Goal: Information Seeking & Learning: Learn about a topic

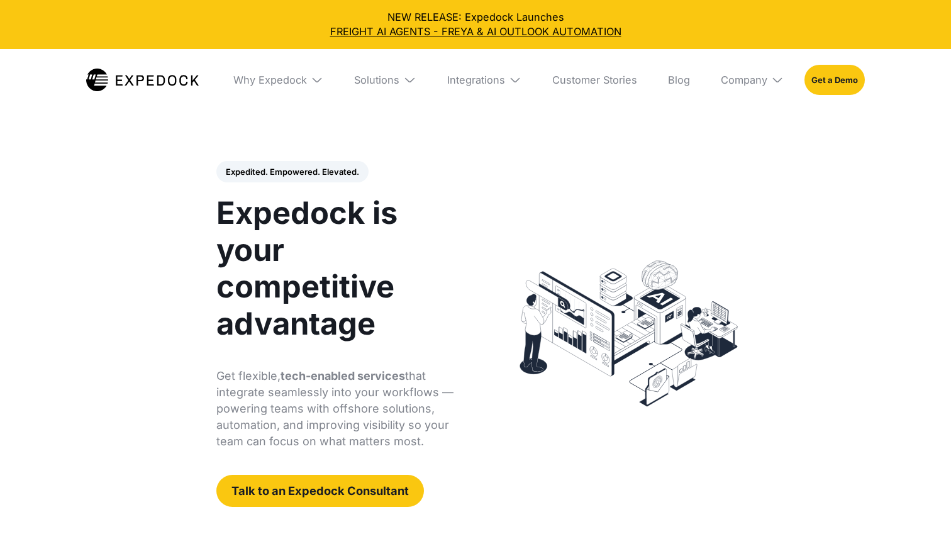
select select
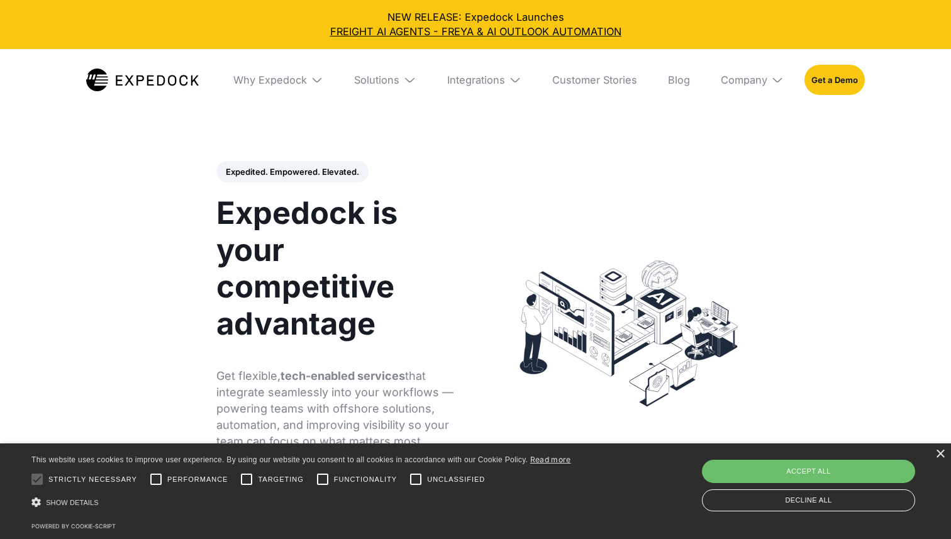
click at [809, 359] on header "Expedited. Empowered. Elevated. Automate Freight Document Extraction at 99.97% …" at bounding box center [475, 334] width 951 height 422
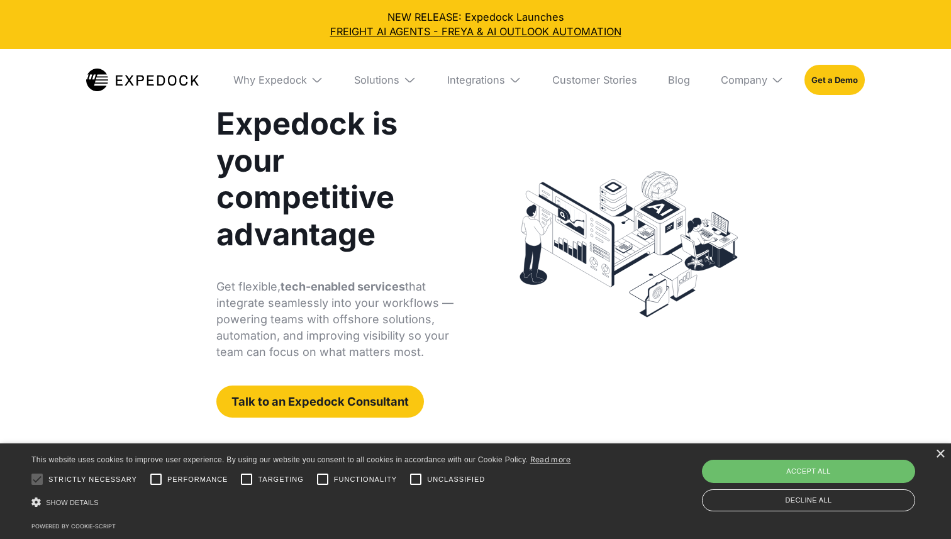
scroll to position [90, 0]
click at [602, 84] on link "Customer Stories" at bounding box center [595, 80] width 106 height 62
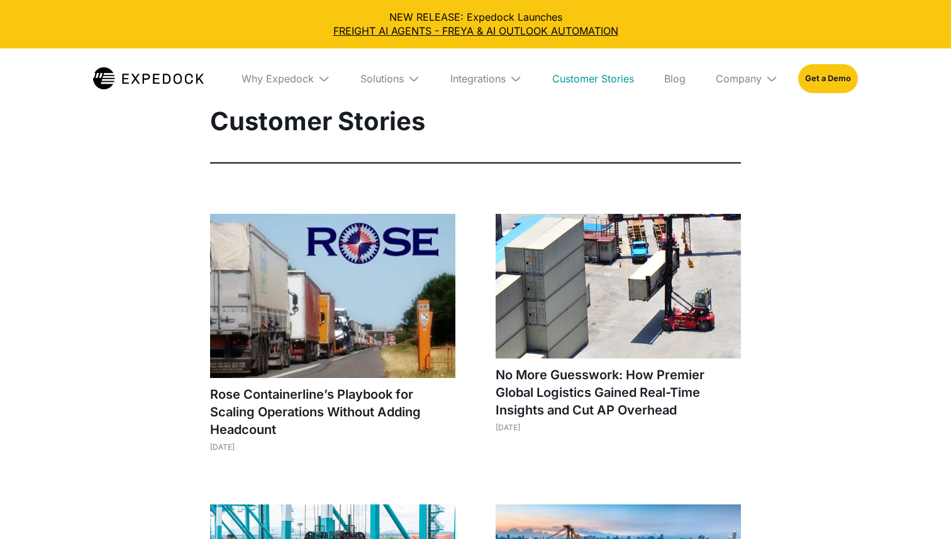
select select
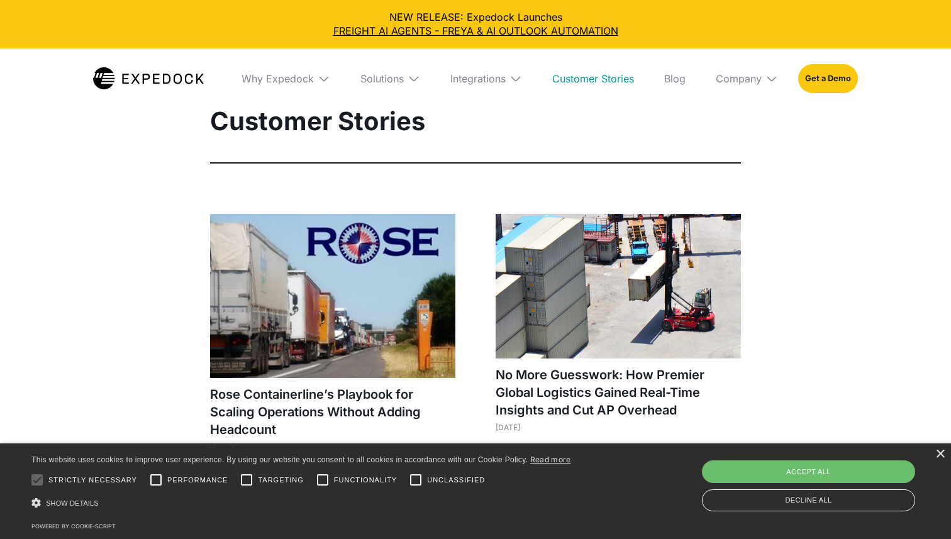
click at [937, 449] on div "× This website uses cookies to improve user experience. By using our website yo…" at bounding box center [475, 492] width 951 height 96
click at [938, 457] on div "×" at bounding box center [940, 454] width 9 height 9
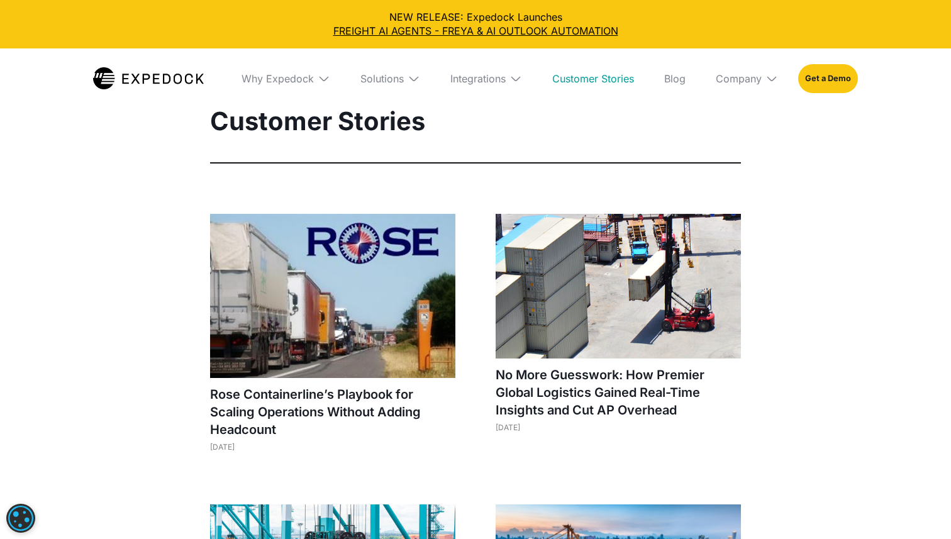
click at [138, 69] on img at bounding box center [148, 78] width 111 height 22
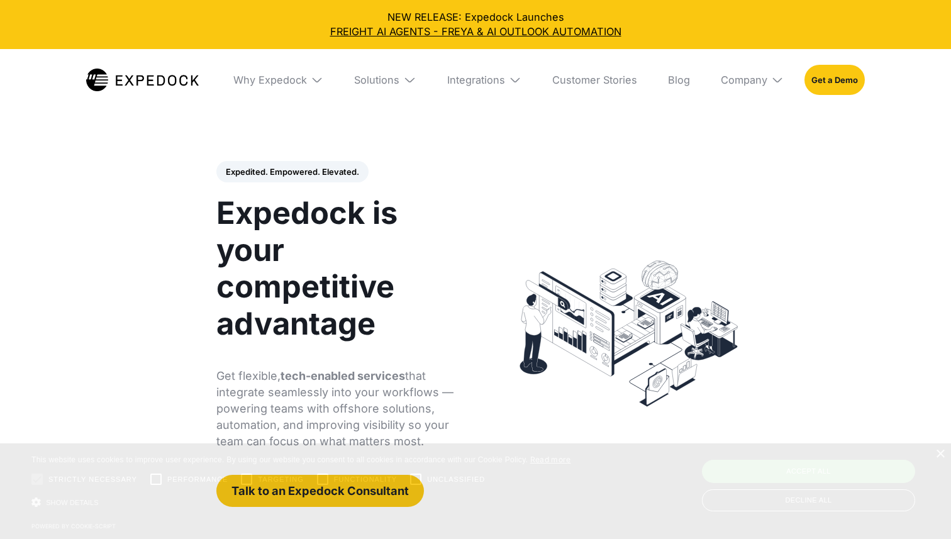
select select
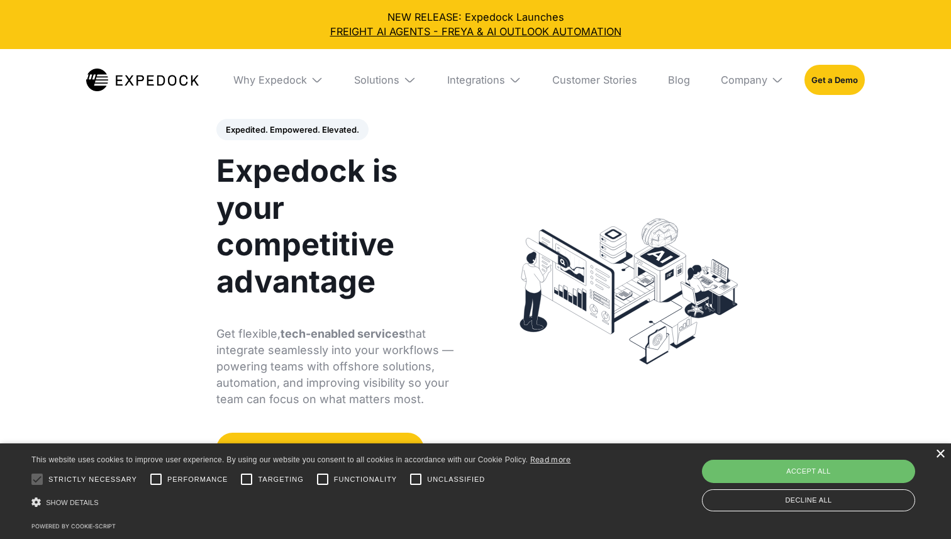
scroll to position [43, 0]
click at [938, 456] on div "×" at bounding box center [940, 454] width 9 height 9
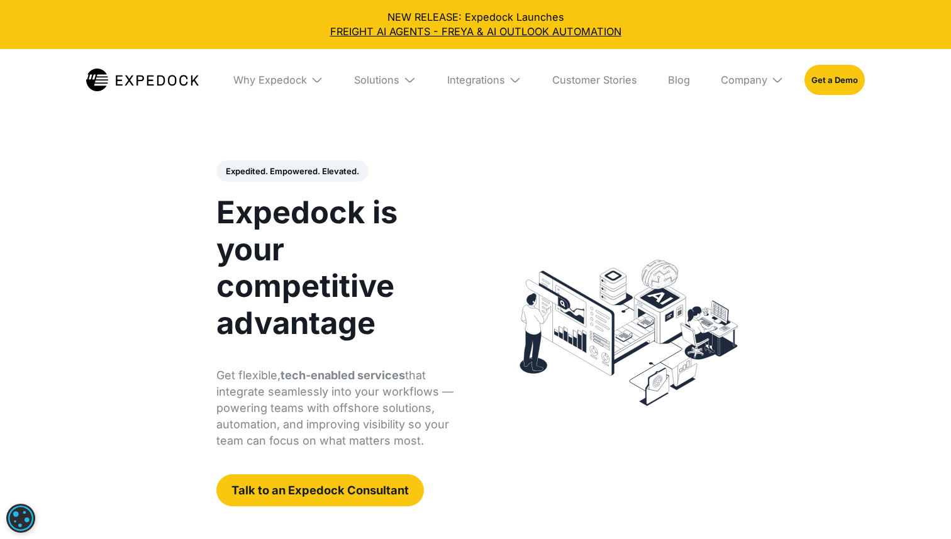
scroll to position [0, 0]
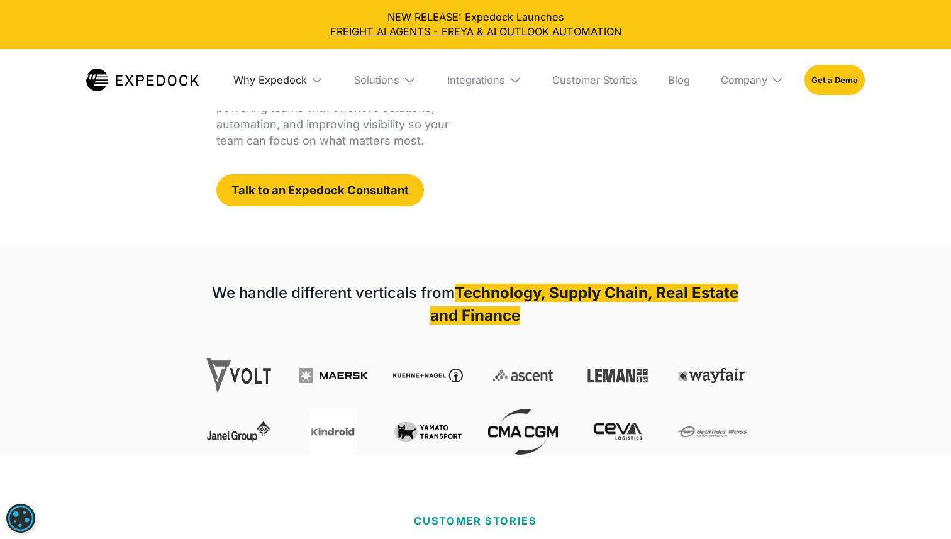
click at [294, 76] on div "Why Expedock" at bounding box center [270, 80] width 74 height 13
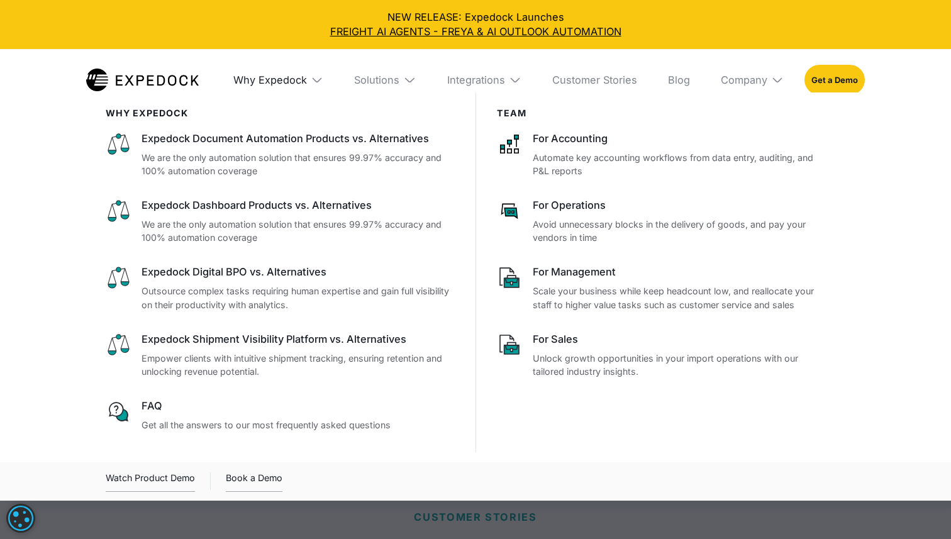
scroll to position [305, 0]
click at [379, 81] on div "Solutions" at bounding box center [376, 80] width 45 height 13
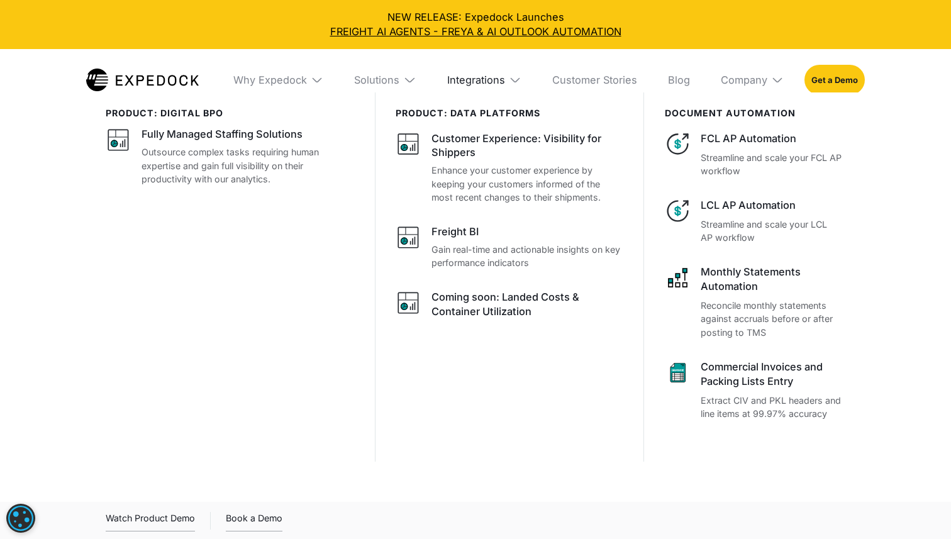
click at [500, 82] on div "Integrations" at bounding box center [476, 80] width 58 height 13
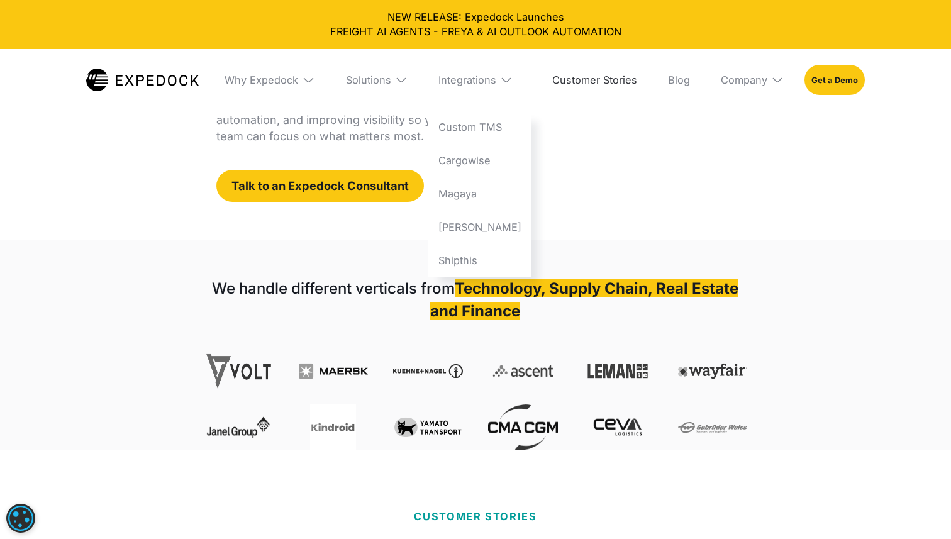
click at [583, 72] on link "Customer Stories" at bounding box center [595, 80] width 106 height 62
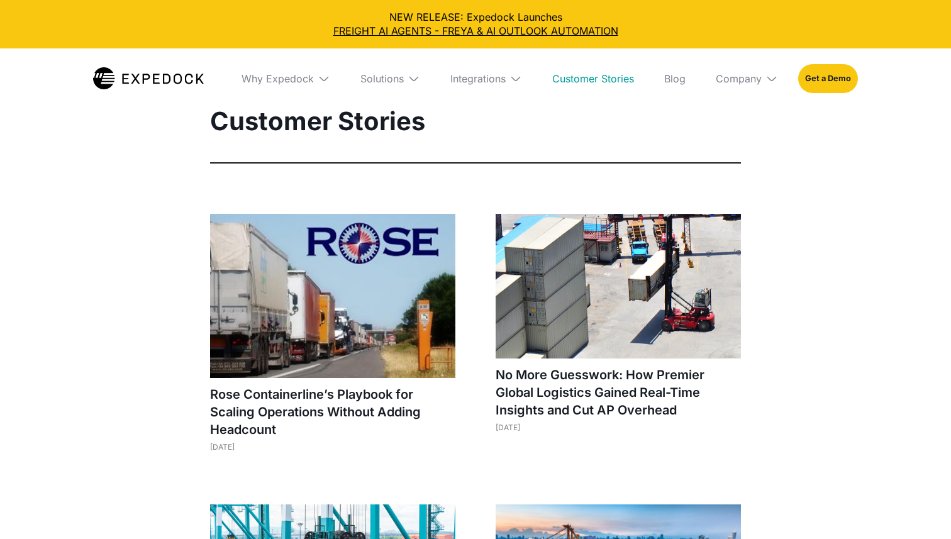
select select
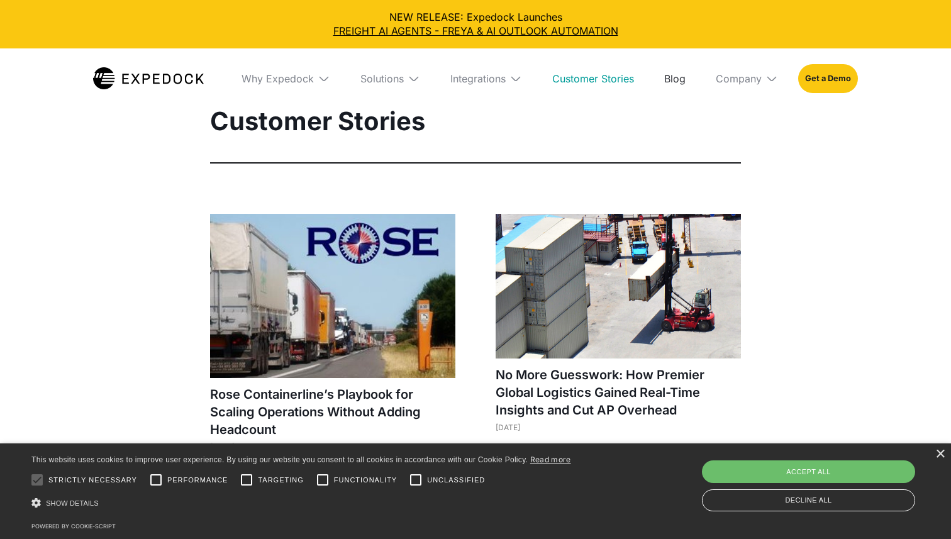
click at [678, 78] on link "Blog" at bounding box center [675, 78] width 42 height 60
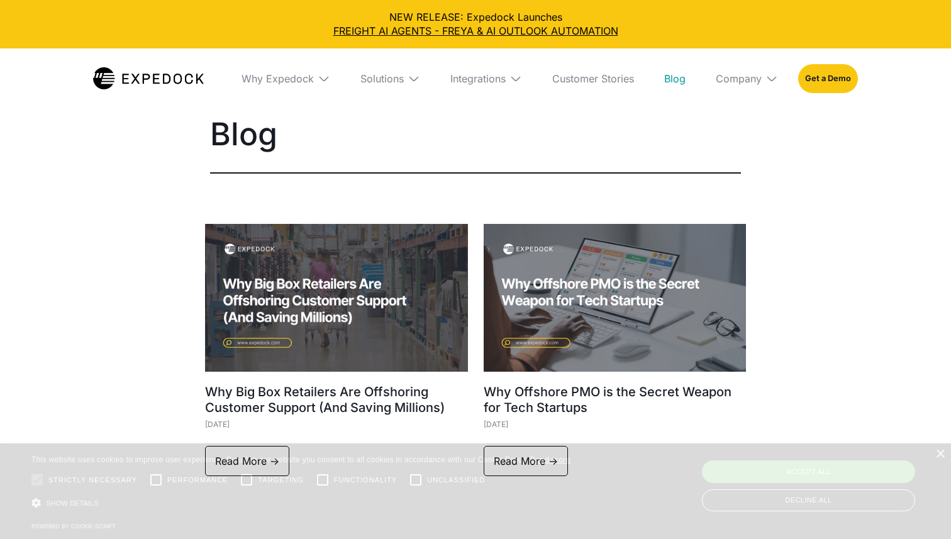
select select
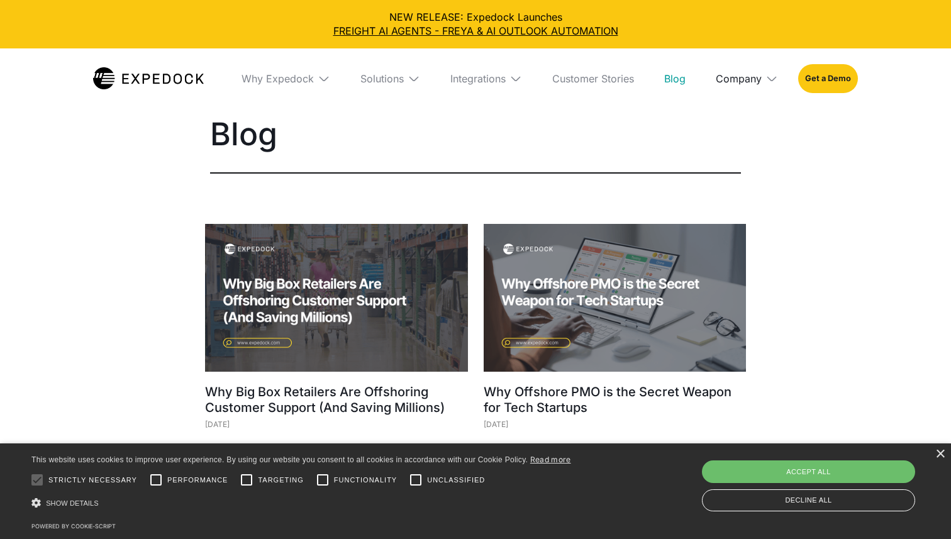
click at [753, 74] on div "Company" at bounding box center [739, 78] width 46 height 13
click at [266, 72] on div "Why Expedock" at bounding box center [278, 78] width 72 height 13
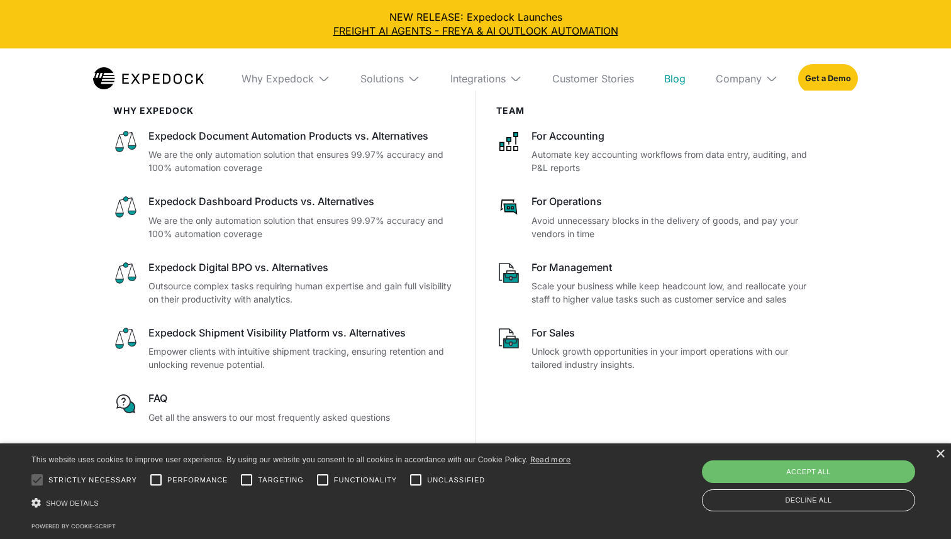
click at [179, 84] on img at bounding box center [148, 78] width 111 height 22
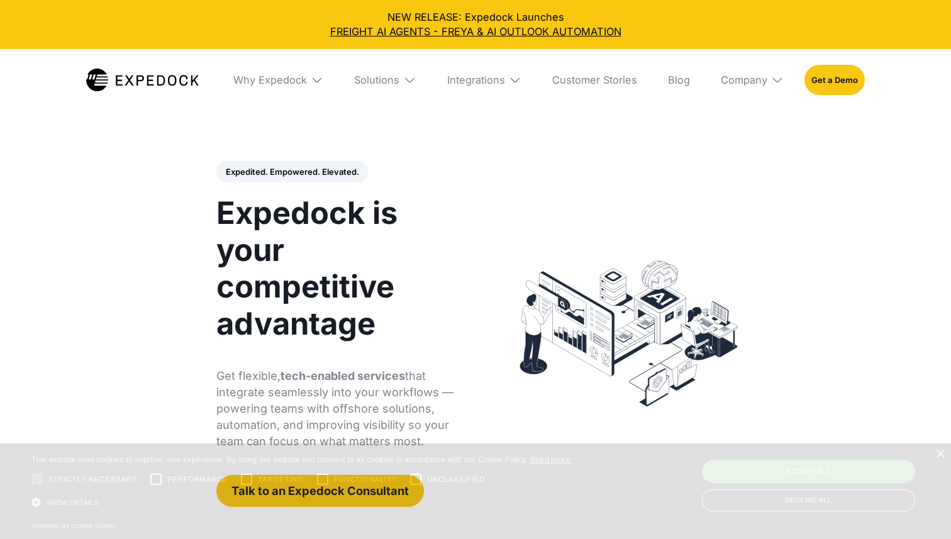
select select
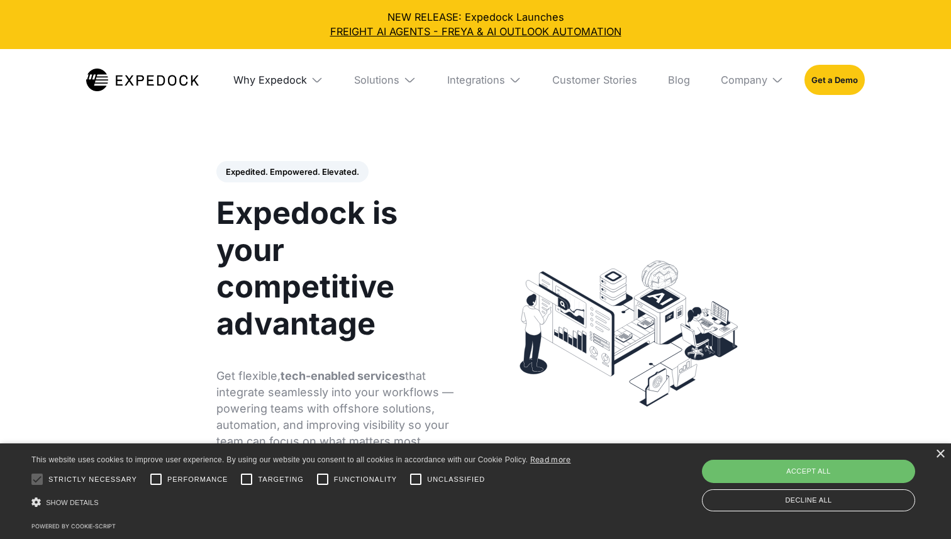
click at [283, 82] on div "Why Expedock" at bounding box center [270, 80] width 74 height 13
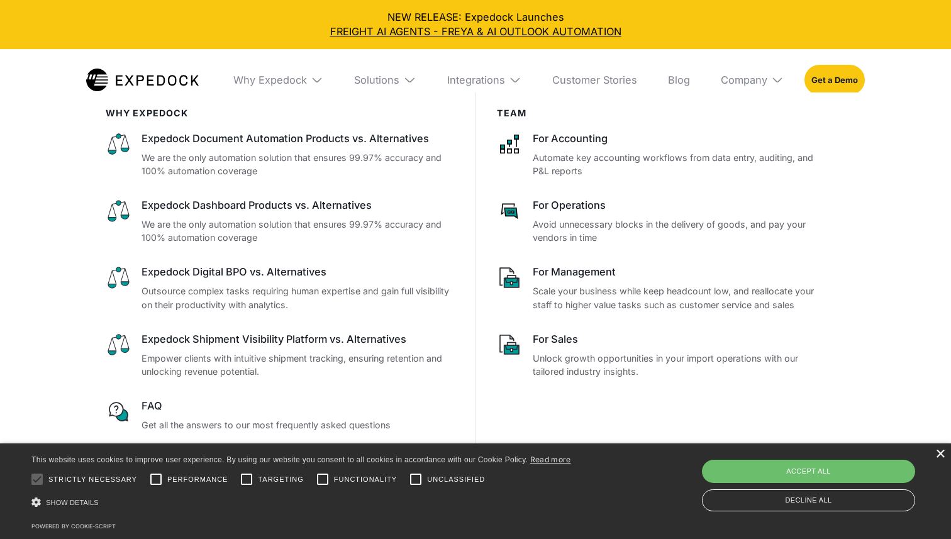
click at [943, 452] on div "×" at bounding box center [940, 454] width 9 height 9
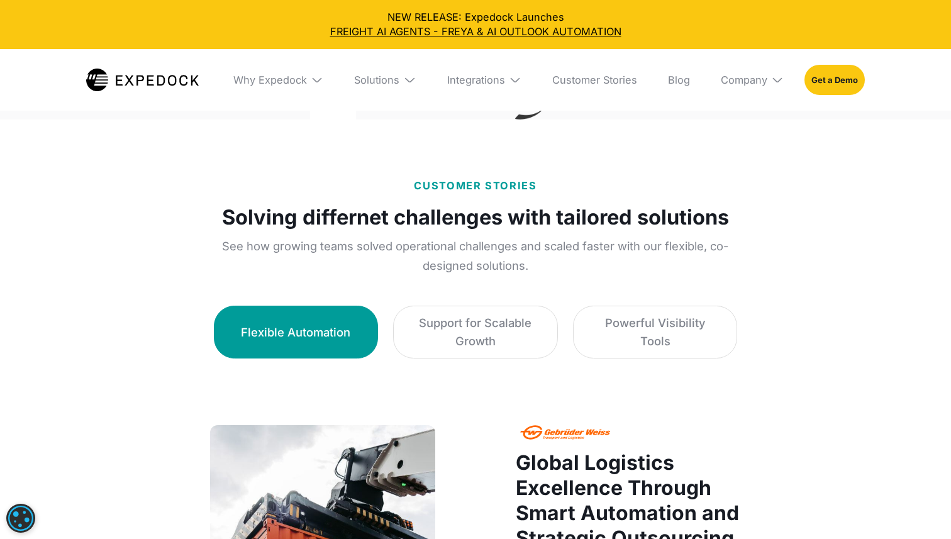
scroll to position [637, 0]
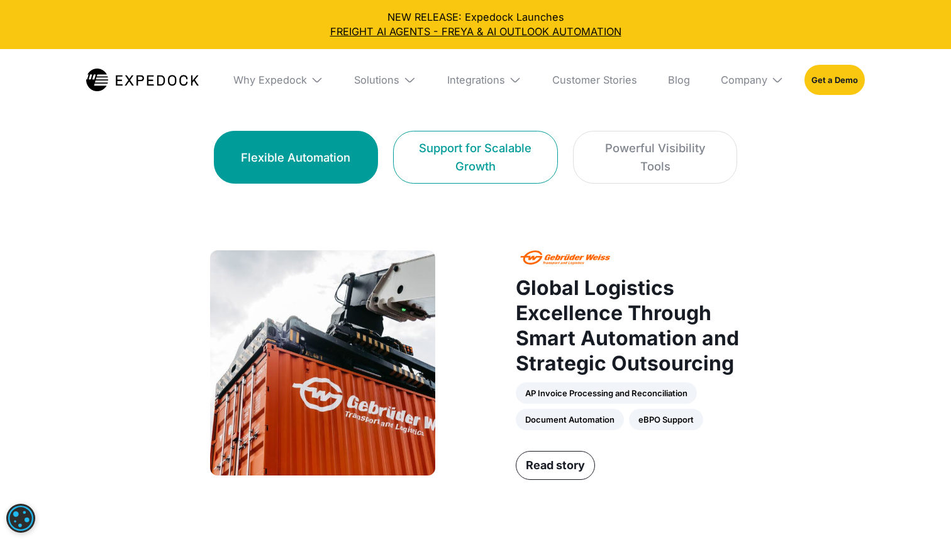
click at [469, 169] on div "Support for Scalable Growth" at bounding box center [476, 157] width 132 height 36
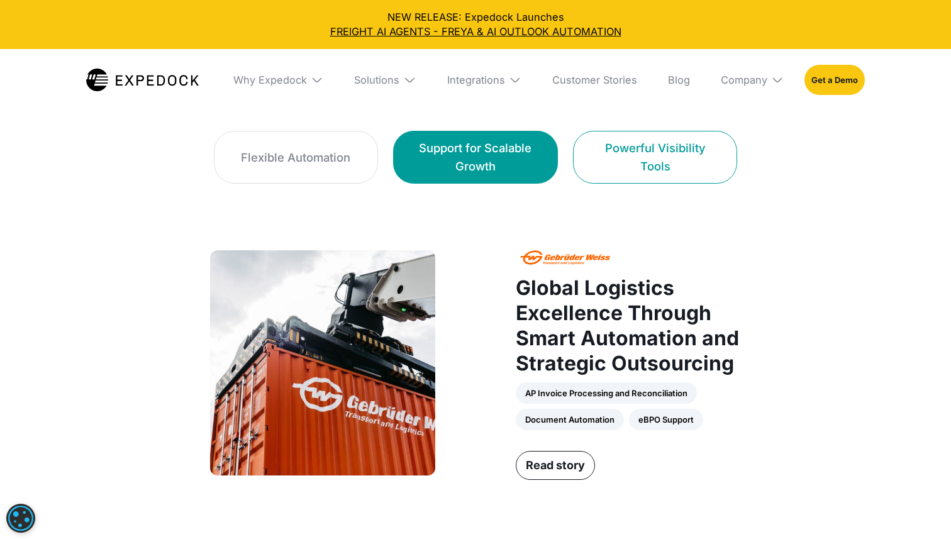
click at [629, 132] on link "Powerful Visibility Tools" at bounding box center [655, 157] width 164 height 53
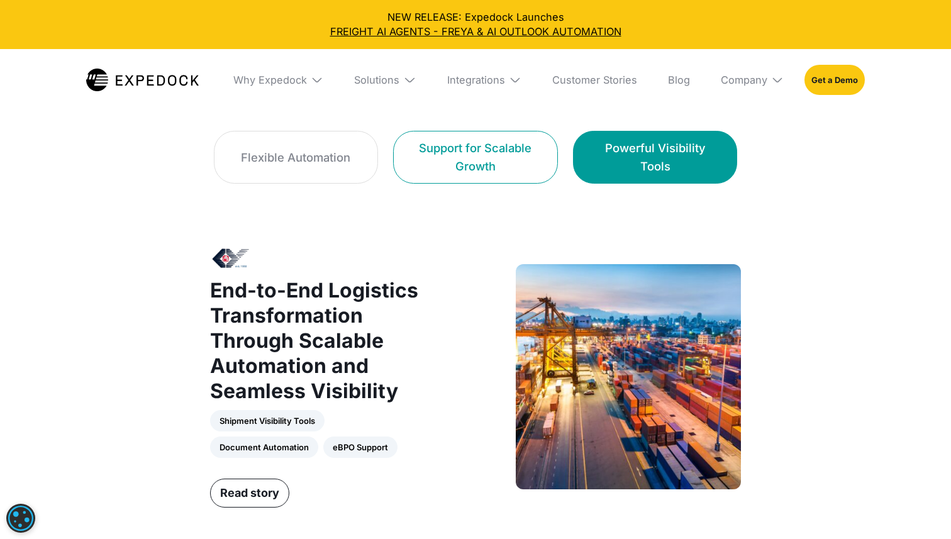
click at [508, 152] on div "Support for Scalable Growth" at bounding box center [476, 157] width 132 height 36
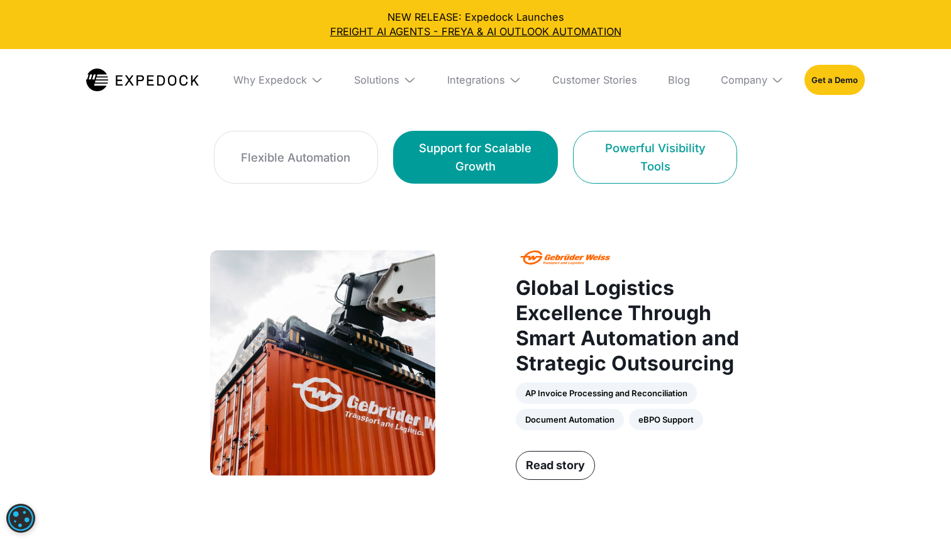
click at [655, 164] on div "Powerful Visibility Tools" at bounding box center [655, 157] width 132 height 36
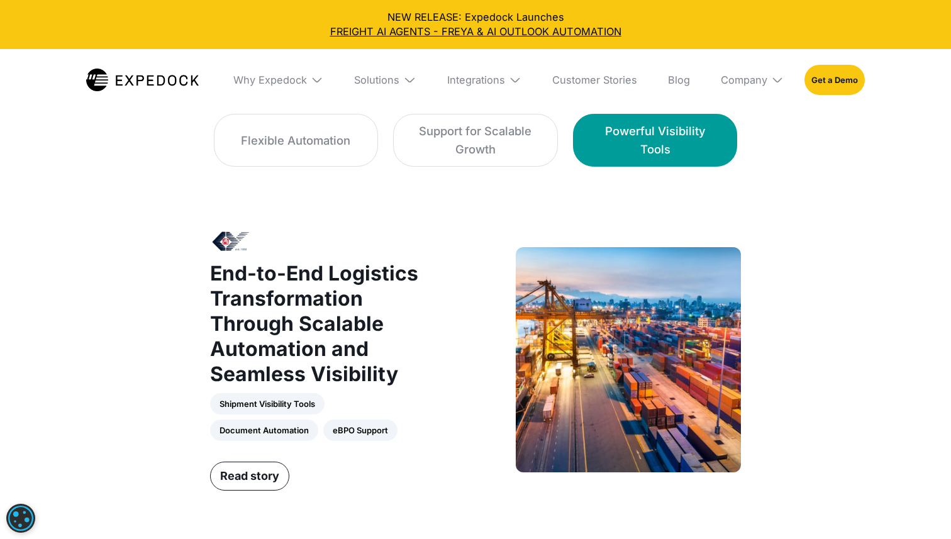
scroll to position [829, 0]
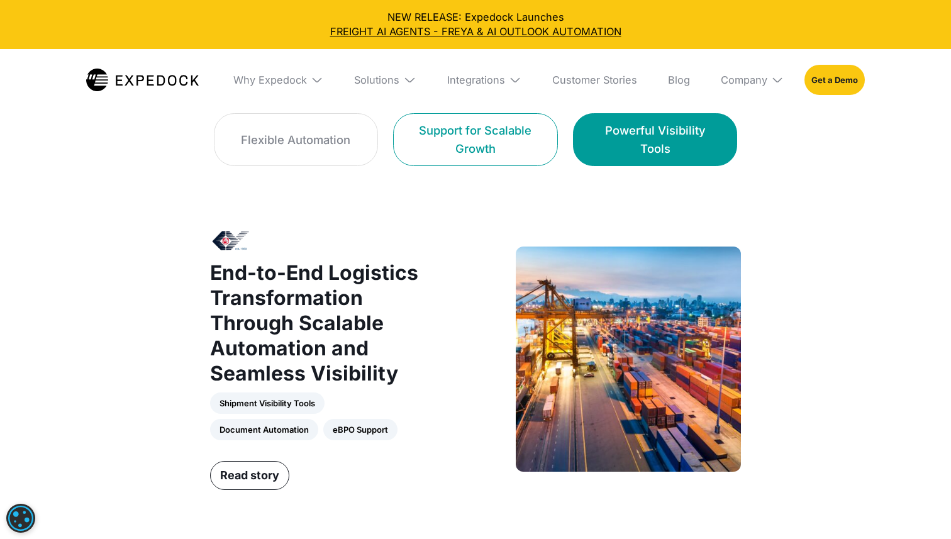
click at [434, 116] on link "Support for Scalable Growth" at bounding box center [475, 139] width 164 height 53
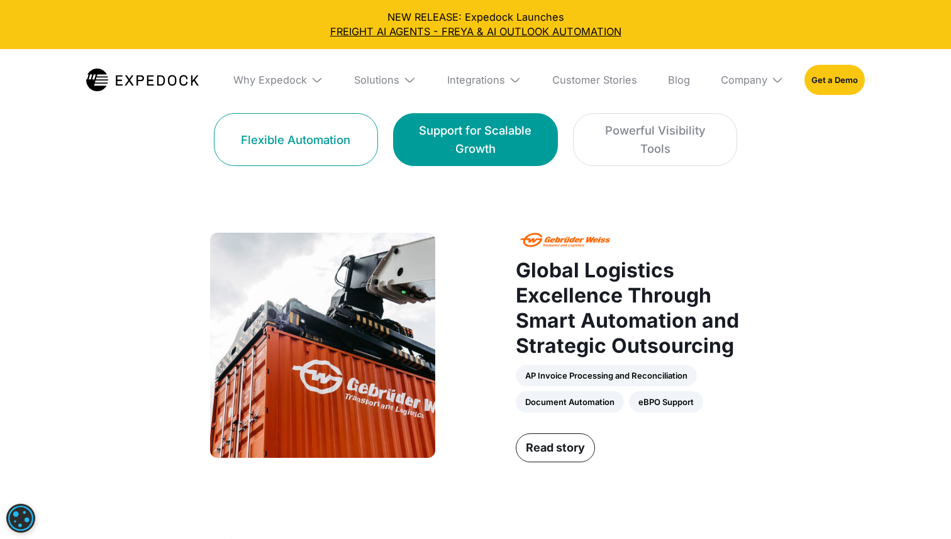
click at [350, 138] on link "Flexible Automation" at bounding box center [296, 139] width 164 height 53
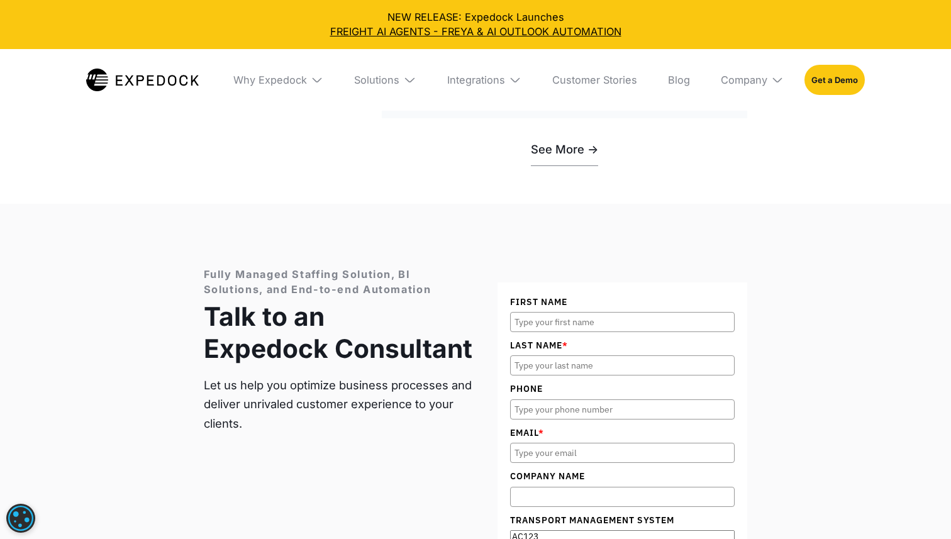
scroll to position [3958, 0]
click at [300, 74] on div "Why Expedock" at bounding box center [270, 80] width 74 height 13
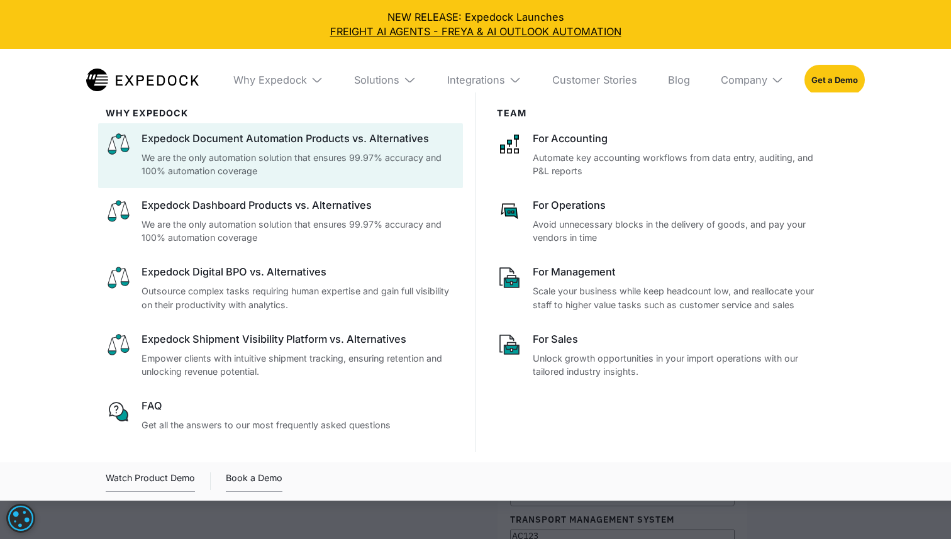
click at [288, 140] on div "Expedock Document Automation Products vs. Alternatives" at bounding box center [298, 139] width 313 height 14
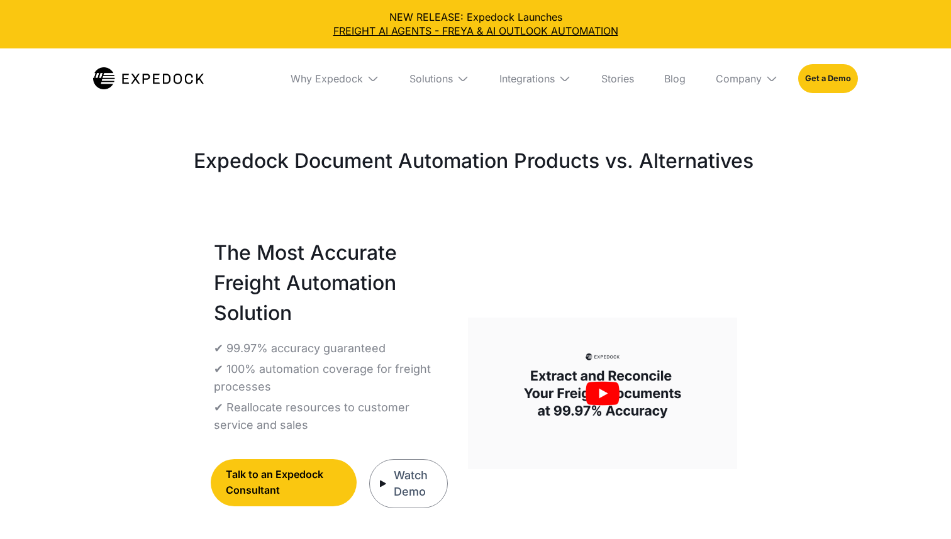
select select
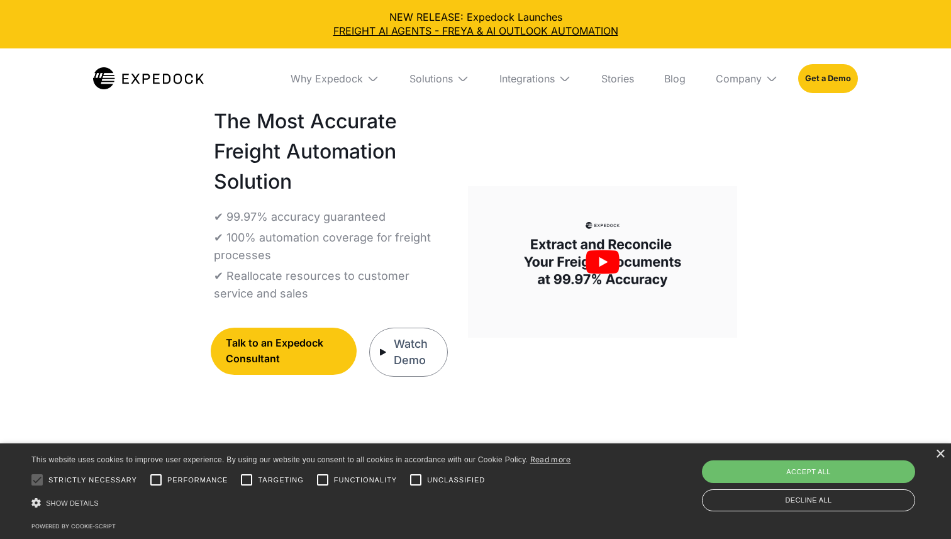
scroll to position [146, 0]
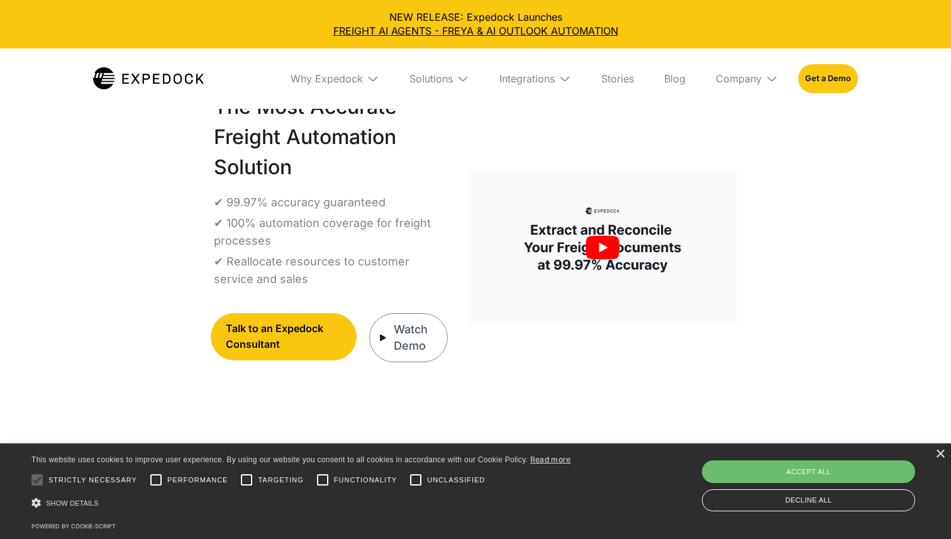
click at [941, 460] on div "× This website uses cookies to improve user experience. By using our website yo…" at bounding box center [475, 492] width 951 height 96
click at [939, 454] on div "×" at bounding box center [940, 454] width 9 height 9
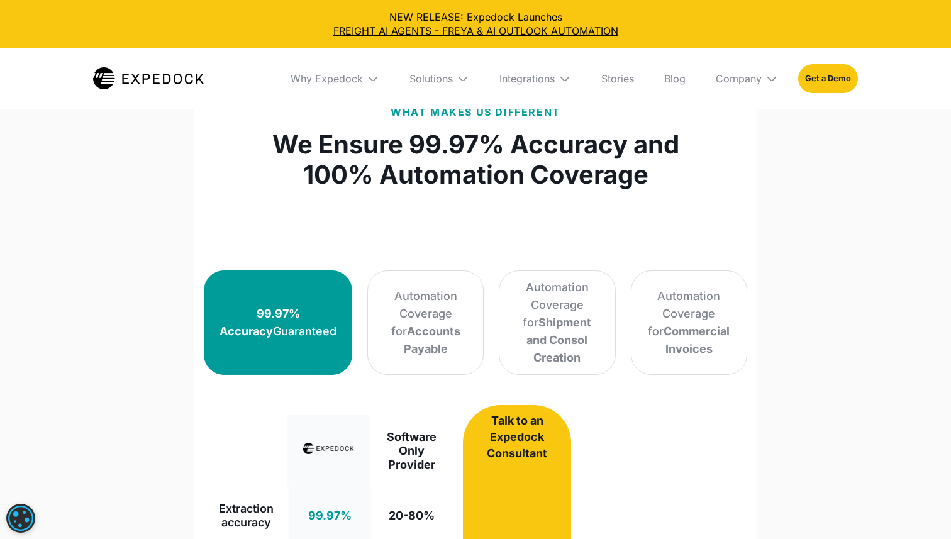
scroll to position [730, 0]
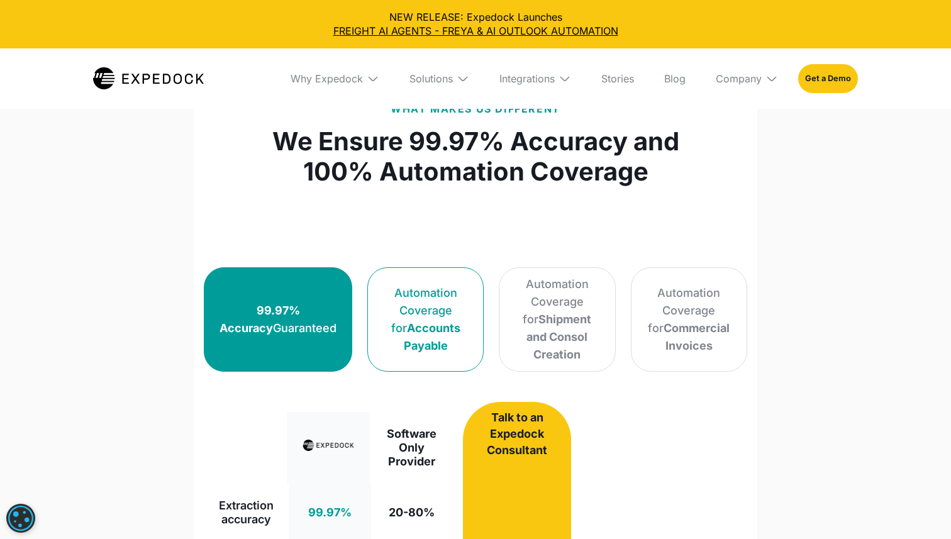
click at [427, 322] on strong "Accounts Payable" at bounding box center [432, 337] width 57 height 31
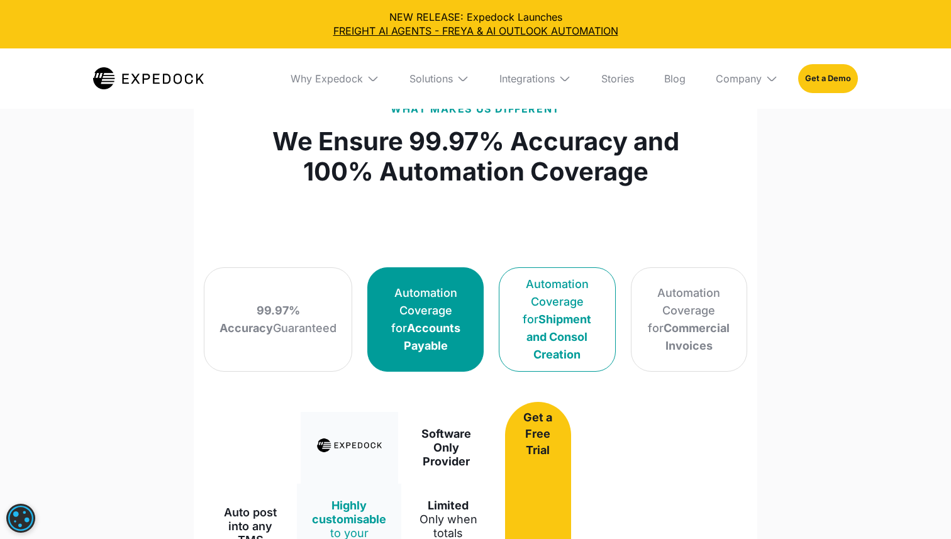
click at [499, 325] on link "Automation Coverage for Shipment and Consol Creation" at bounding box center [557, 319] width 116 height 104
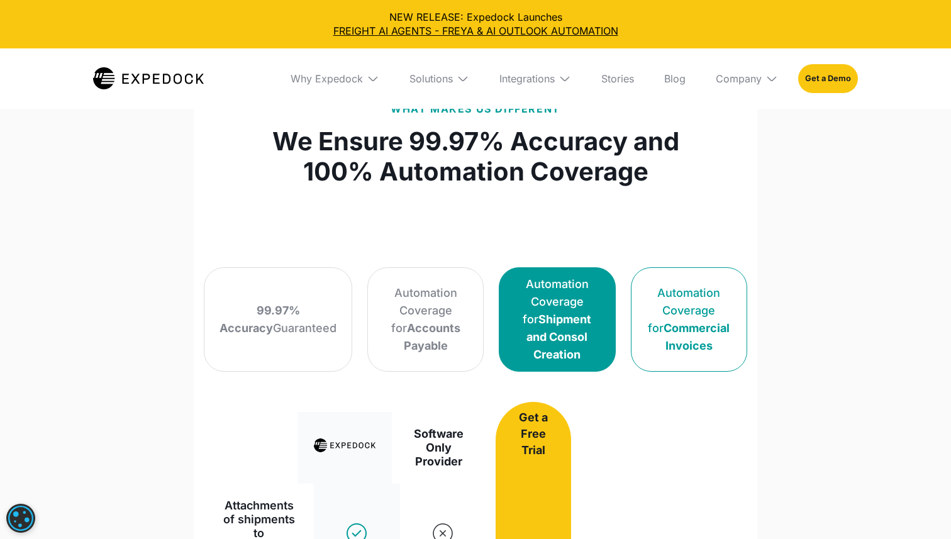
click at [688, 322] on strong "Commercial Invoices" at bounding box center [697, 337] width 66 height 31
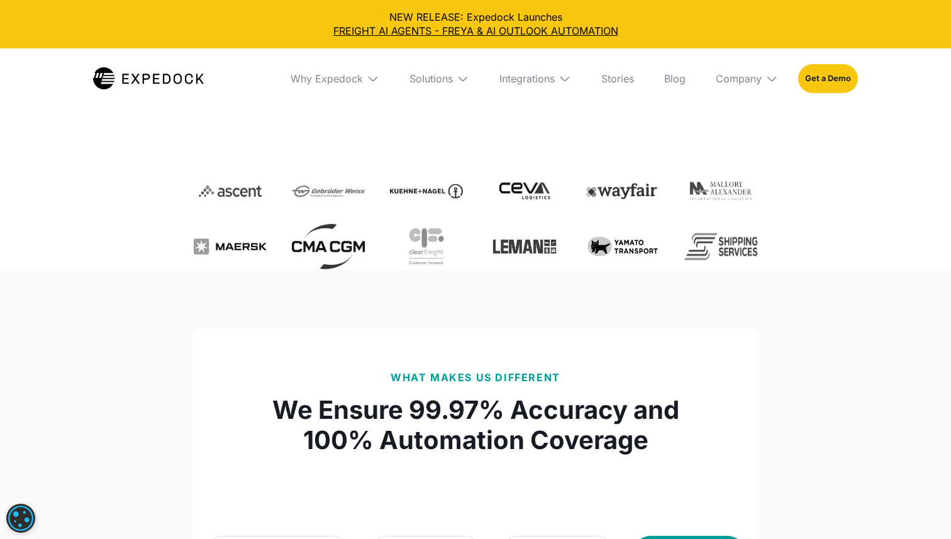
scroll to position [0, 0]
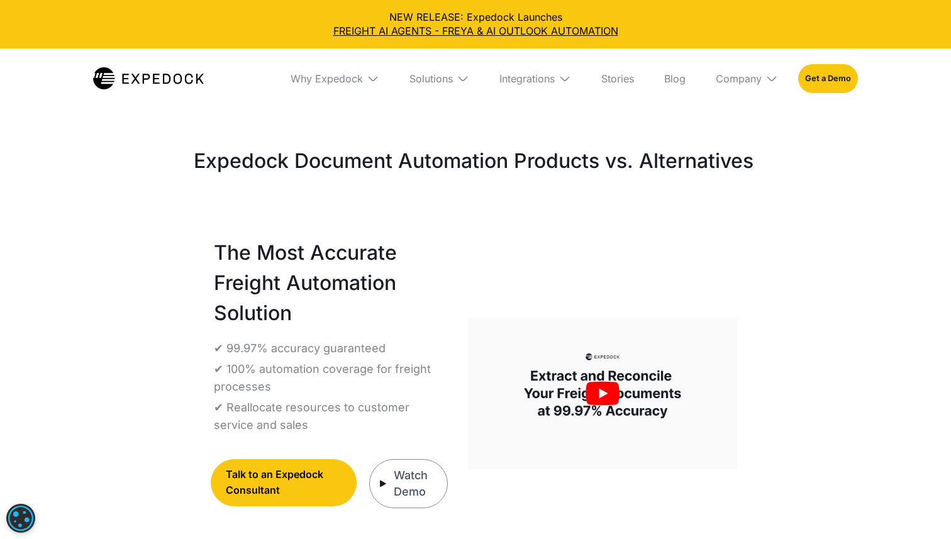
click at [130, 70] on img at bounding box center [148, 78] width 111 height 22
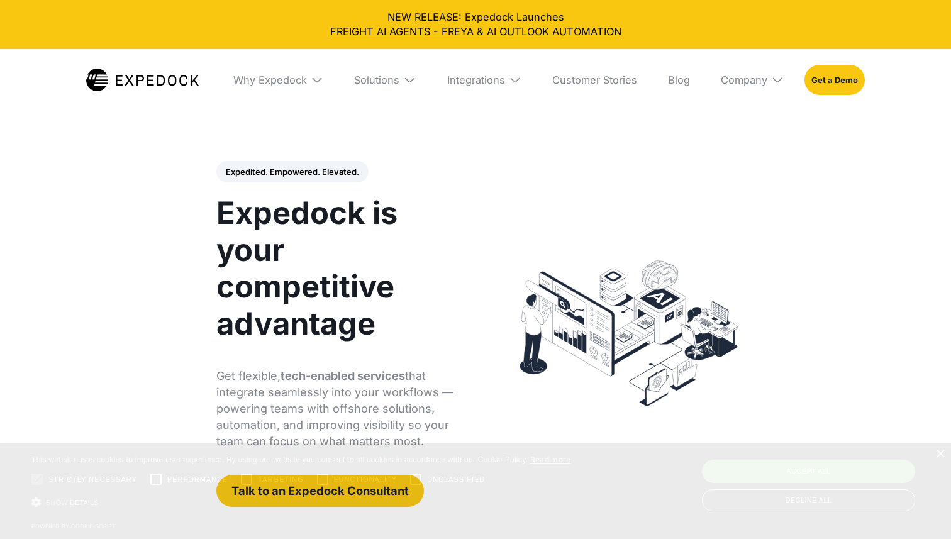
select select
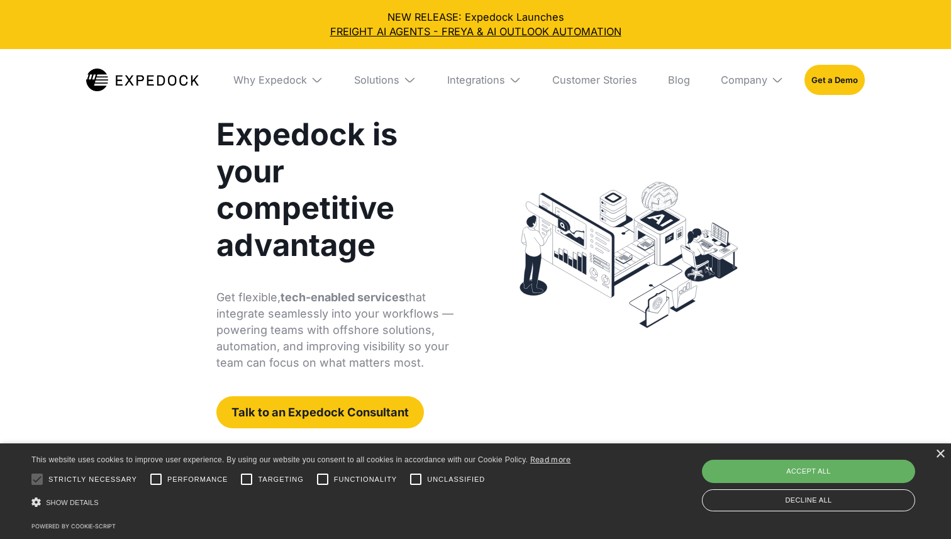
click at [804, 465] on div "Accept all" at bounding box center [808, 471] width 213 height 23
checkbox input "true"
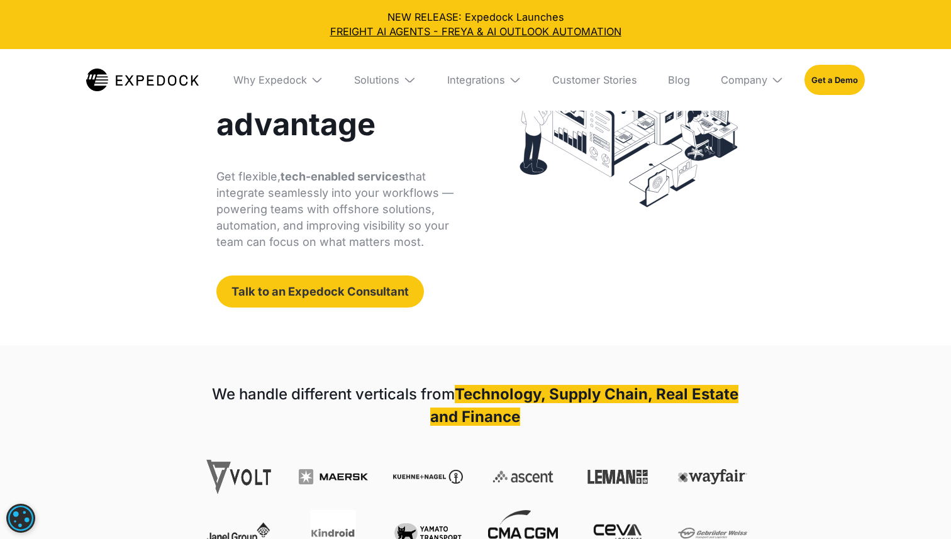
click at [376, 308] on div "Expedited. Empowered. Elevated. Automate Freight Document Extraction at 99.97% …" at bounding box center [476, 135] width 574 height 422
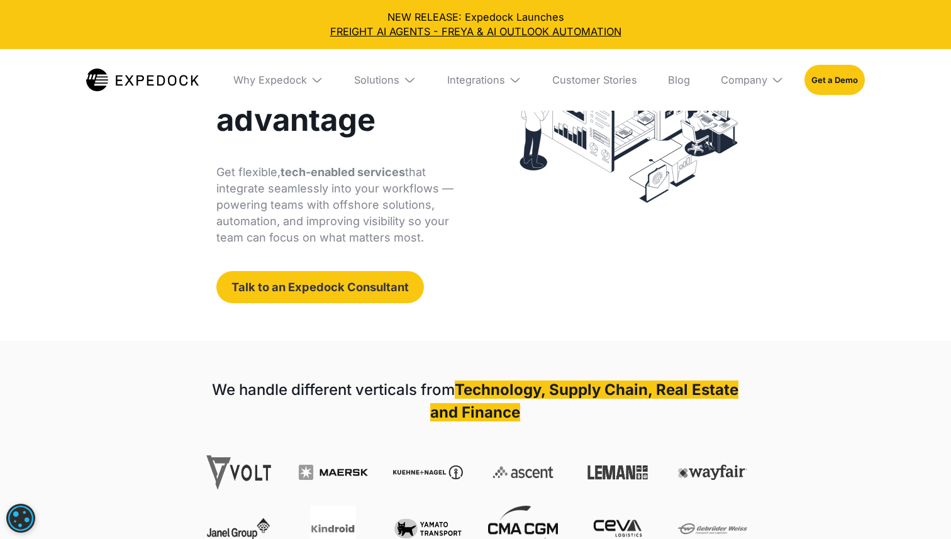
click at [371, 290] on link "Talk to an Expedock Consultant" at bounding box center [320, 287] width 208 height 32
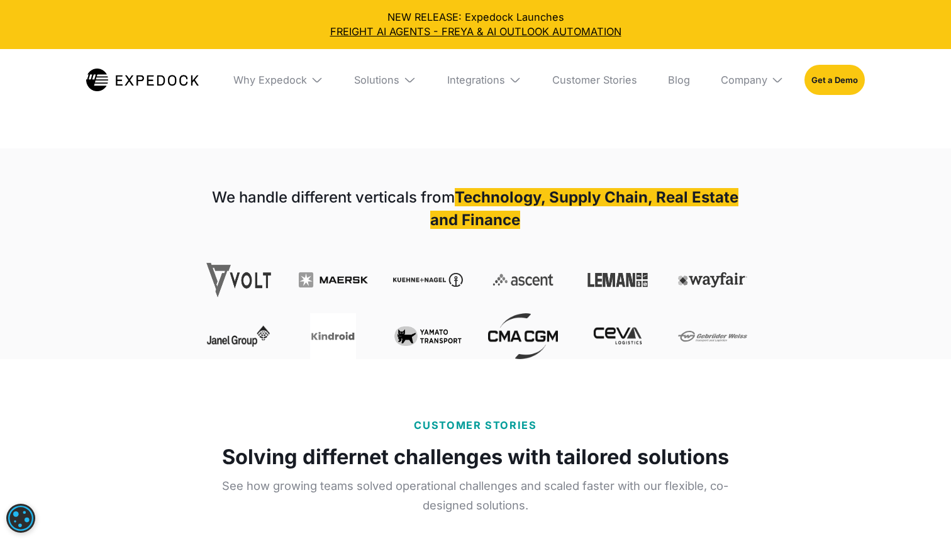
scroll to position [396, 0]
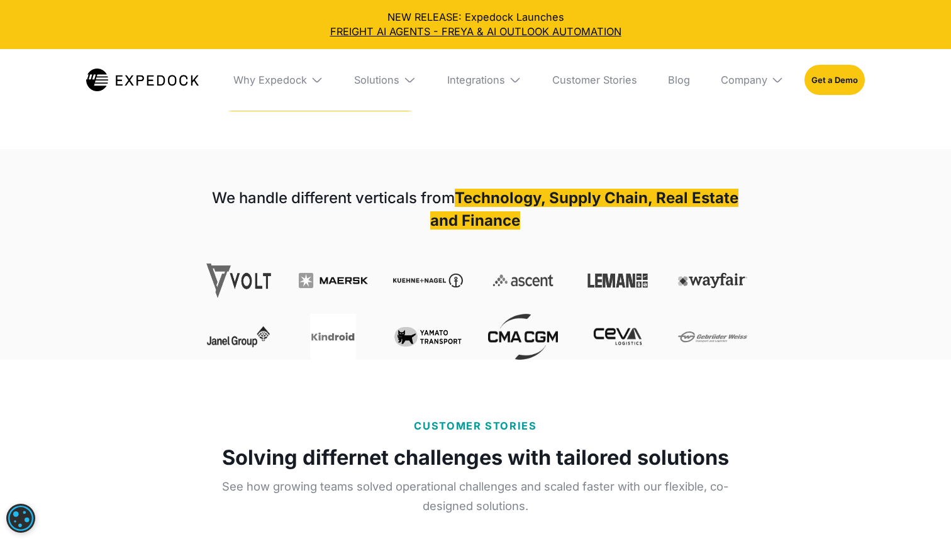
click at [500, 20] on div "NEW RELEASE: Expedock Launches FREIGHT AI AGENTS - FREYA & AI OUTLOOK AUTOMATION" at bounding box center [475, 24] width 931 height 29
click at [500, 28] on link "FREIGHT AI AGENTS - FREYA & AI OUTLOOK AUTOMATION" at bounding box center [475, 32] width 931 height 14
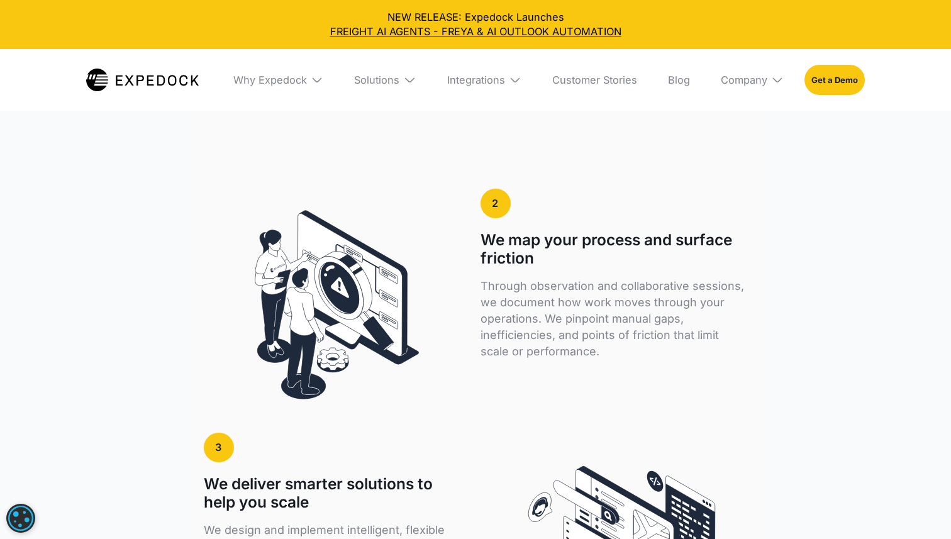
scroll to position [2355, 0]
click at [176, 81] on img at bounding box center [142, 80] width 113 height 23
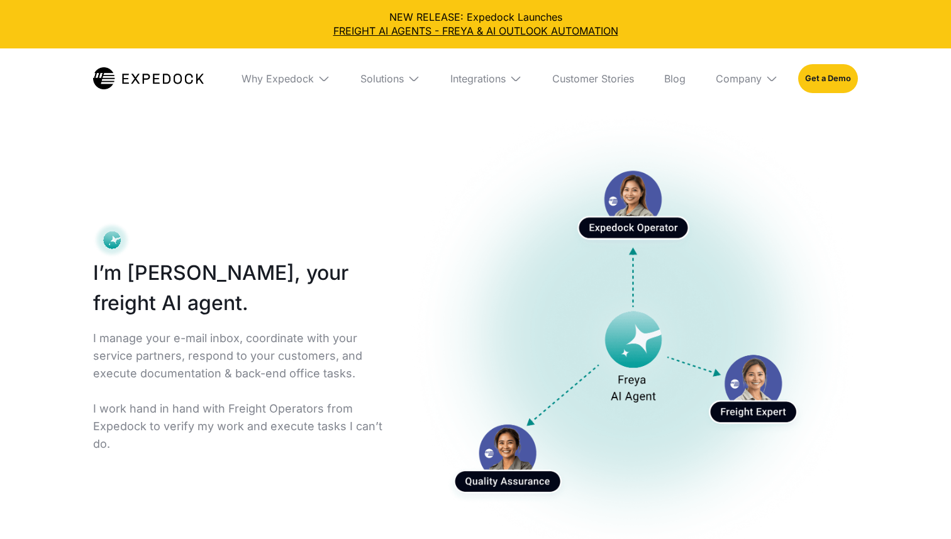
select select
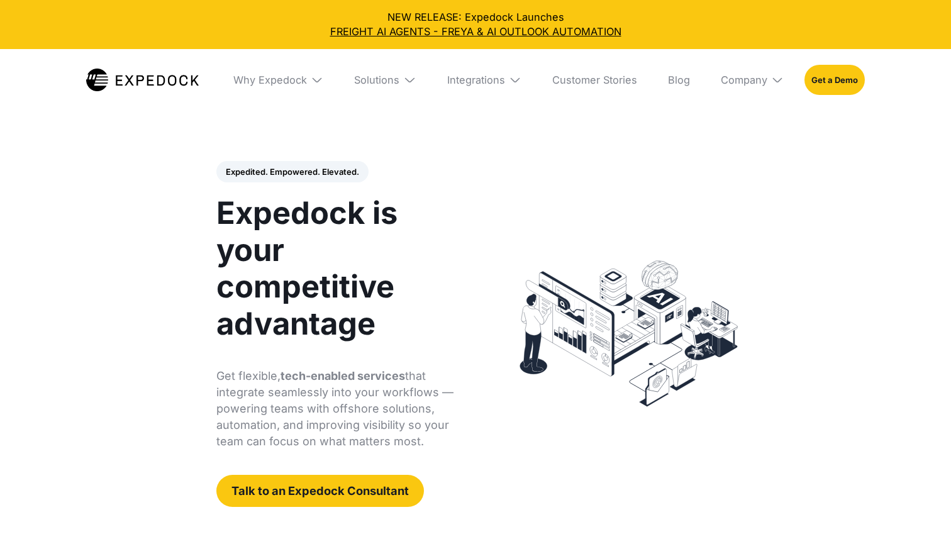
select select
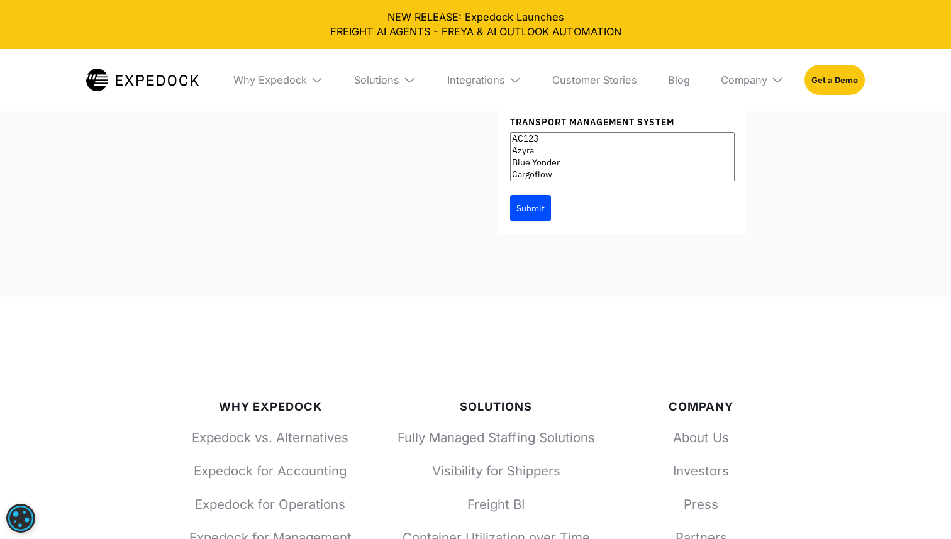
scroll to position [4365, 0]
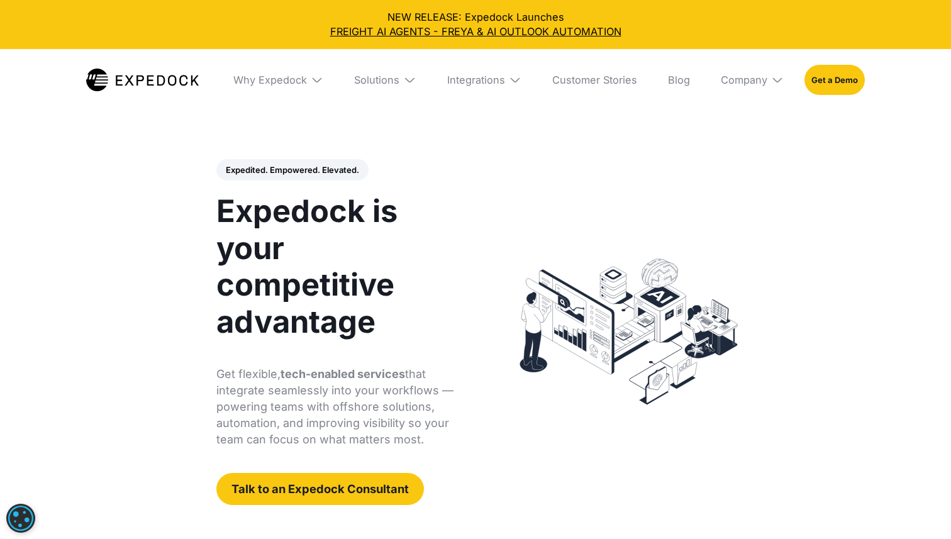
click at [271, 204] on h1 "Expedock is your competitive advantage" at bounding box center [339, 267] width 247 height 148
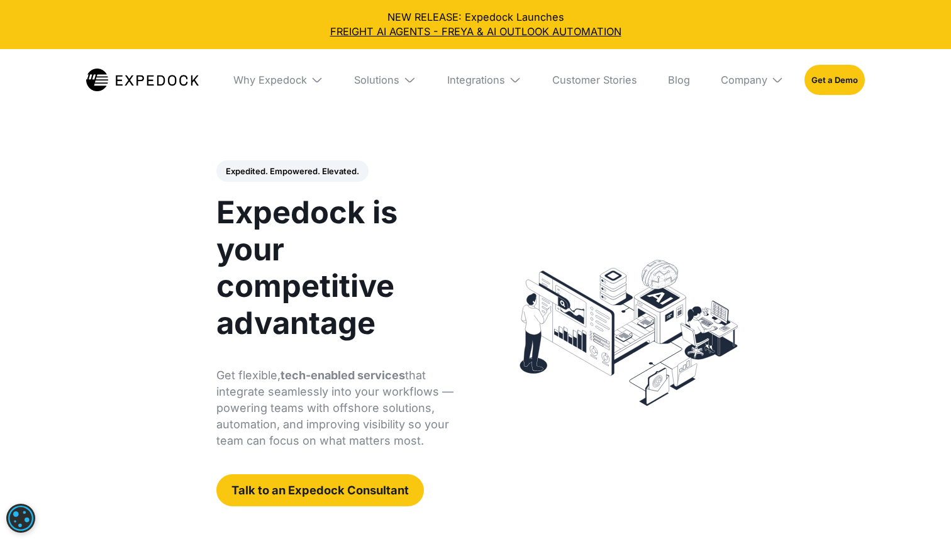
scroll to position [0, 0]
drag, startPoint x: 217, startPoint y: 215, endPoint x: 433, endPoint y: 445, distance: 315.6
click at [433, 445] on div "Expedited. Empowered. Elevated. Automate Freight Document Extraction at 99.97% …" at bounding box center [339, 334] width 247 height 346
copy div "Expedock is your competitive advantage Get flexible, tech-enabled services that…"
click at [466, 237] on div "Expedited. Empowered. Elevated. Automate Freight Document Extraction at 99.97% …" at bounding box center [352, 334] width 297 height 346
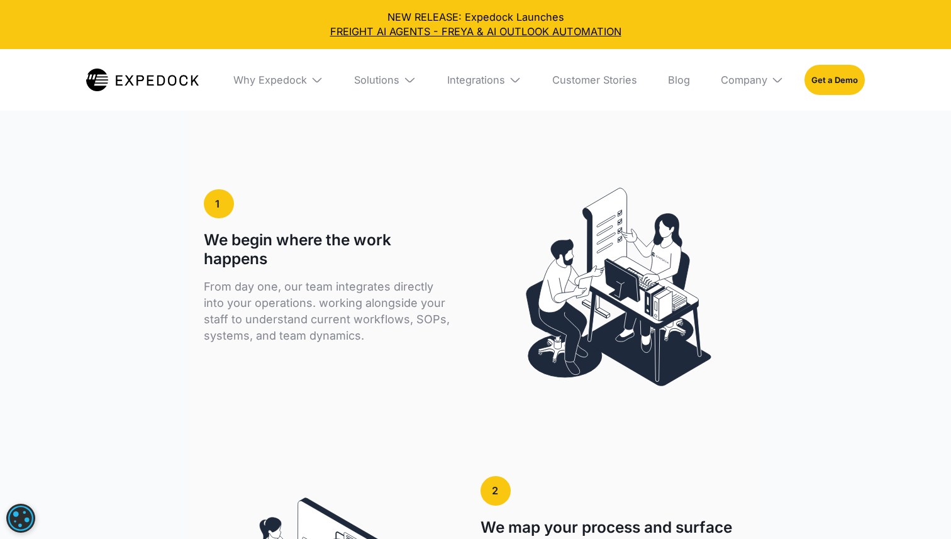
scroll to position [2068, 0]
click at [288, 79] on div "Why Expedock" at bounding box center [270, 80] width 74 height 13
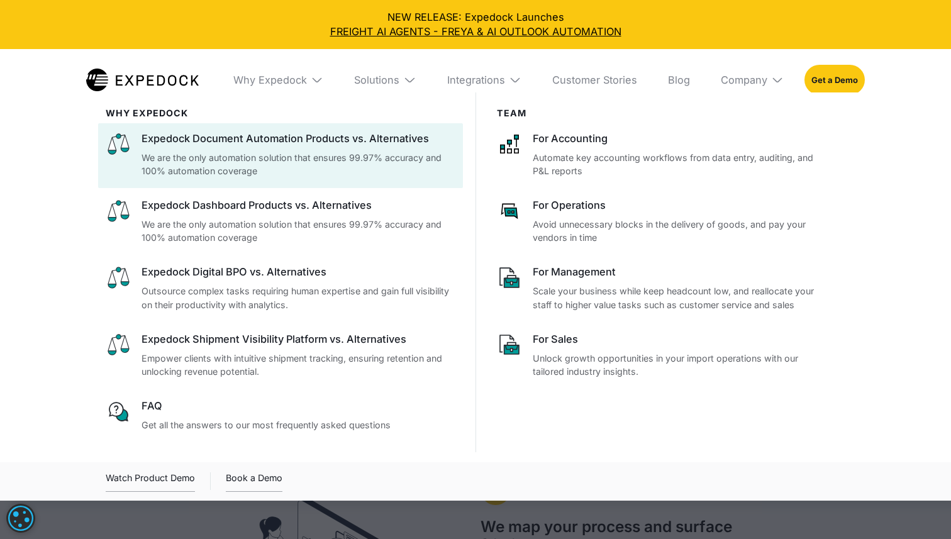
click at [288, 160] on p "We are the only automation solution that ensures 99.97% accuracy and 100% autom…" at bounding box center [298, 164] width 313 height 27
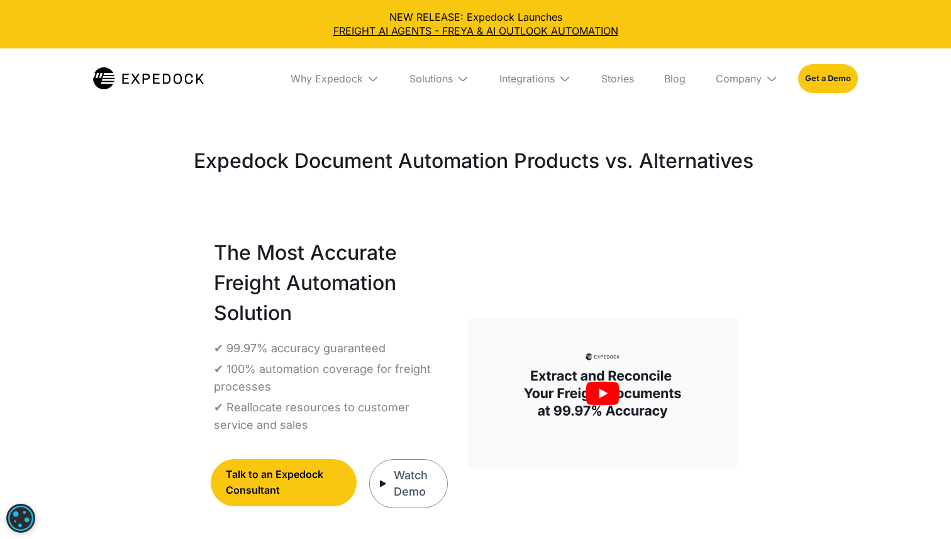
select select
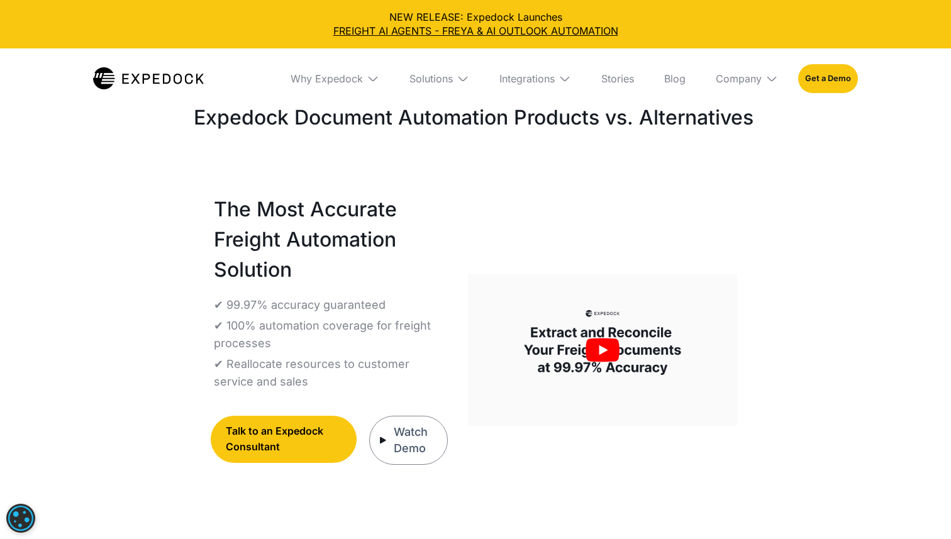
scroll to position [55, 0]
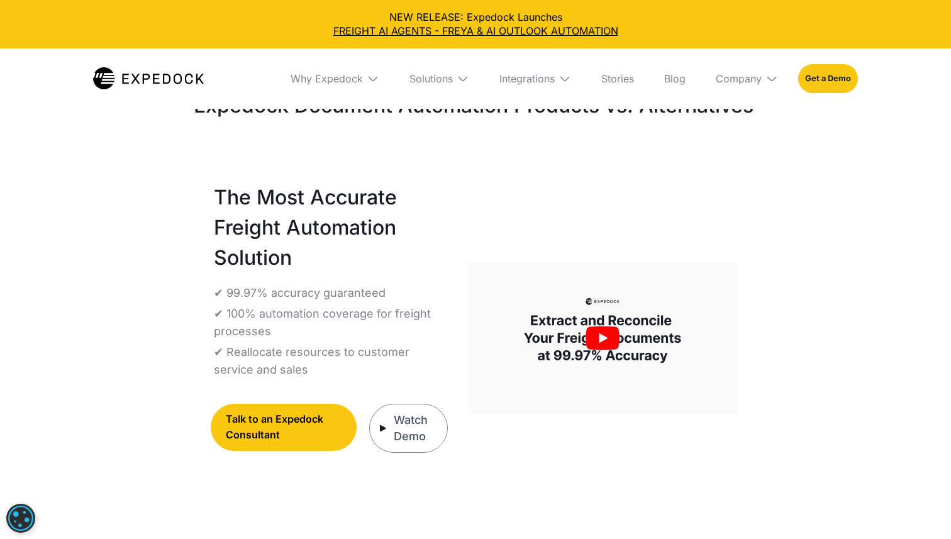
click at [563, 322] on img "open lightbox" at bounding box center [602, 338] width 269 height 152
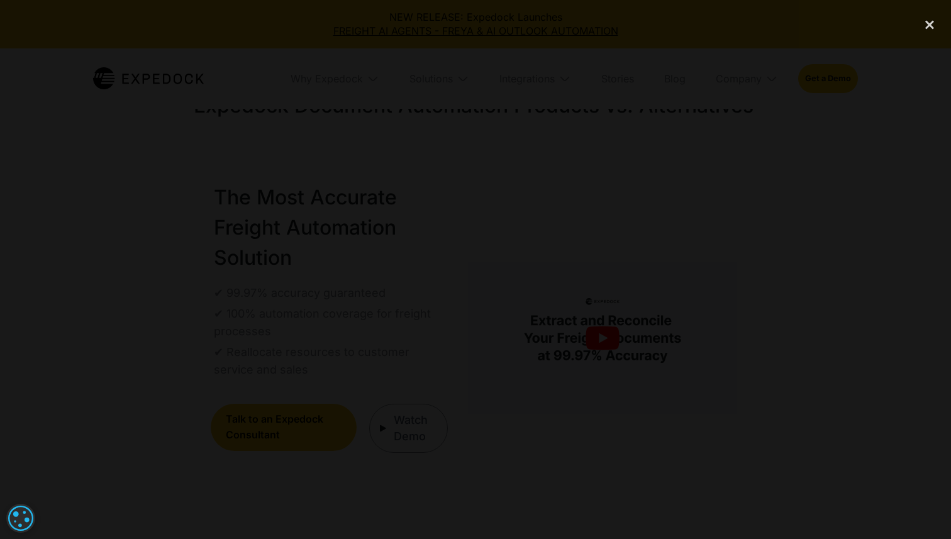
click at [841, 257] on div at bounding box center [475, 270] width 951 height 518
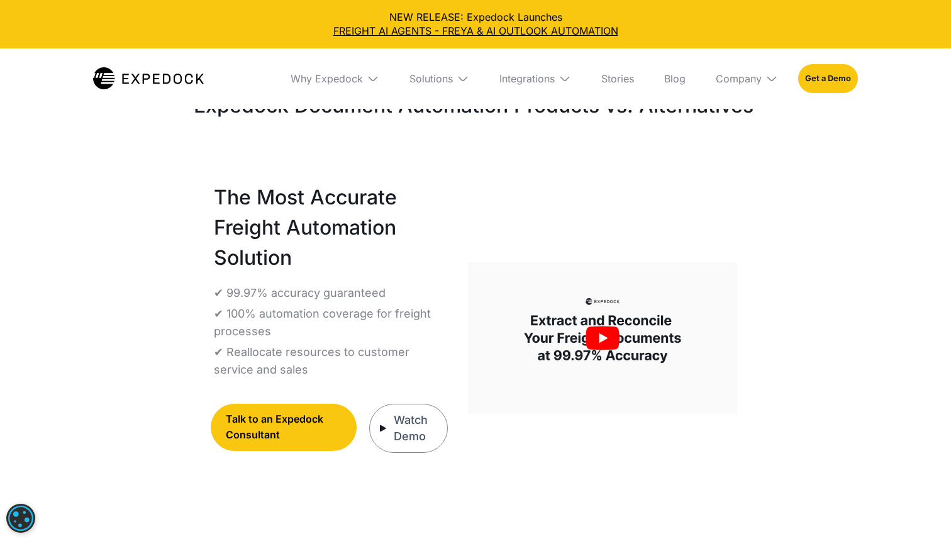
click at [410, 401] on div "The Most Accurate Freight Automation Solution ✔ 99.97% accuracy guaranteed ✔ 10…" at bounding box center [331, 348] width 234 height 332
click at [405, 432] on div "Watch Demo" at bounding box center [415, 428] width 43 height 33
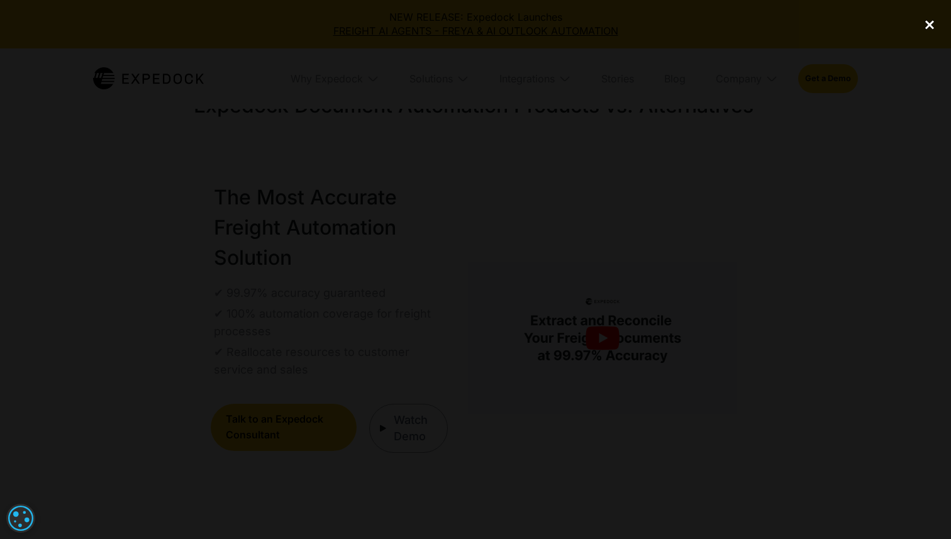
click at [927, 27] on div "close lightbox" at bounding box center [930, 25] width 43 height 28
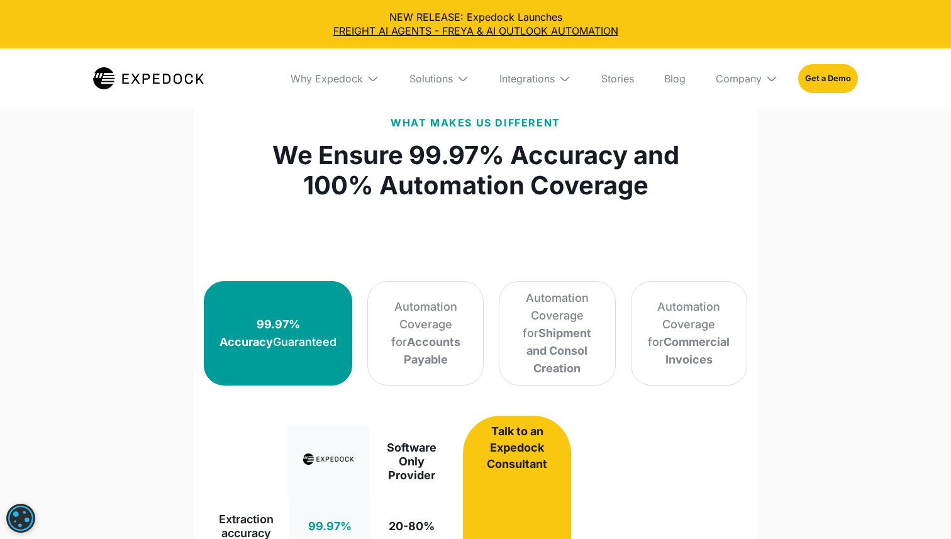
scroll to position [736, 0]
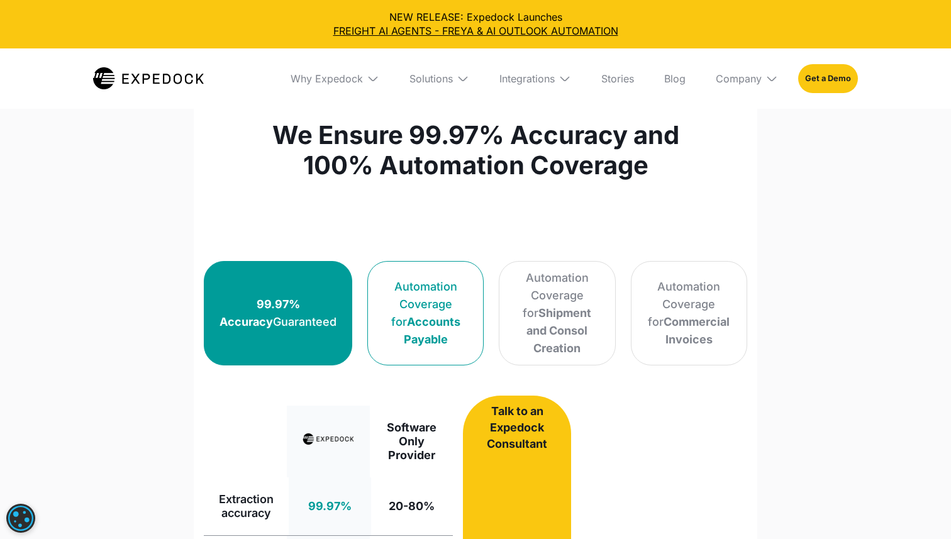
click at [411, 296] on div "Automation Coverage for Accounts Payable" at bounding box center [425, 313] width 85 height 70
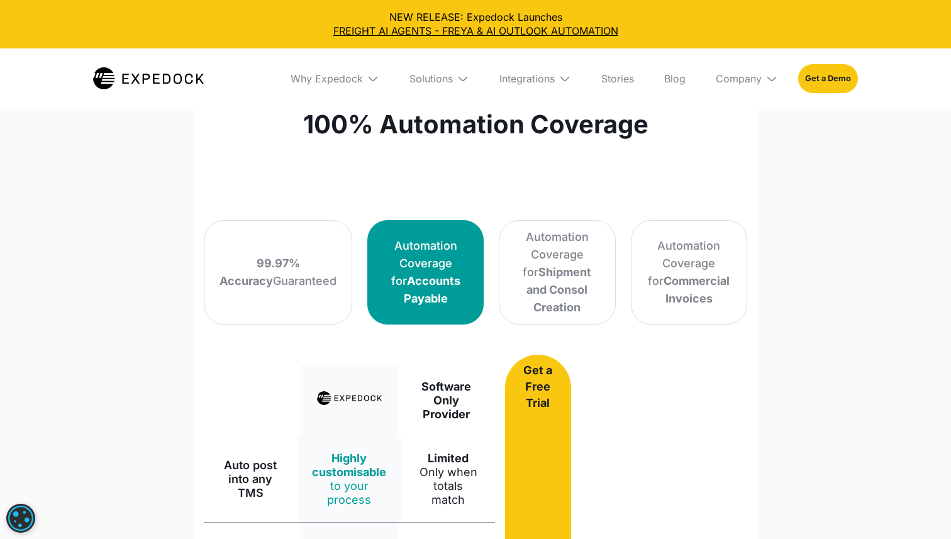
scroll to position [780, 0]
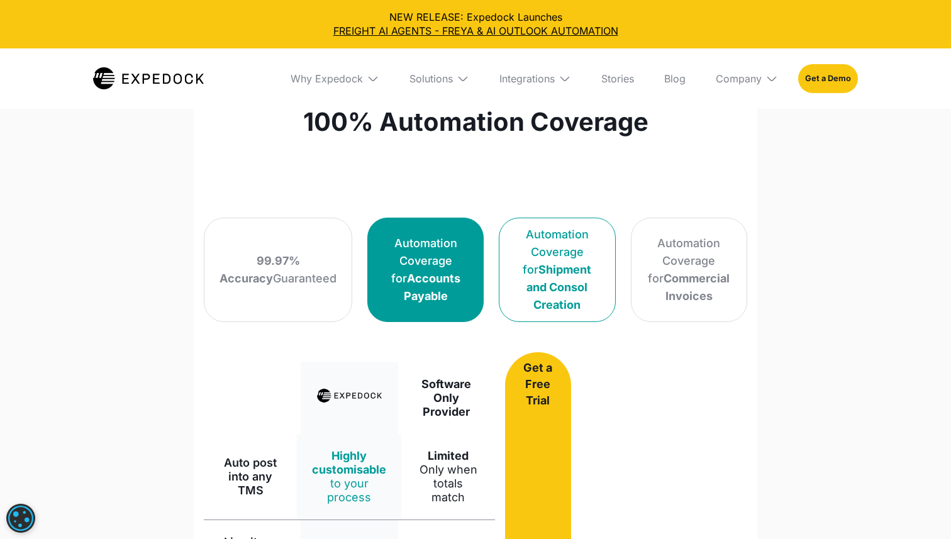
click at [527, 271] on strong "Shipment and Consol Creation" at bounding box center [559, 287] width 65 height 48
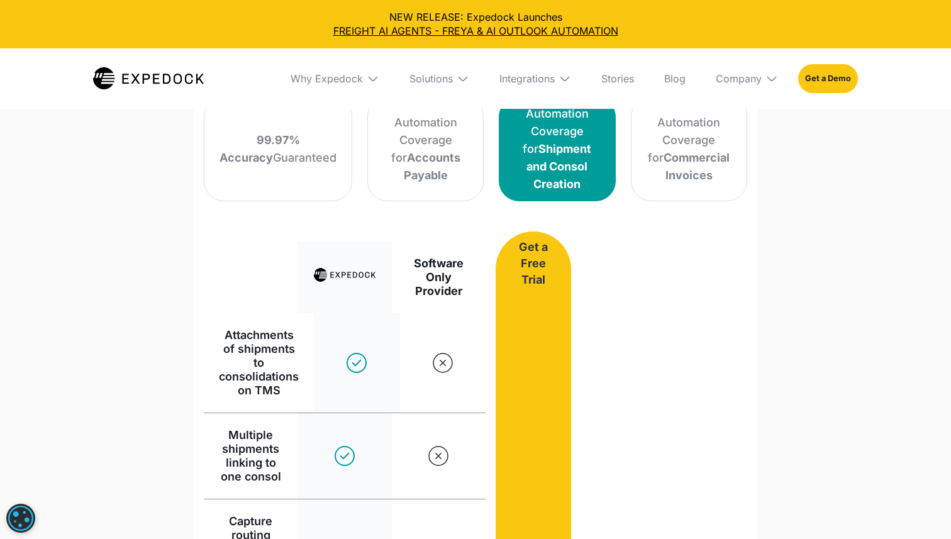
scroll to position [875, 0]
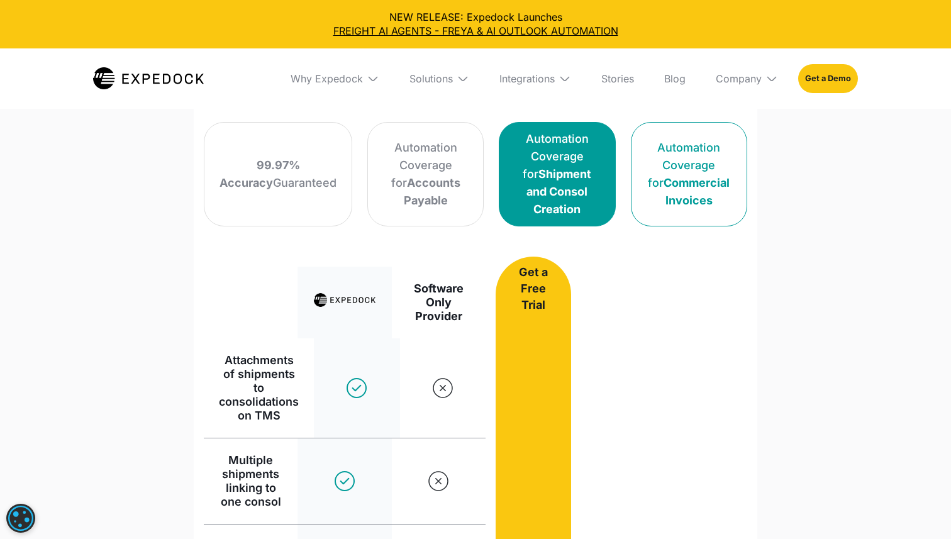
click at [652, 184] on div "Automation Coverage for Commercial Invoices" at bounding box center [689, 174] width 85 height 70
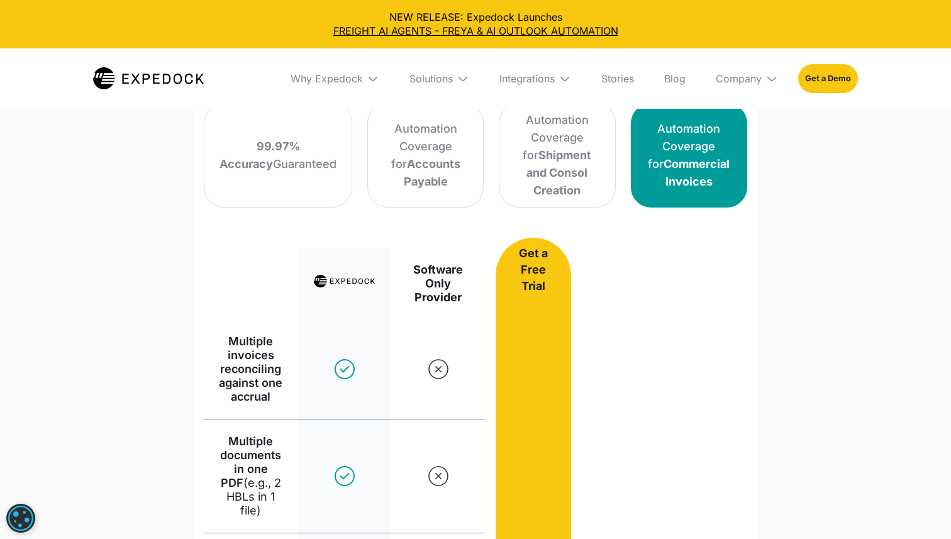
scroll to position [886, 0]
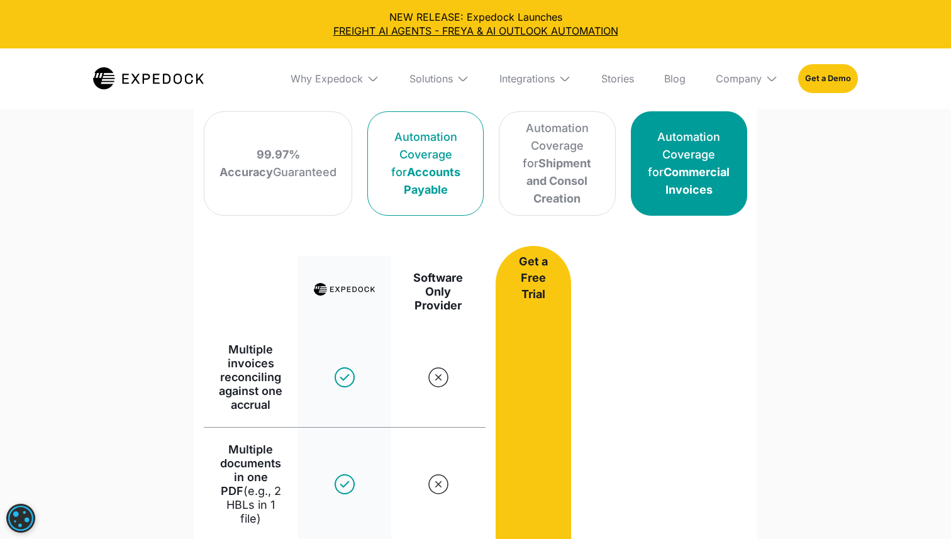
click at [452, 179] on div "Automation Coverage for Accounts Payable" at bounding box center [425, 163] width 85 height 70
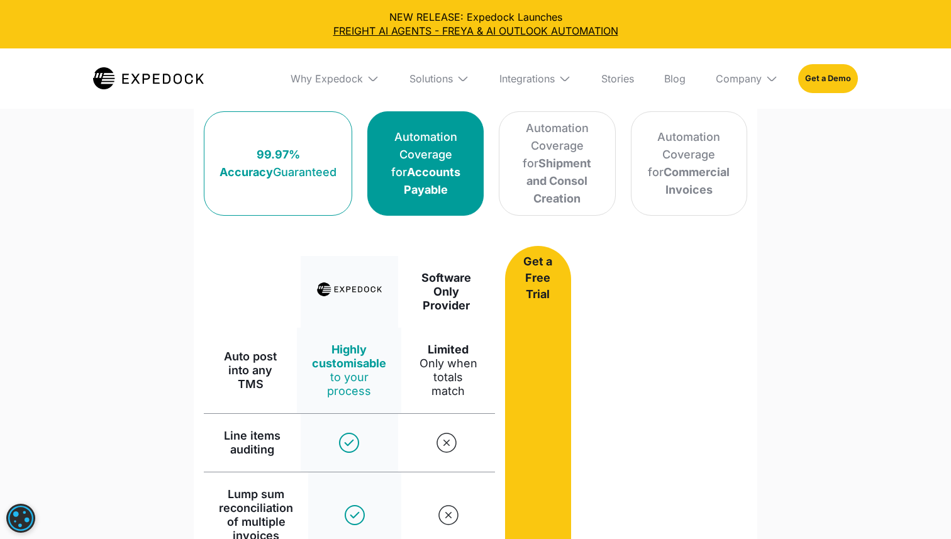
click at [252, 157] on strong "99.97% Accuracy" at bounding box center [260, 163] width 81 height 31
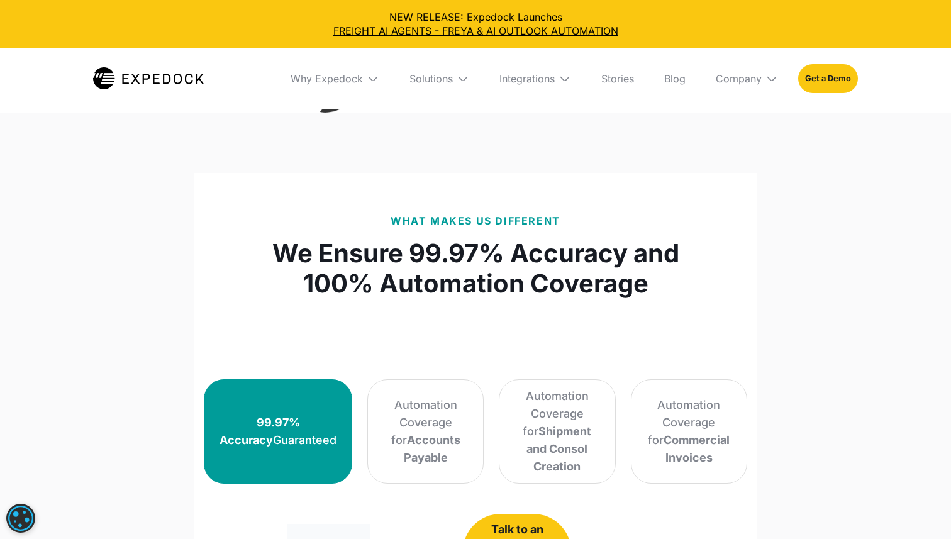
scroll to position [548, 0]
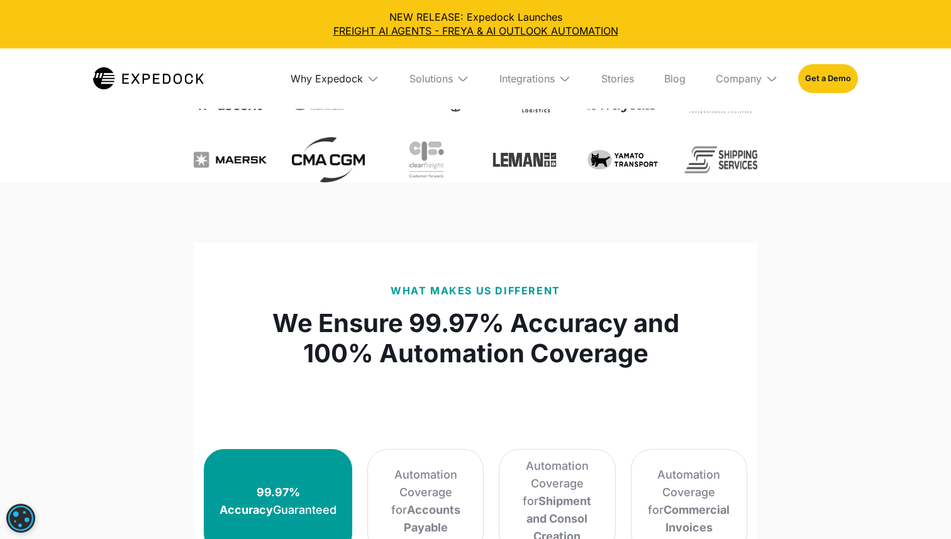
click at [326, 77] on div "Why Expedock" at bounding box center [327, 78] width 72 height 13
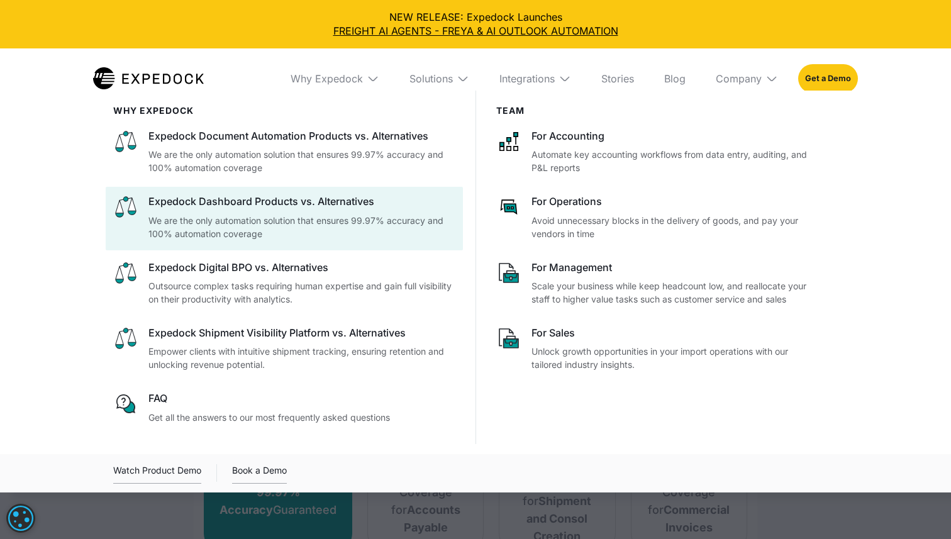
click at [333, 196] on div "Expedock Dashboard Products vs. Alternatives" at bounding box center [301, 201] width 307 height 14
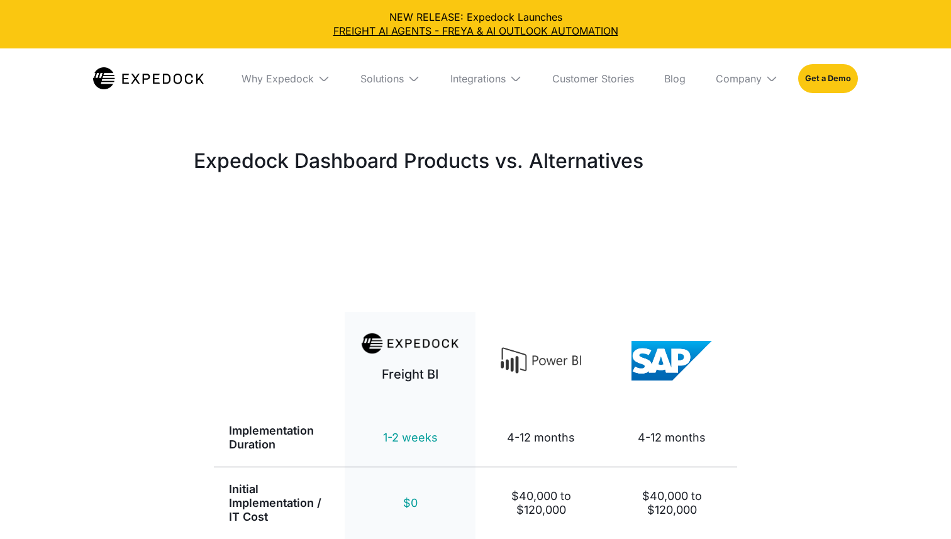
select select
click at [322, 76] on img at bounding box center [324, 78] width 13 height 13
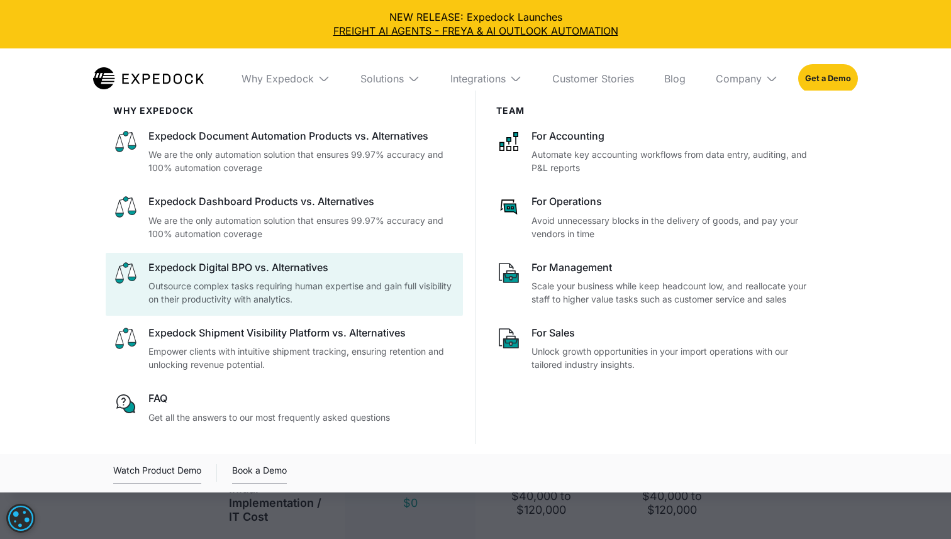
click at [271, 272] on div "Expedock Digital BPO vs. Alternatives" at bounding box center [301, 267] width 307 height 14
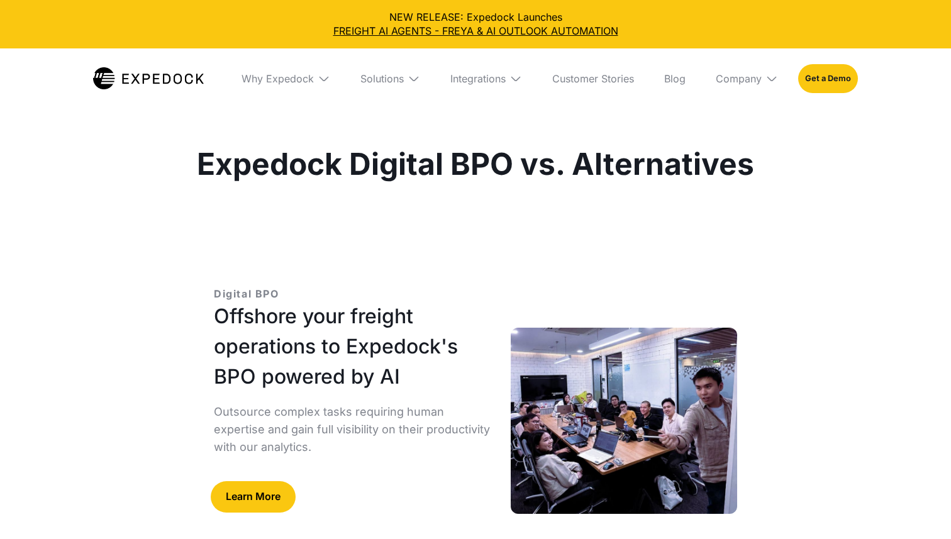
select select
click at [323, 86] on div "Why Expedock" at bounding box center [286, 78] width 109 height 60
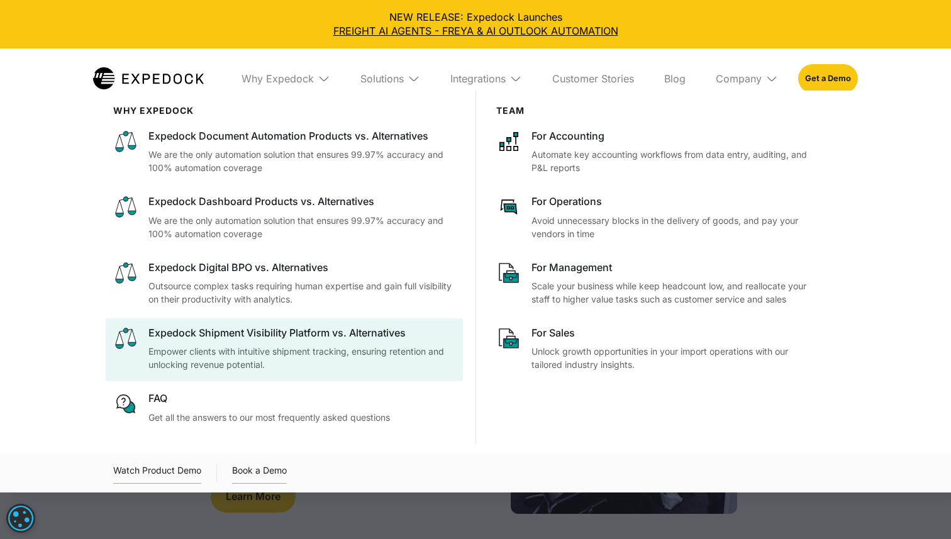
click at [309, 350] on p "Empower clients with intuitive shipment tracking, ensuring retention and unlock…" at bounding box center [301, 358] width 307 height 26
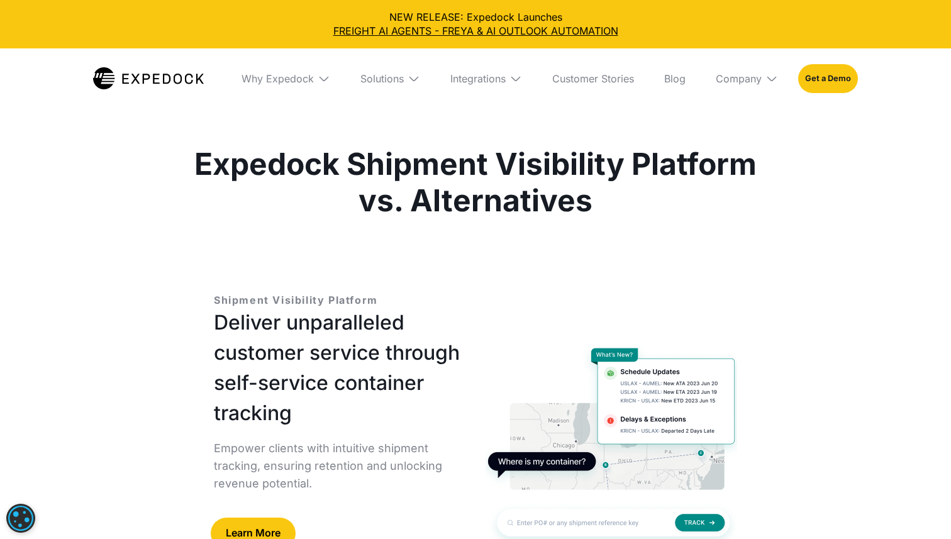
select select
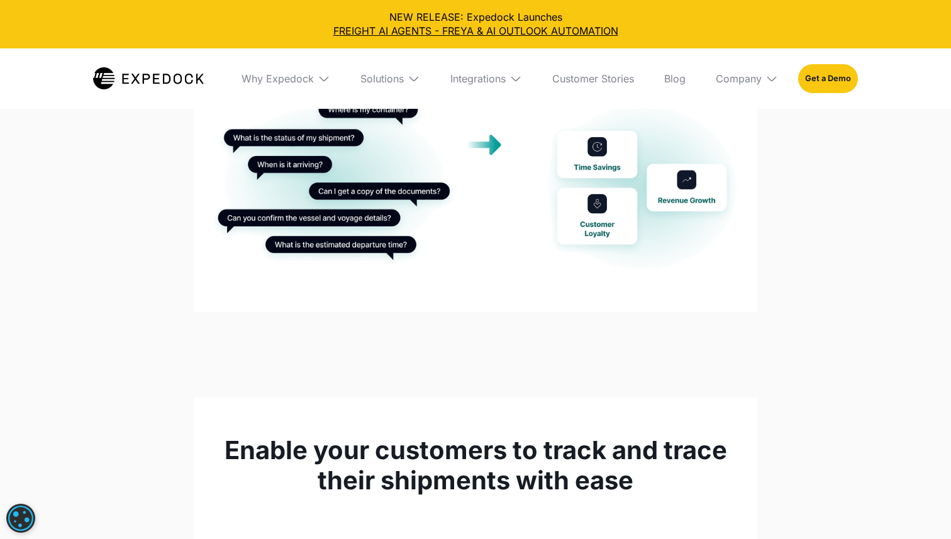
scroll to position [2018, 0]
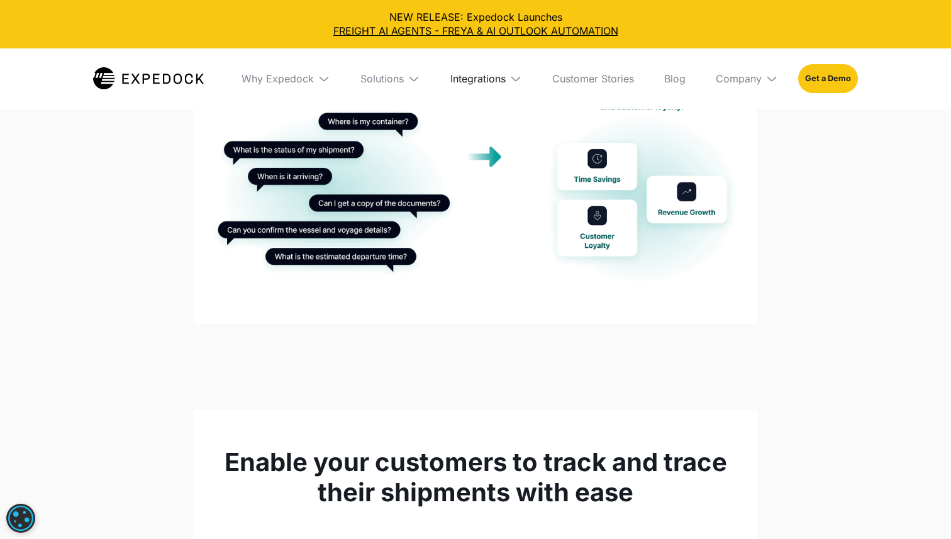
click at [493, 77] on div "Integrations" at bounding box center [478, 78] width 55 height 13
click at [478, 123] on link "Custom TMS" at bounding box center [481, 125] width 103 height 33
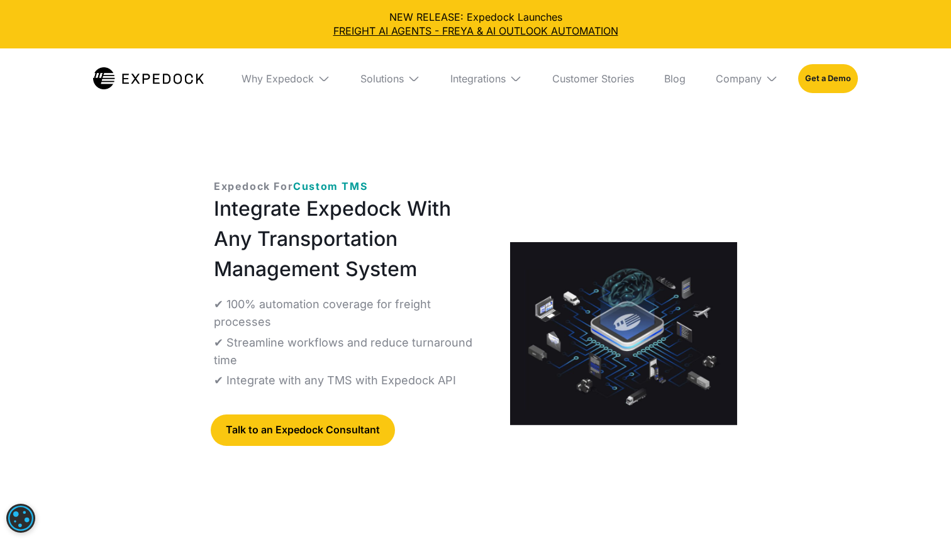
select select
click at [374, 74] on div "Solutions" at bounding box center [382, 78] width 43 height 13
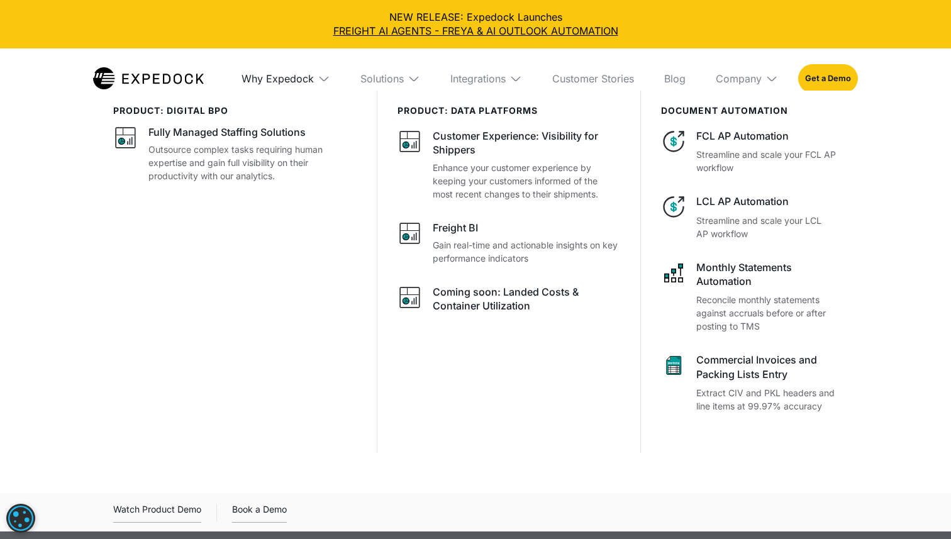
click at [289, 77] on div "Why Expedock" at bounding box center [278, 78] width 72 height 13
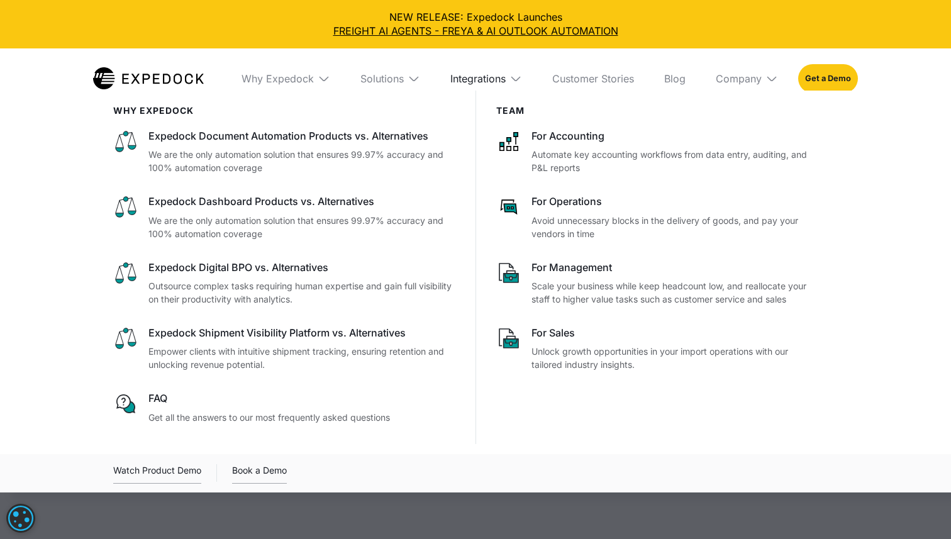
click at [473, 79] on div "Integrations" at bounding box center [478, 78] width 55 height 13
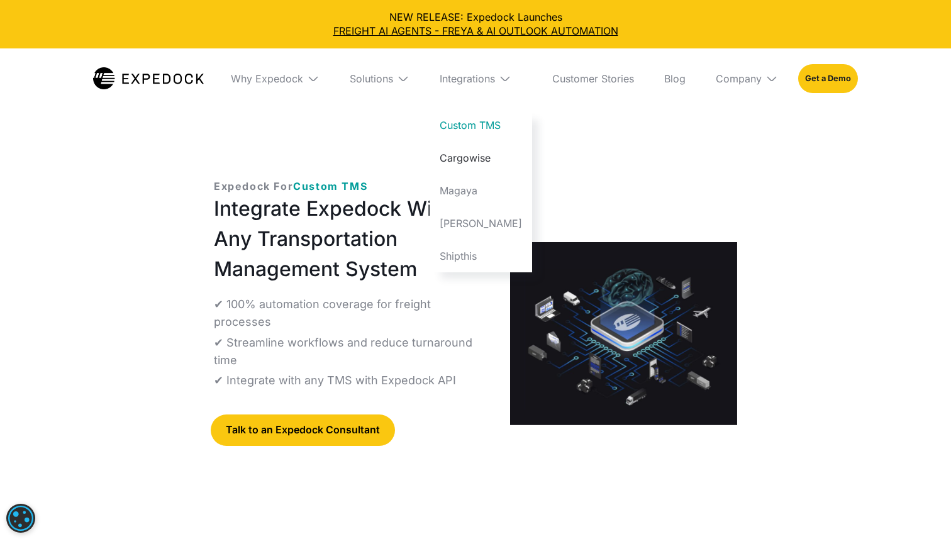
click at [486, 161] on link "Cargowise" at bounding box center [481, 158] width 103 height 33
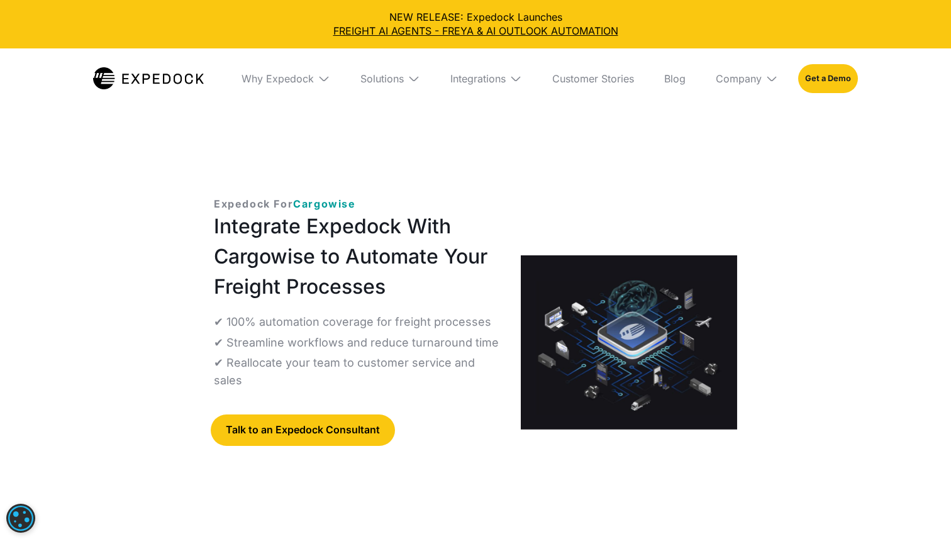
select select
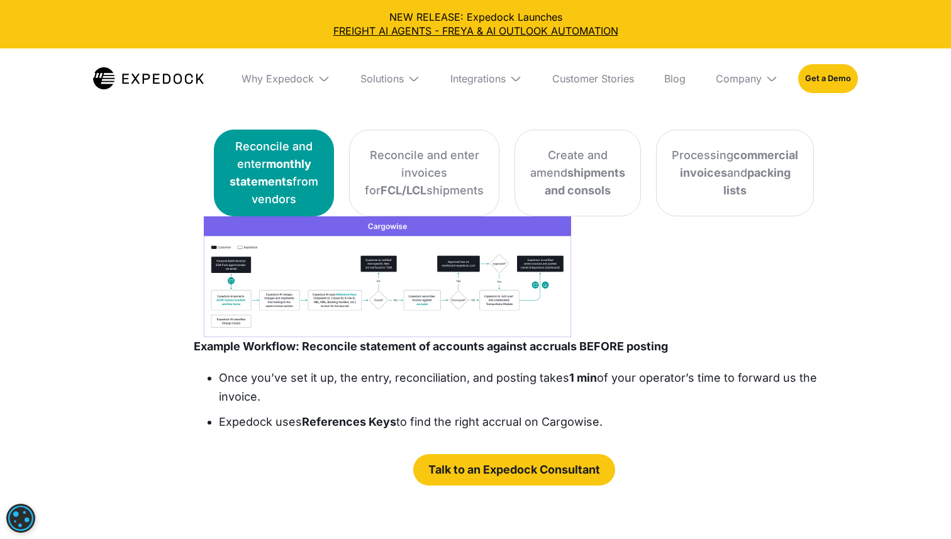
scroll to position [2545, 0]
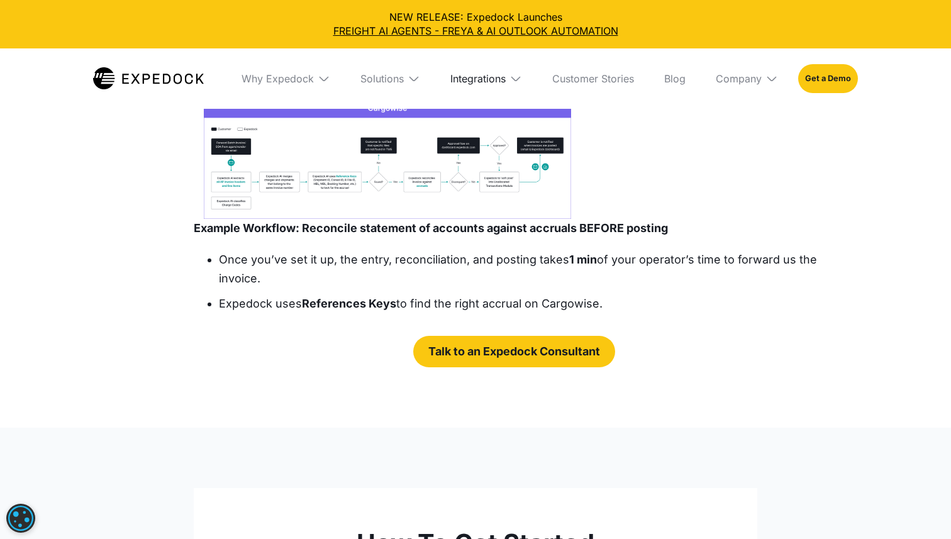
click at [484, 84] on div "Integrations" at bounding box center [478, 78] width 55 height 13
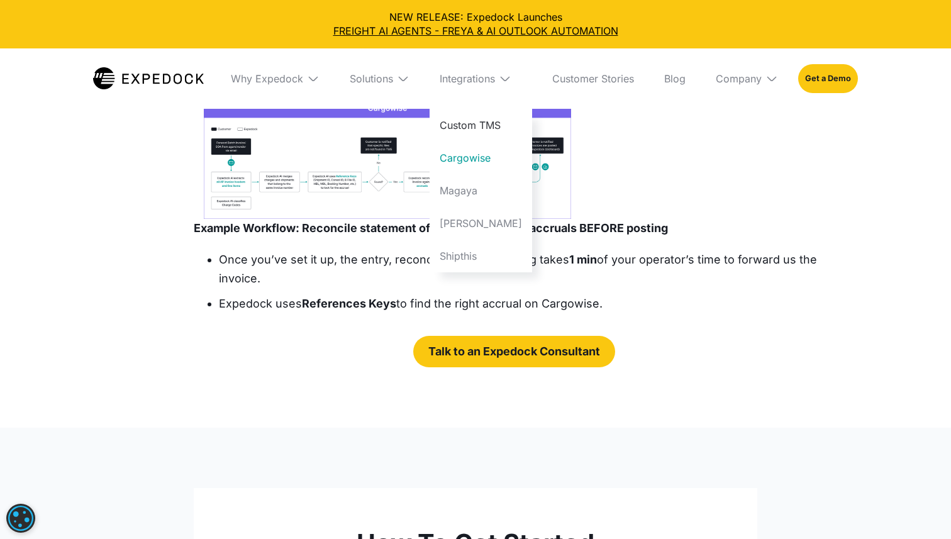
click at [479, 136] on link "Custom TMS" at bounding box center [481, 125] width 103 height 33
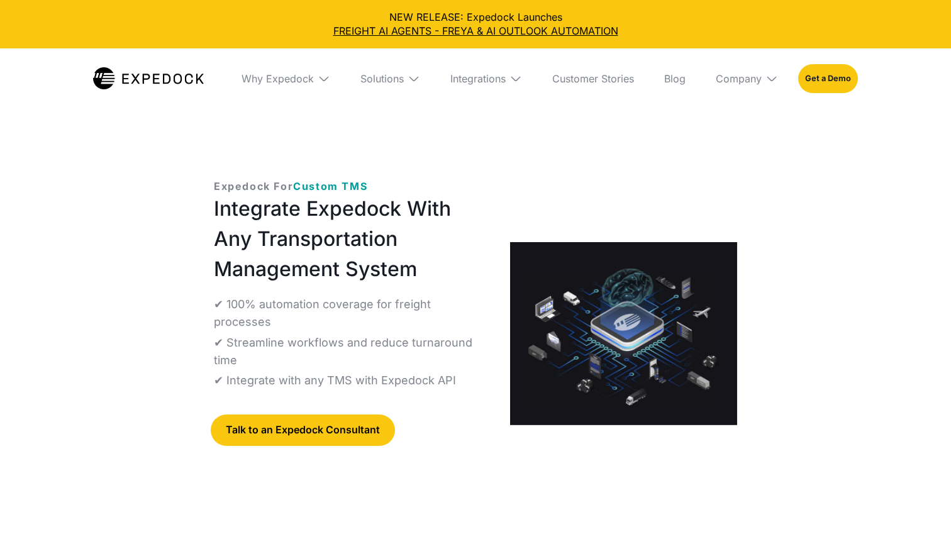
select select
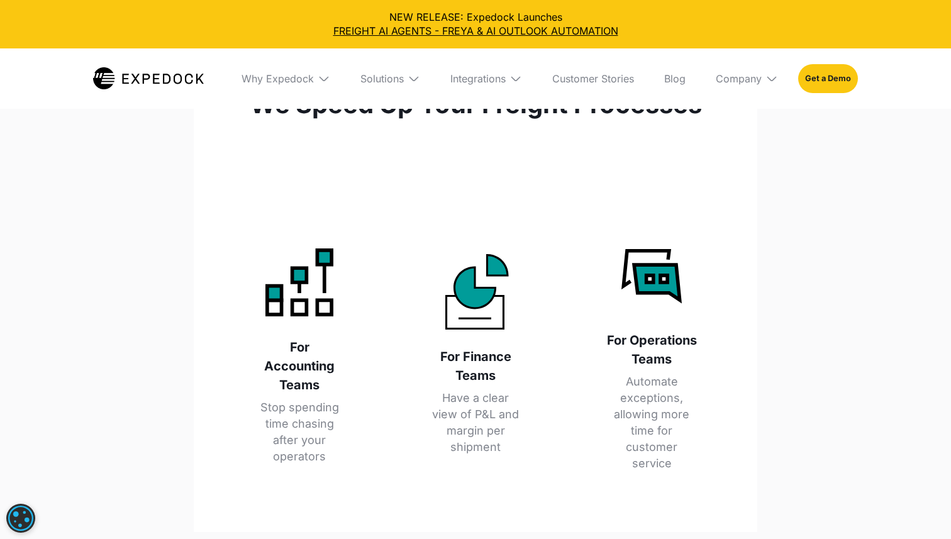
scroll to position [1671, 0]
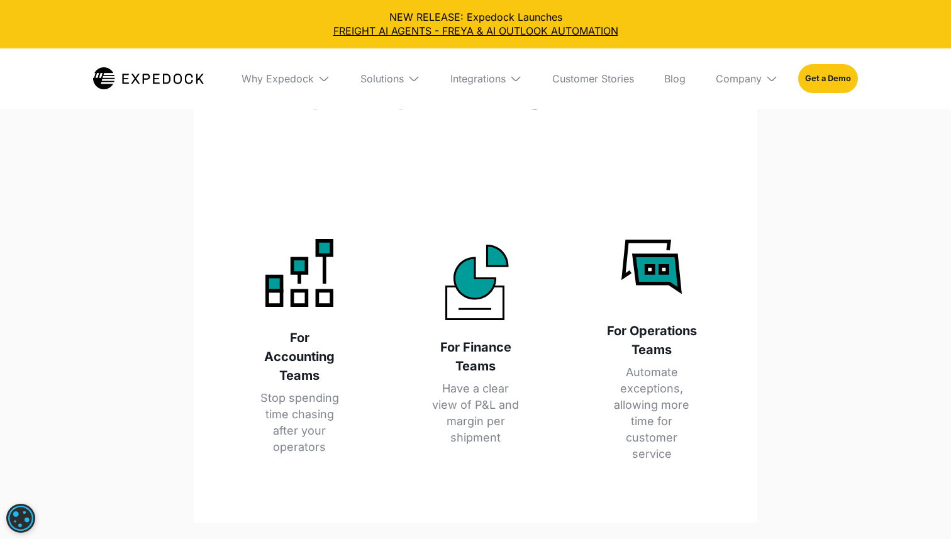
click at [488, 67] on div "Integrations" at bounding box center [486, 78] width 92 height 60
click at [481, 188] on link "Magaya" at bounding box center [481, 190] width 103 height 33
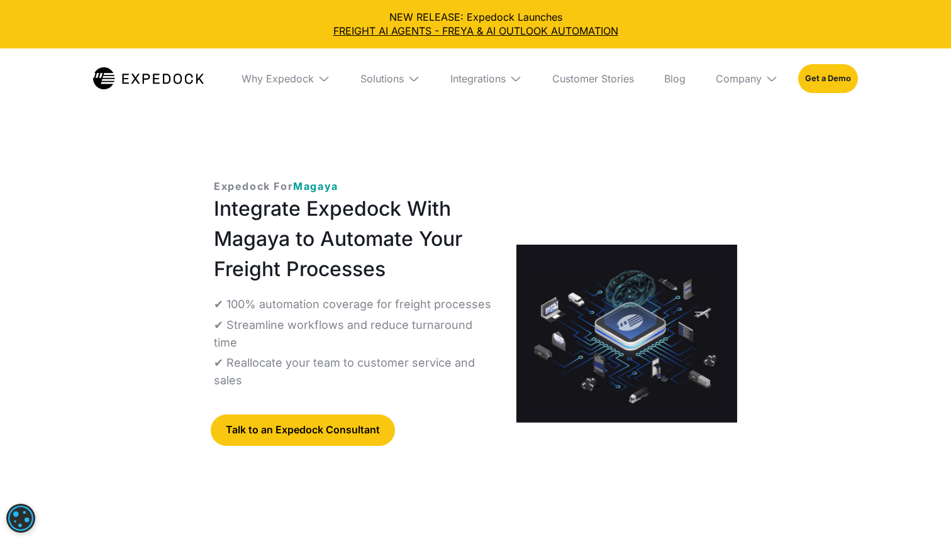
select select
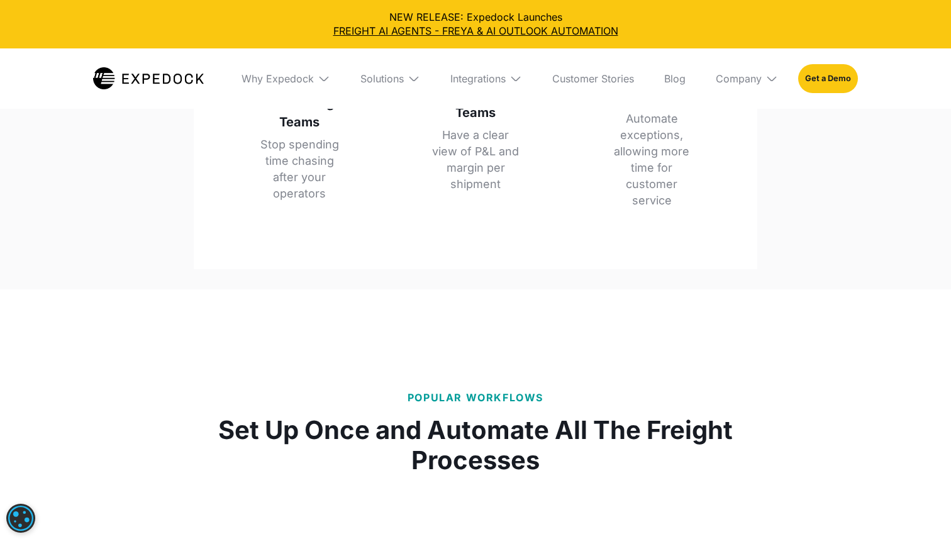
scroll to position [2010, 0]
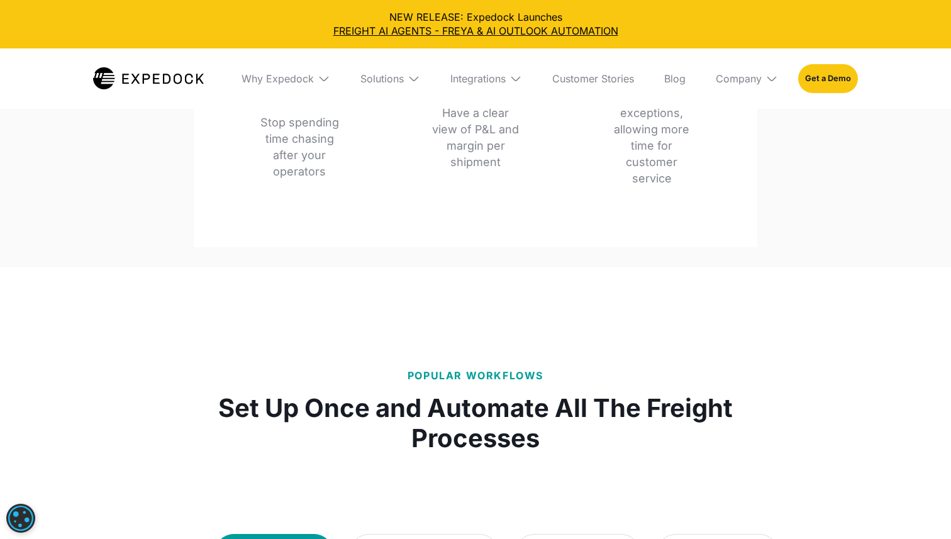
click at [469, 91] on div "Integrations" at bounding box center [486, 78] width 92 height 60
click at [474, 218] on link "[PERSON_NAME]" at bounding box center [481, 223] width 103 height 33
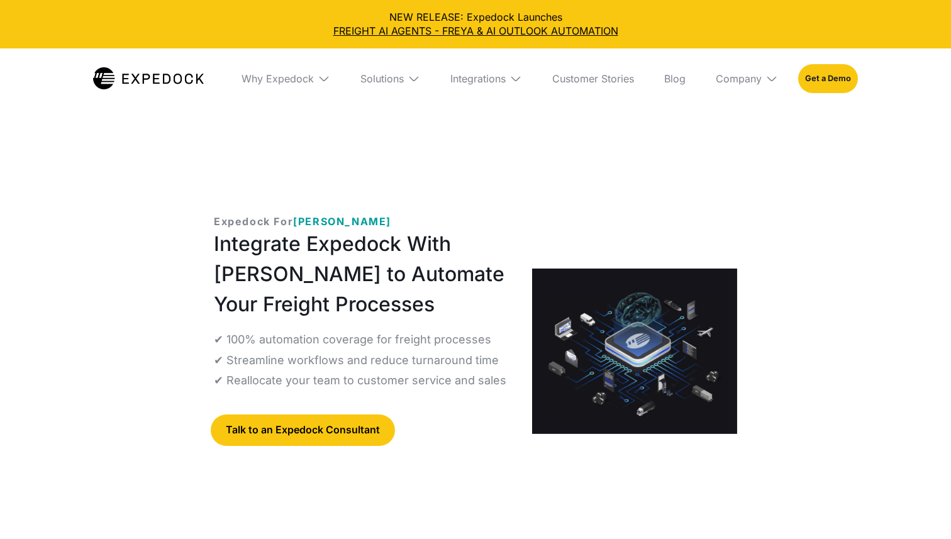
select select
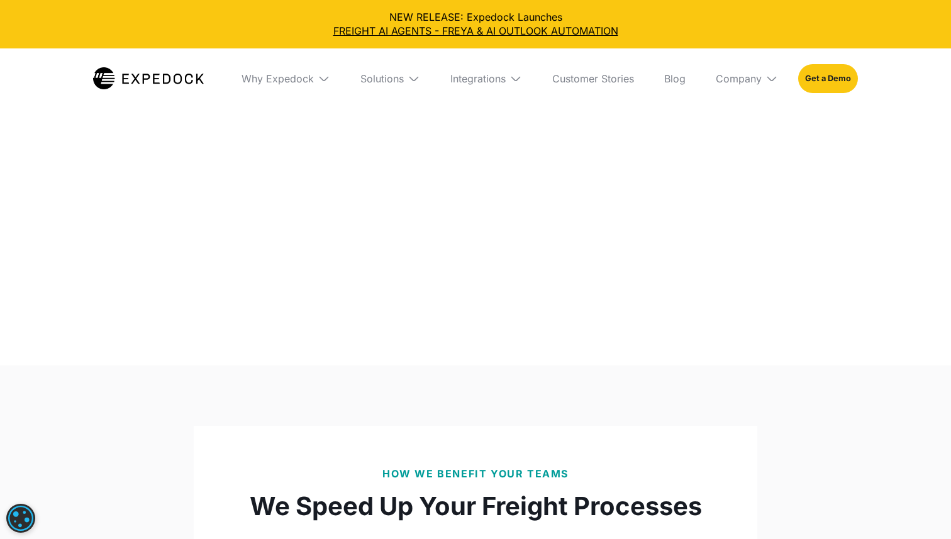
scroll to position [1335, 0]
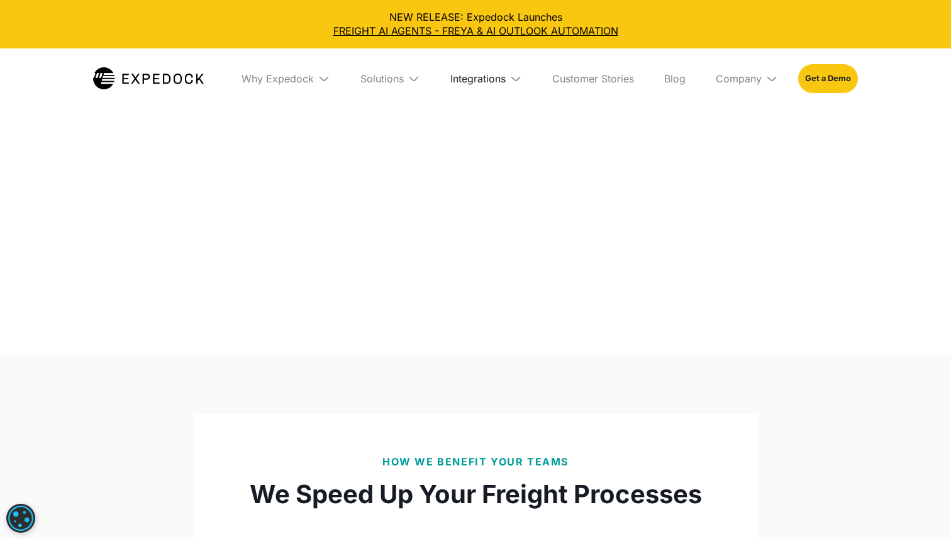
click at [487, 81] on div "Integrations" at bounding box center [478, 78] width 55 height 13
click at [481, 254] on link "Shipthis" at bounding box center [481, 256] width 103 height 33
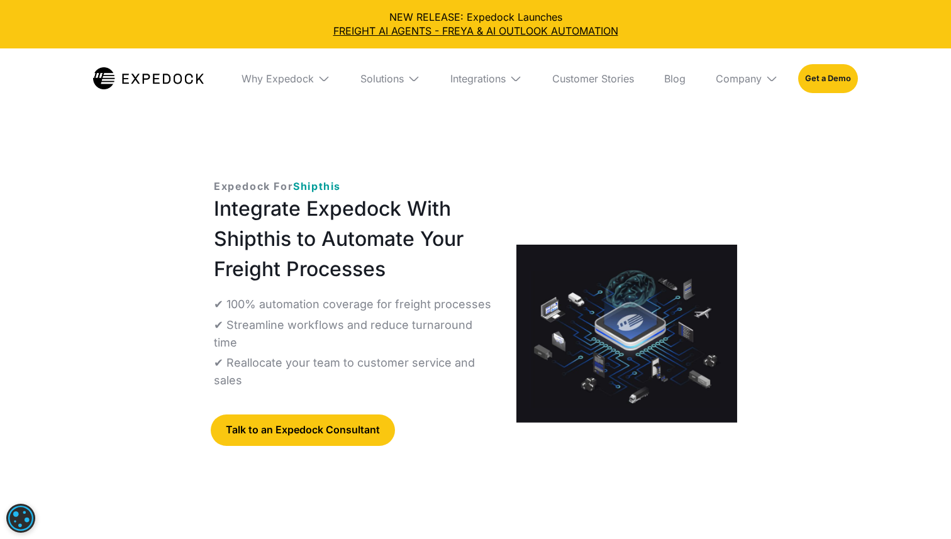
select select
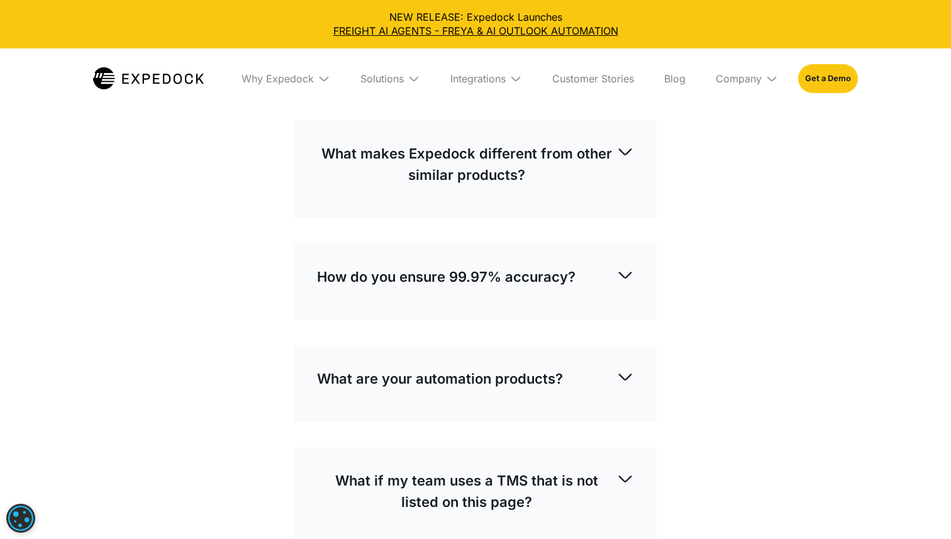
scroll to position [3731, 0]
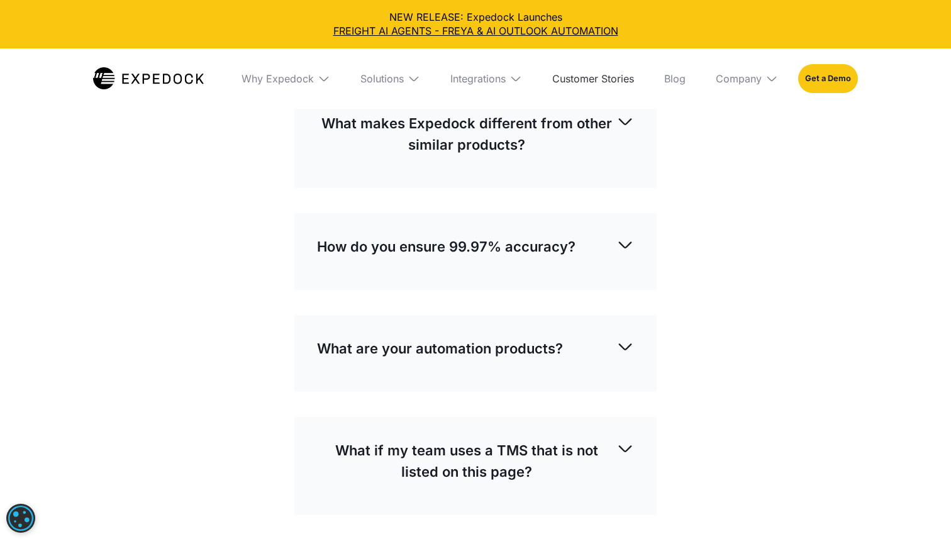
click at [584, 78] on link "Customer Stories" at bounding box center [593, 78] width 102 height 60
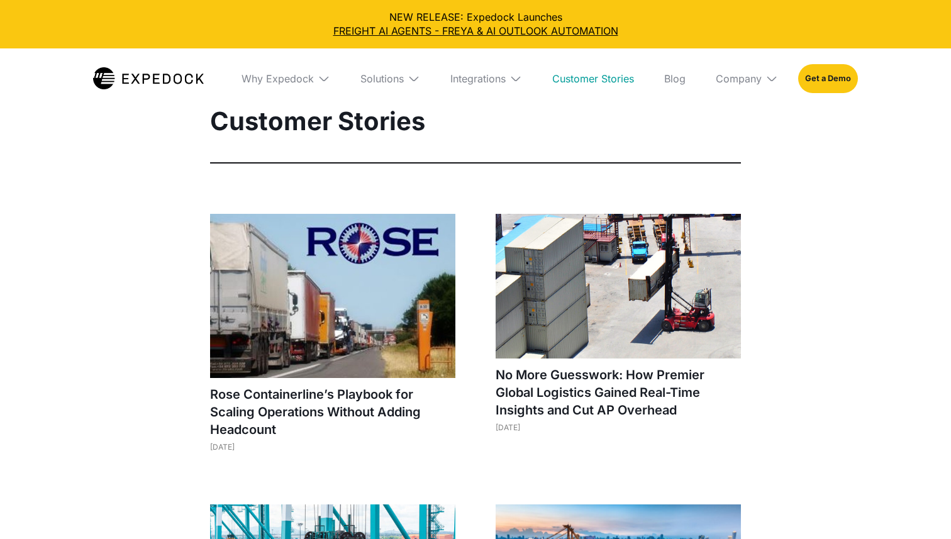
select select
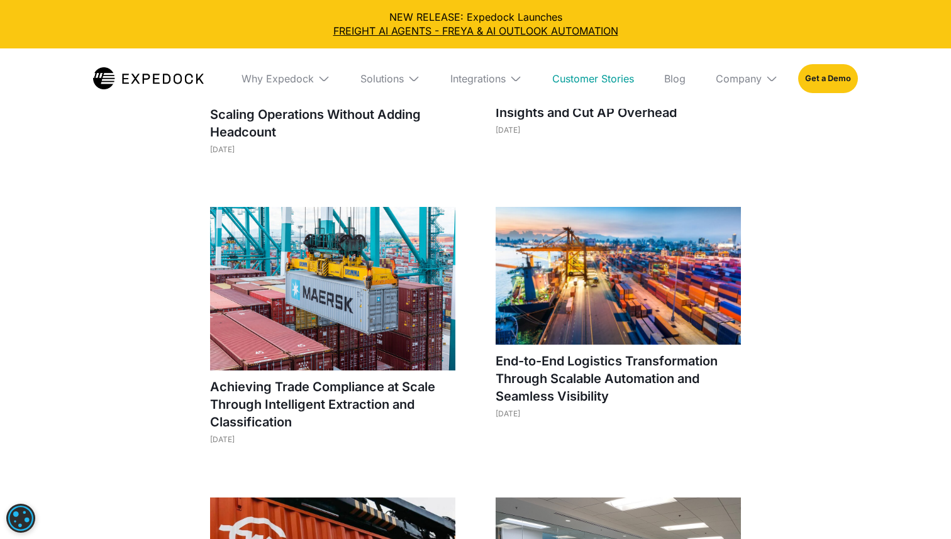
scroll to position [378, 0]
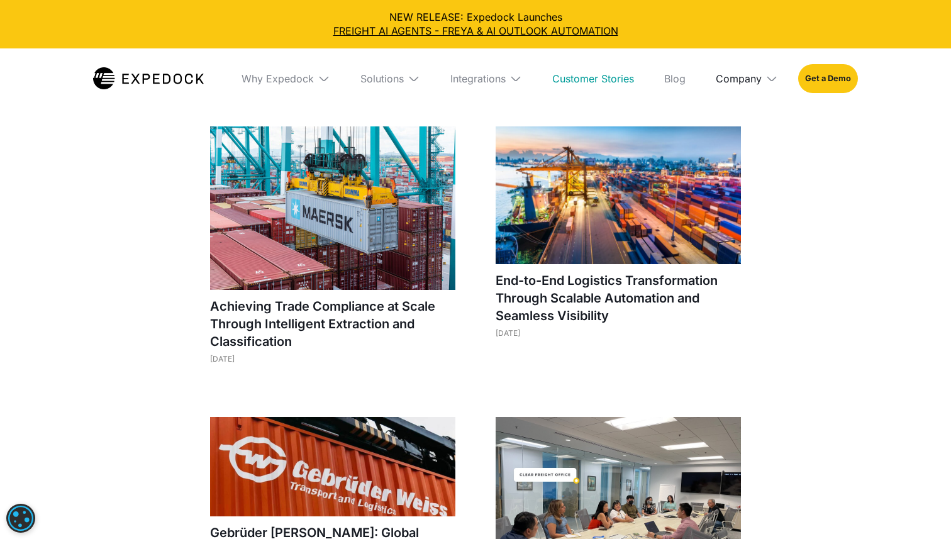
click at [747, 72] on div "Company" at bounding box center [739, 78] width 46 height 13
click at [737, 126] on link "About Us" at bounding box center [747, 125] width 82 height 33
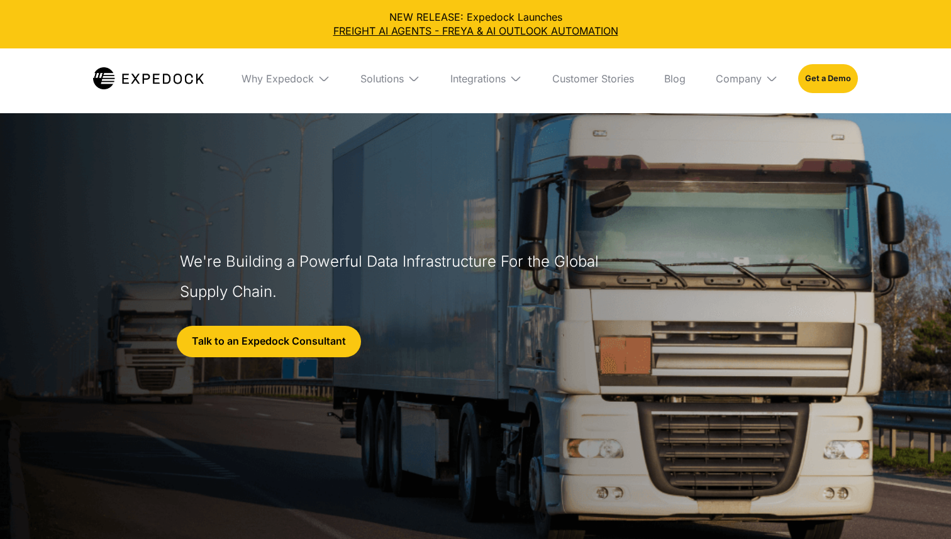
select select
click at [753, 82] on div "Company" at bounding box center [739, 78] width 46 height 13
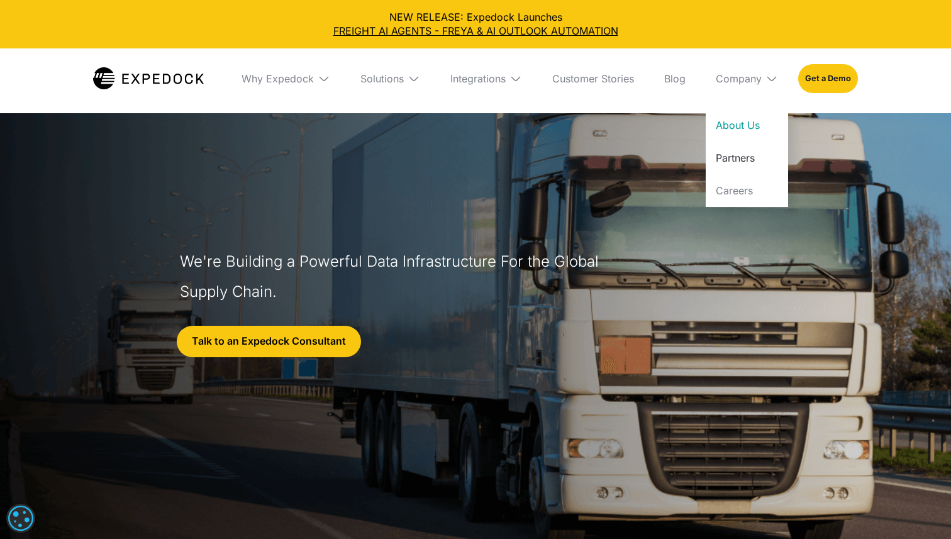
click at [733, 159] on link "Partners" at bounding box center [747, 158] width 82 height 33
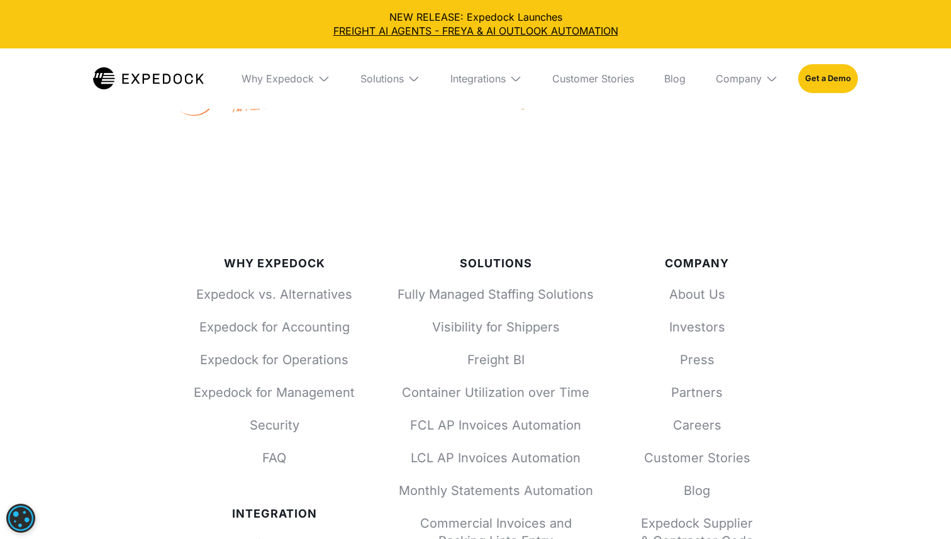
scroll to position [1366, 0]
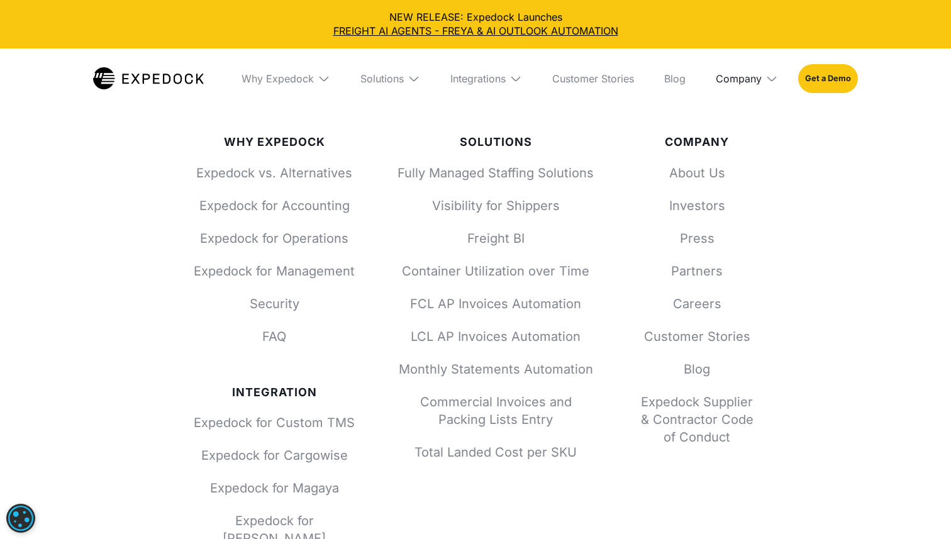
click at [746, 78] on div "Company" at bounding box center [739, 78] width 46 height 13
click at [750, 123] on link "About Us" at bounding box center [747, 125] width 82 height 33
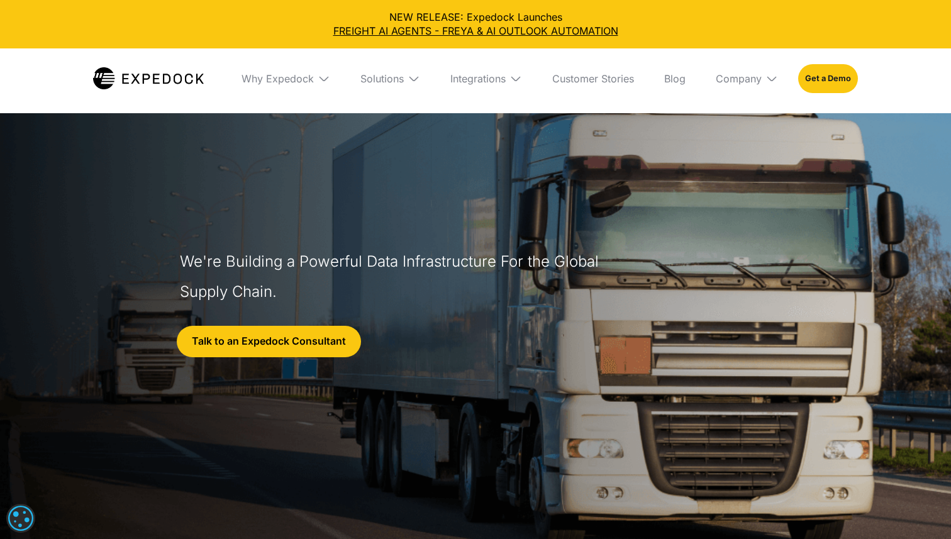
select select
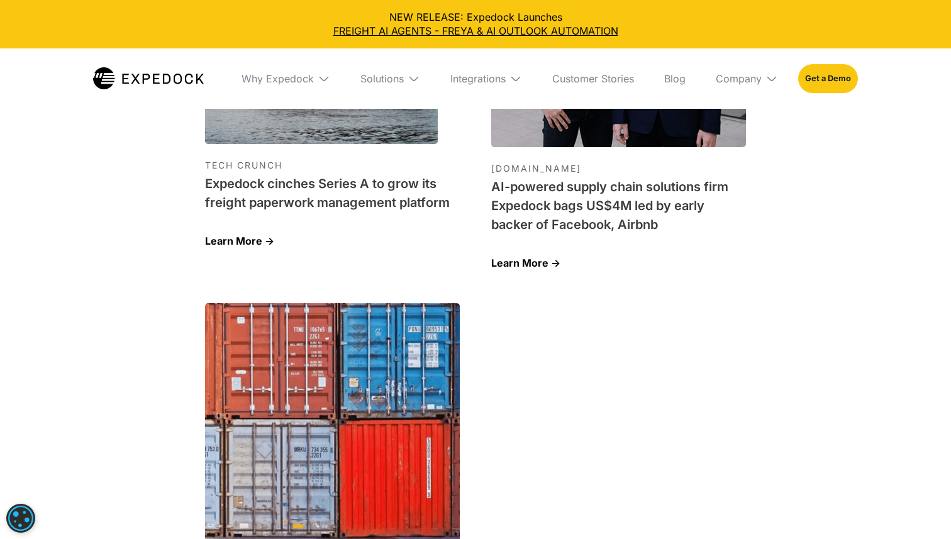
scroll to position [4297, 0]
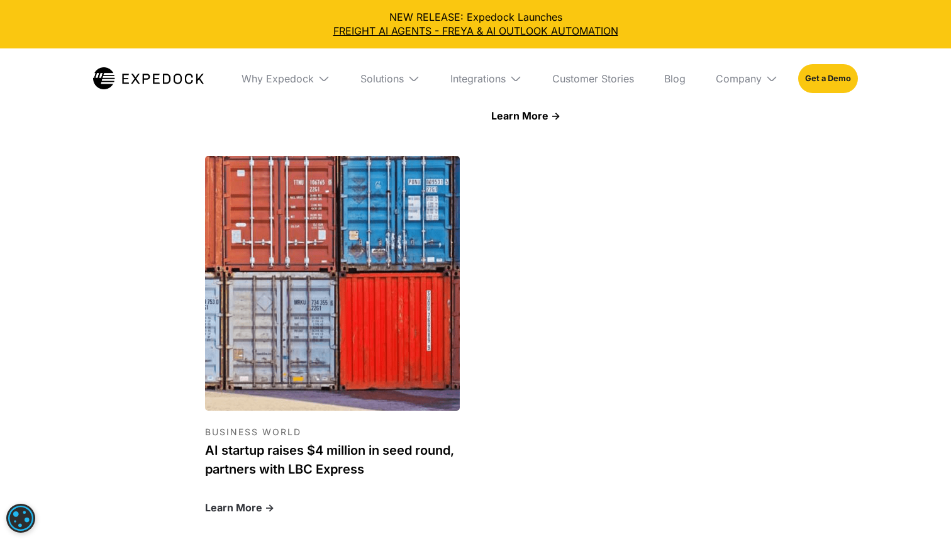
click at [345, 441] on h1 "AI startup raises $4 million in seed round, partners with LBC Express" at bounding box center [332, 460] width 255 height 38
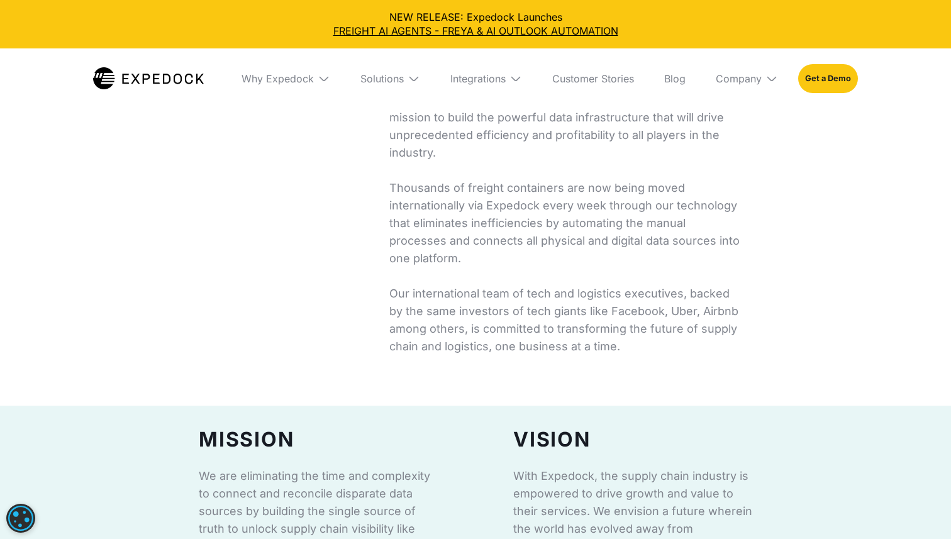
scroll to position [0, 0]
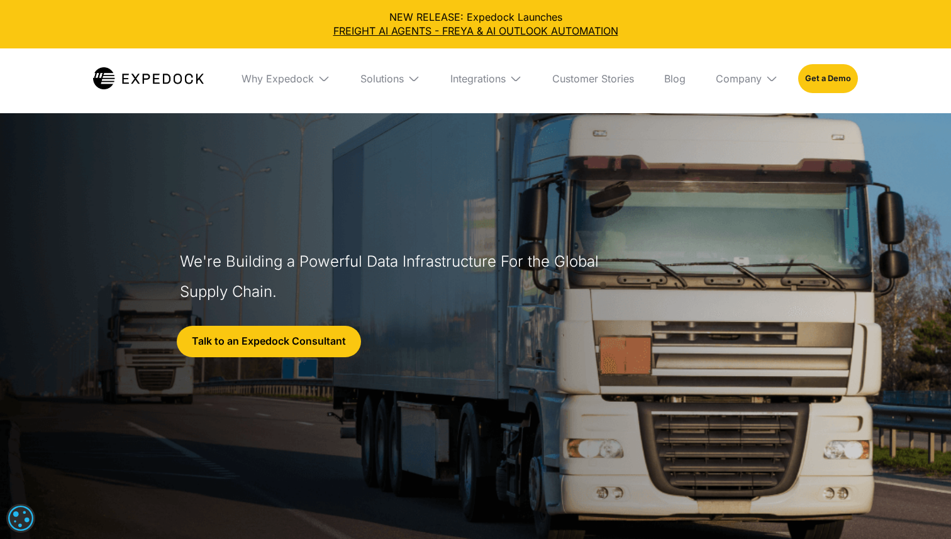
click at [277, 85] on div "Why Expedock" at bounding box center [286, 78] width 109 height 60
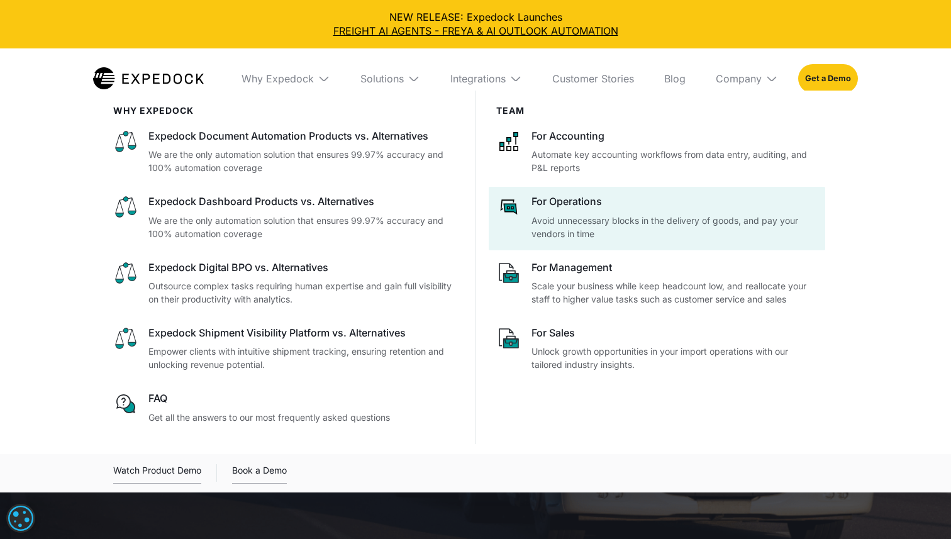
click at [598, 155] on p "Automate key accounting workflows from data entry, auditing, and P&L reports" at bounding box center [675, 161] width 286 height 26
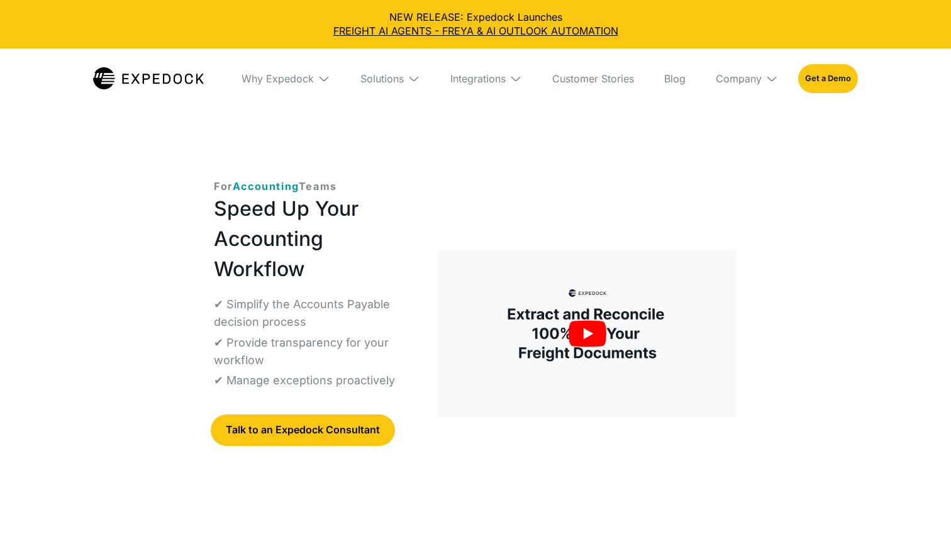
select select
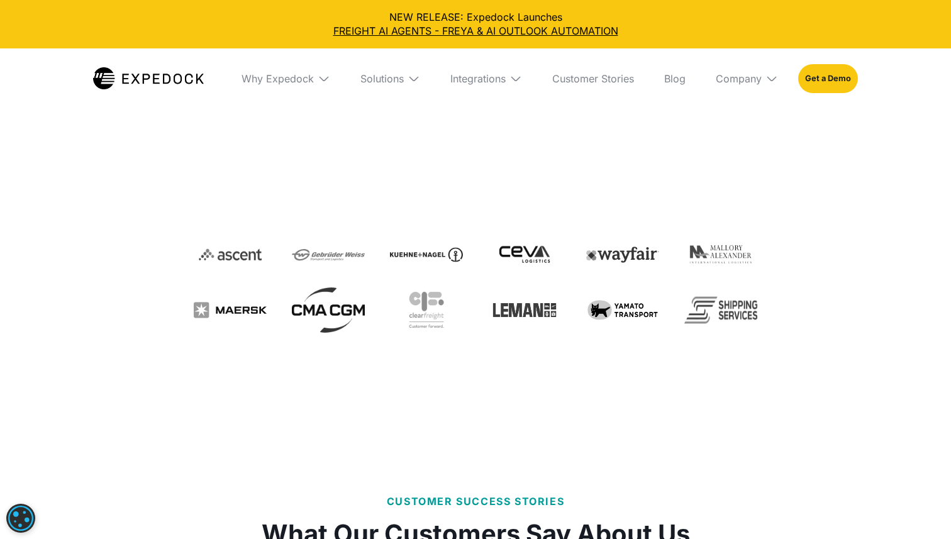
scroll to position [488, 0]
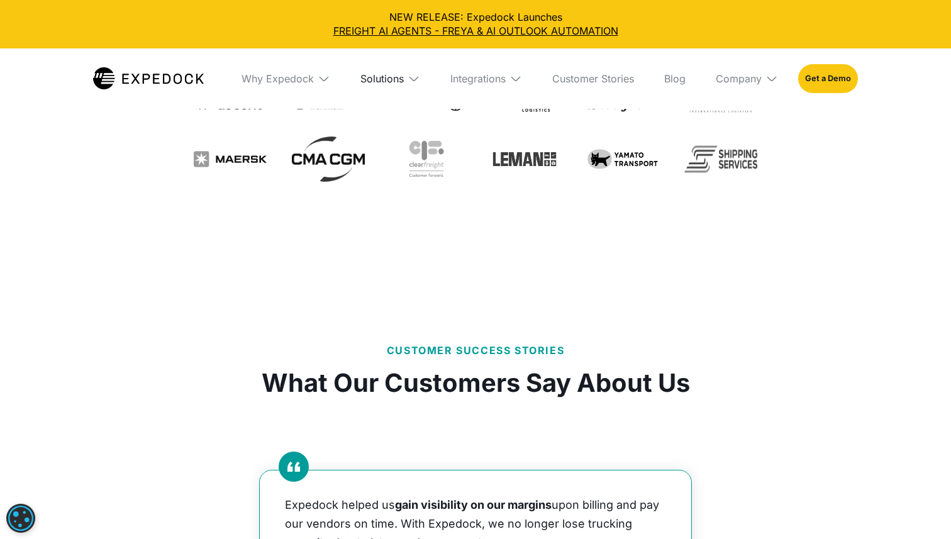
click at [395, 77] on div "Solutions" at bounding box center [382, 78] width 43 height 13
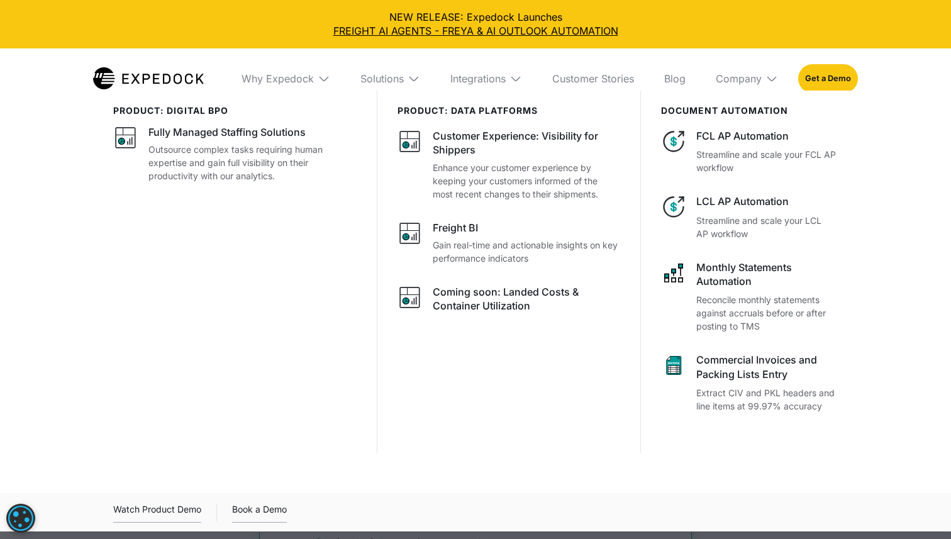
click at [266, 64] on div "Why Expedock" at bounding box center [286, 78] width 109 height 60
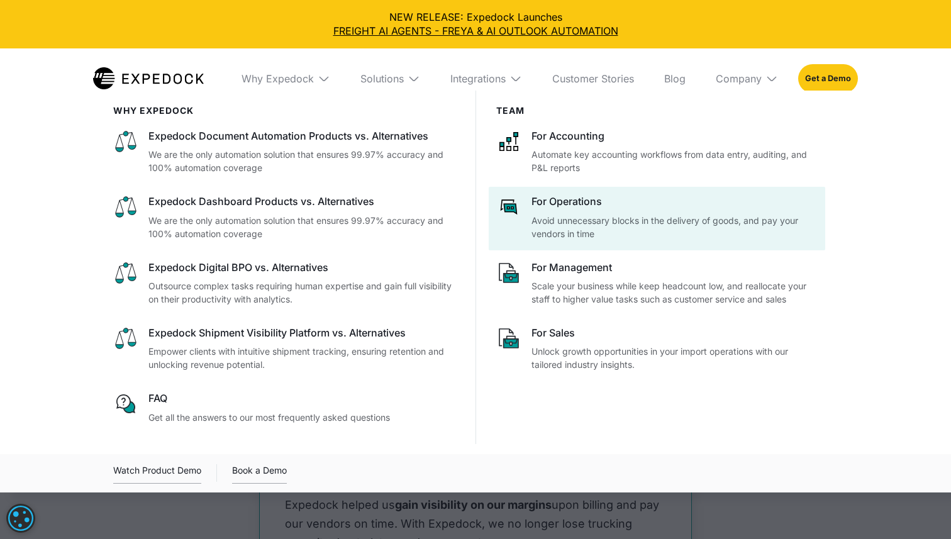
click at [554, 215] on p "Avoid unnecessary blocks in the delivery of goods, and pay your vendors in time" at bounding box center [675, 227] width 286 height 26
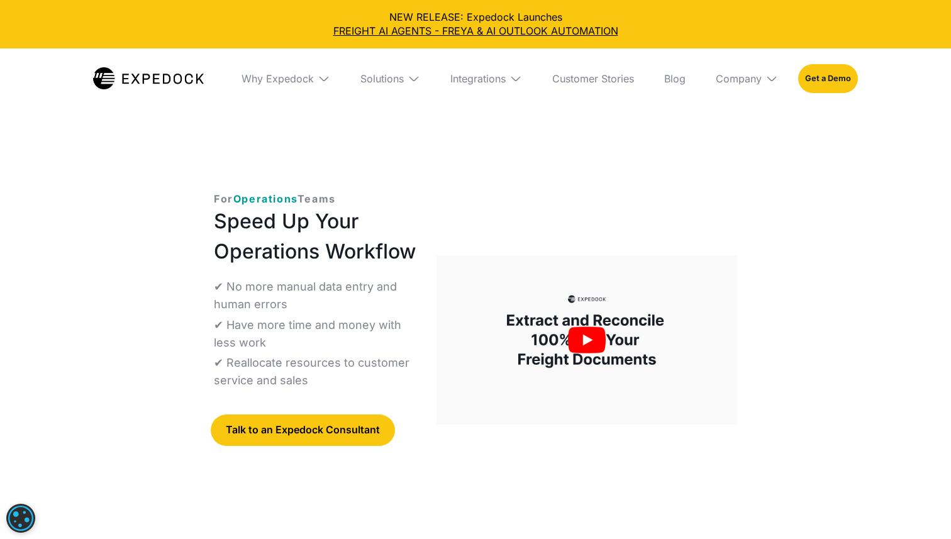
select select
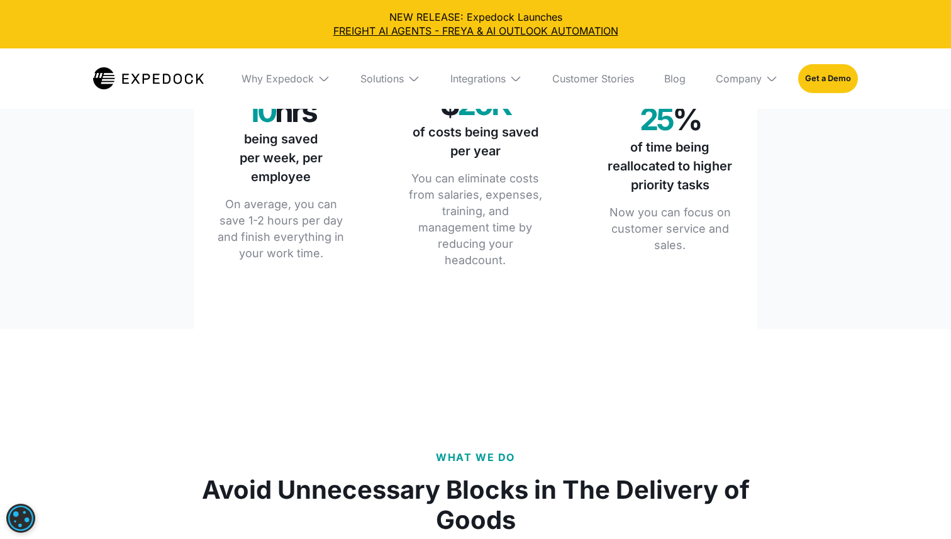
scroll to position [1825, 0]
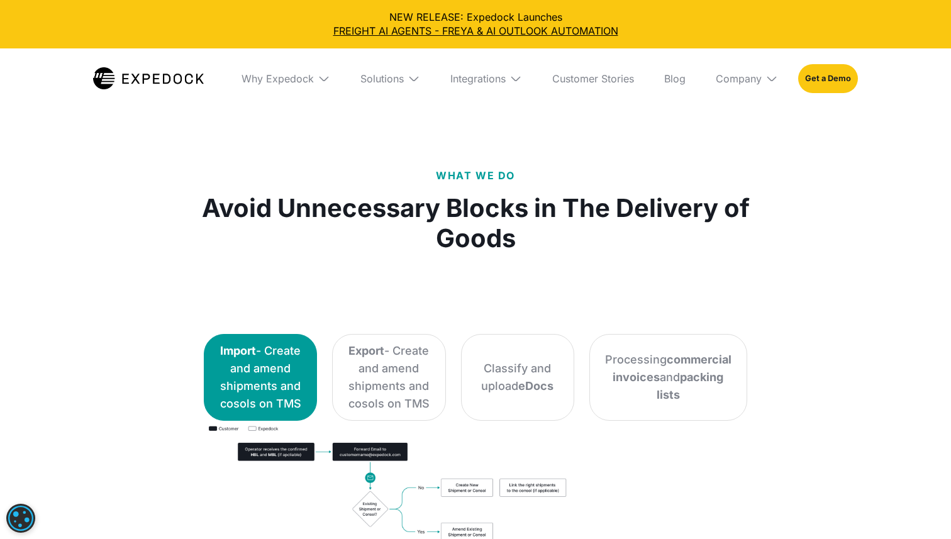
click at [306, 85] on div "Why Expedock" at bounding box center [286, 78] width 109 height 60
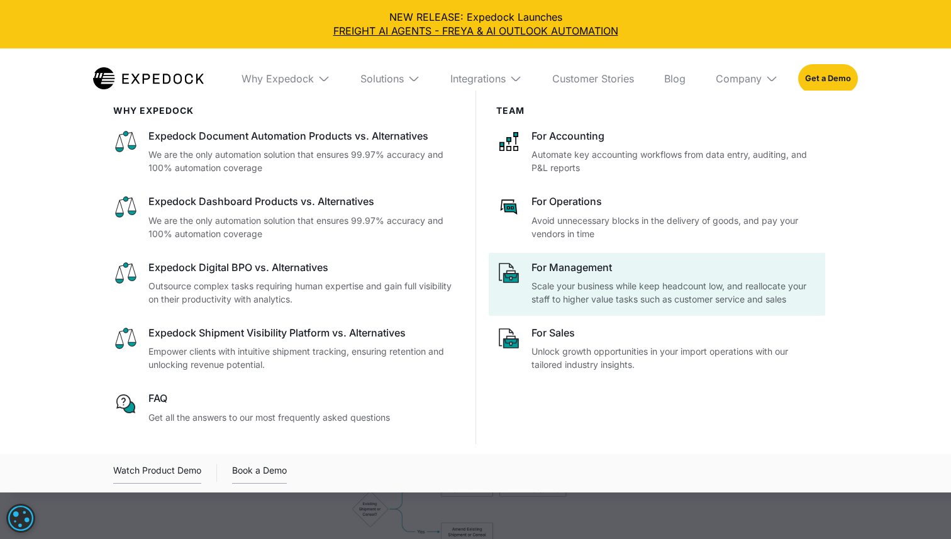
click at [611, 283] on p "Scale your business while keep headcount low, and reallocate your staff to high…" at bounding box center [675, 292] width 286 height 26
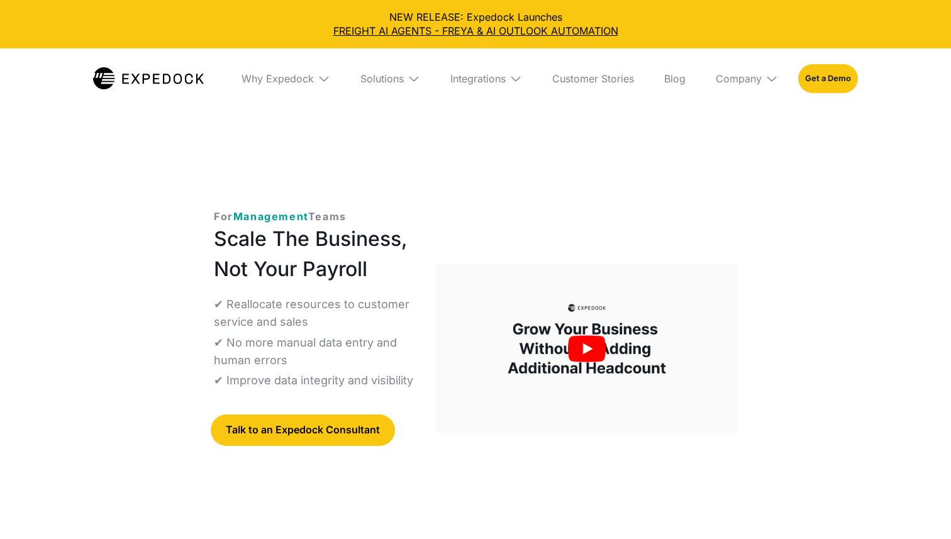
select select
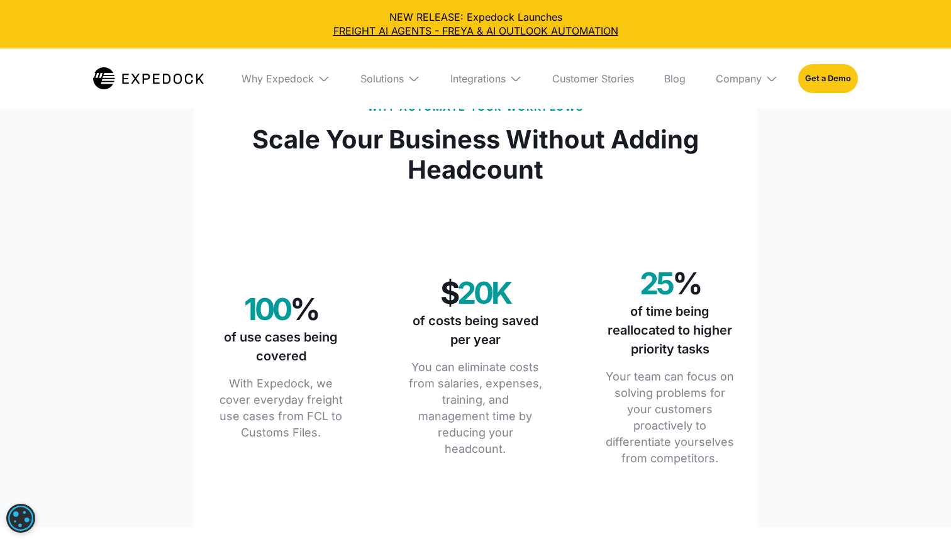
scroll to position [1510, 0]
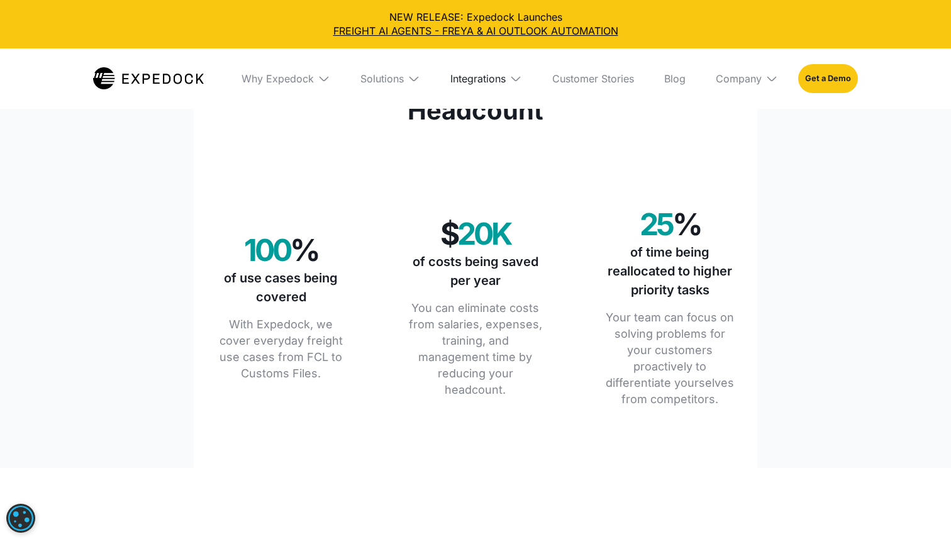
click at [496, 77] on div "Integrations" at bounding box center [478, 78] width 55 height 13
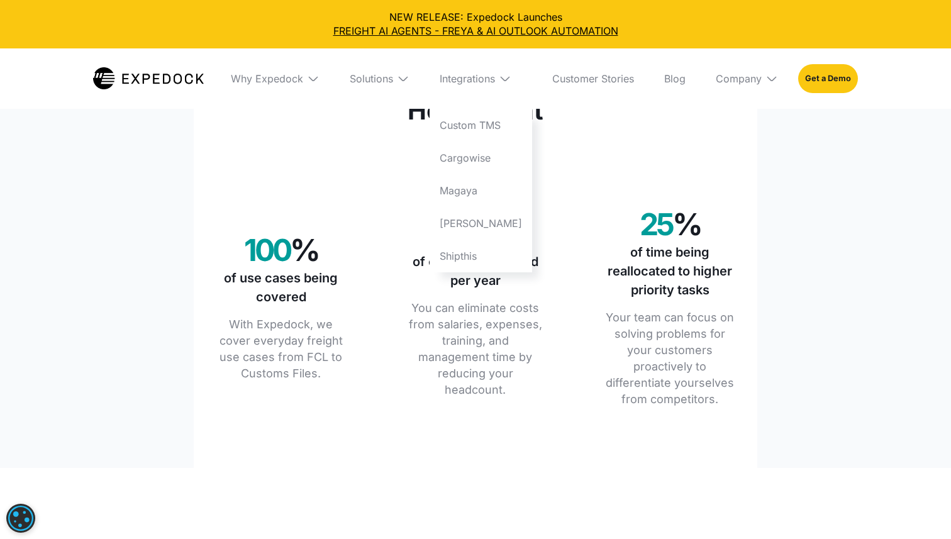
click at [411, 86] on div "Solutions" at bounding box center [380, 78] width 80 height 60
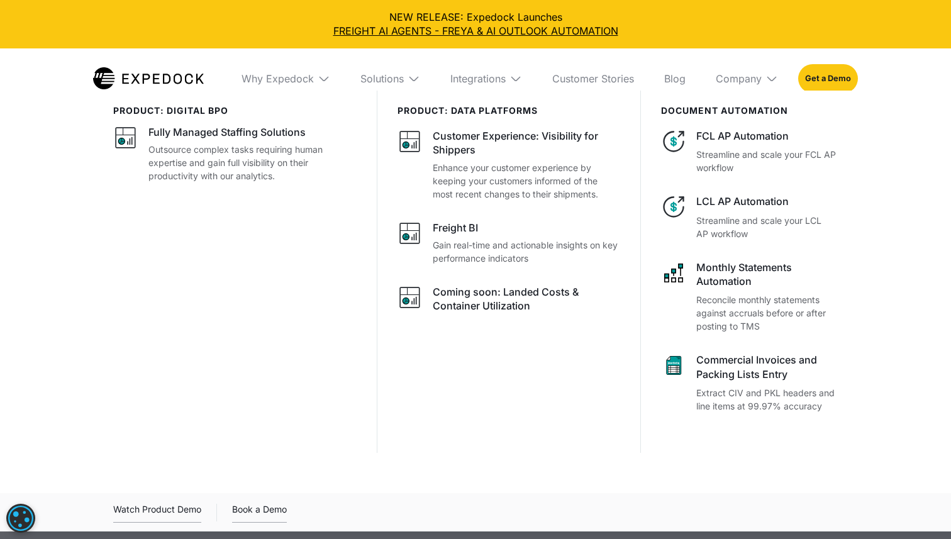
click at [408, 79] on img at bounding box center [414, 78] width 13 height 13
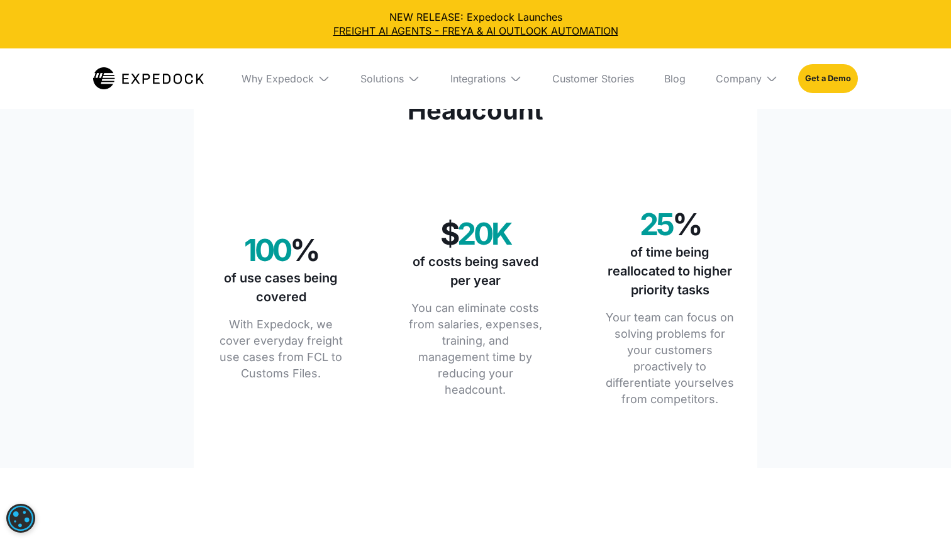
click at [410, 70] on div "Solutions" at bounding box center [390, 78] width 80 height 60
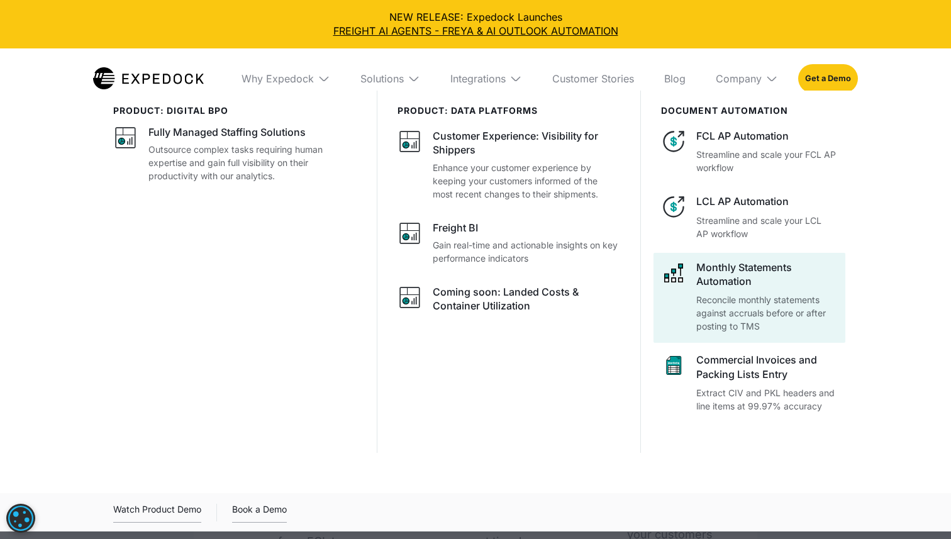
scroll to position [1314, 0]
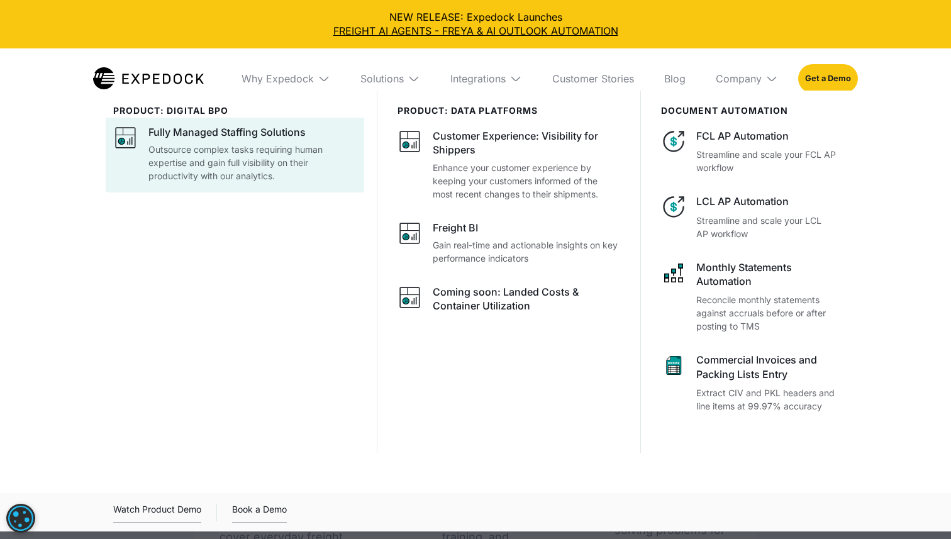
click at [278, 147] on p "Outsource complex tasks requiring human expertise and gain full visibility on t…" at bounding box center [252, 163] width 208 height 40
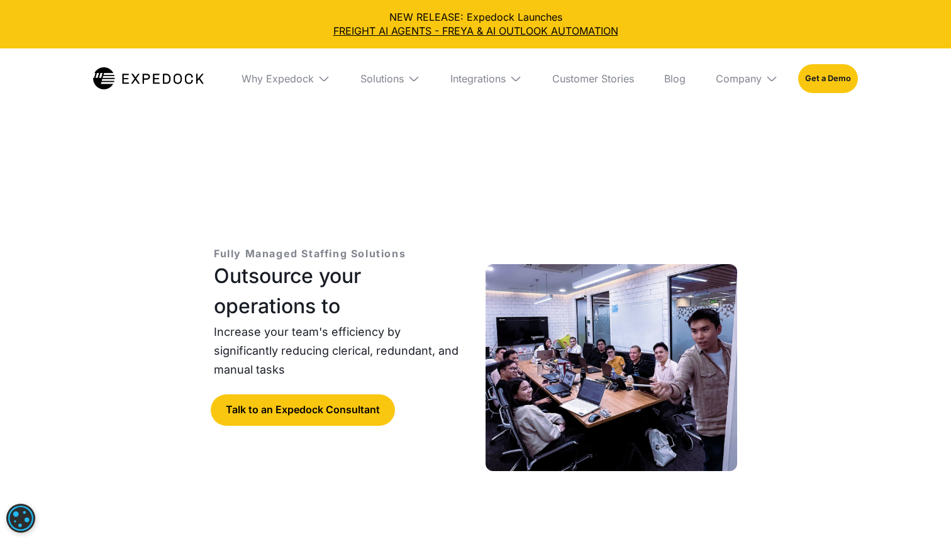
select select
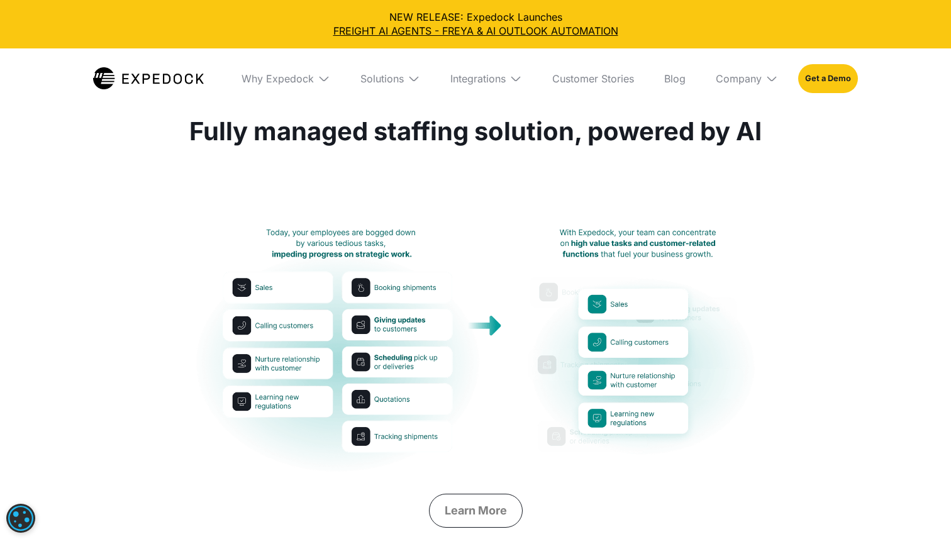
scroll to position [641, 0]
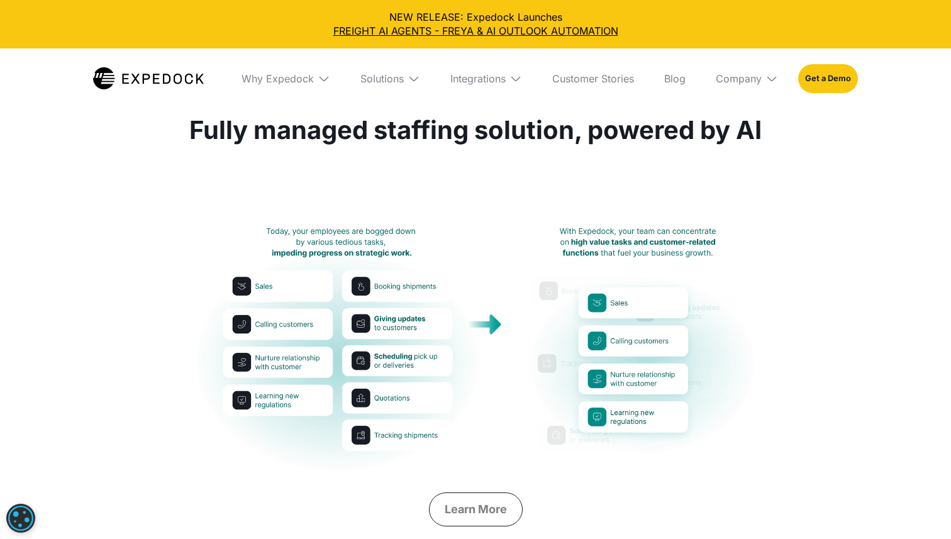
click at [407, 69] on div "Solutions" at bounding box center [390, 78] width 80 height 60
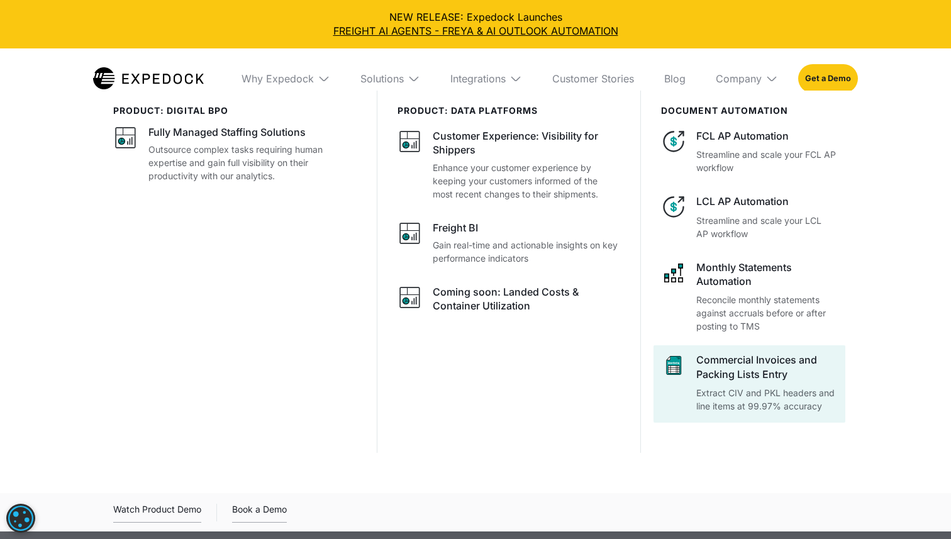
scroll to position [711, 0]
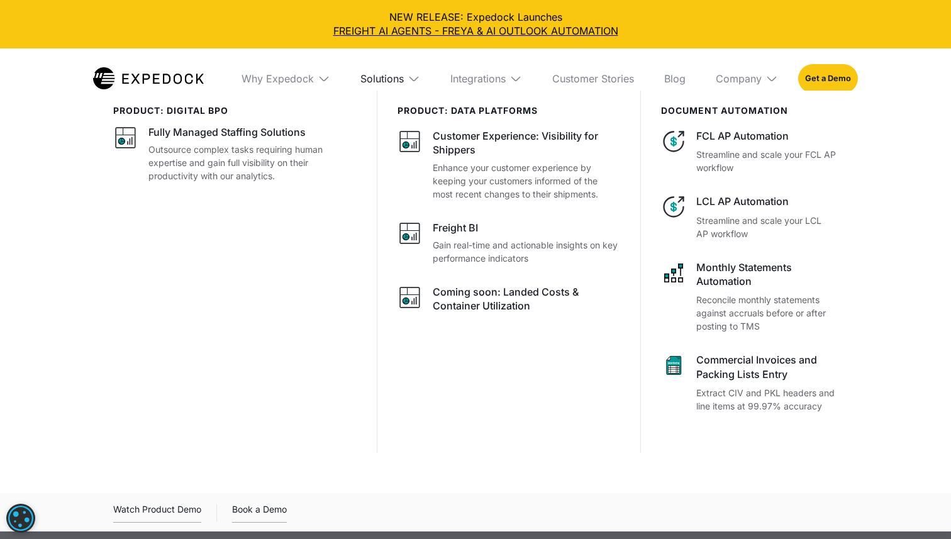
click at [391, 83] on div "Solutions" at bounding box center [382, 78] width 43 height 13
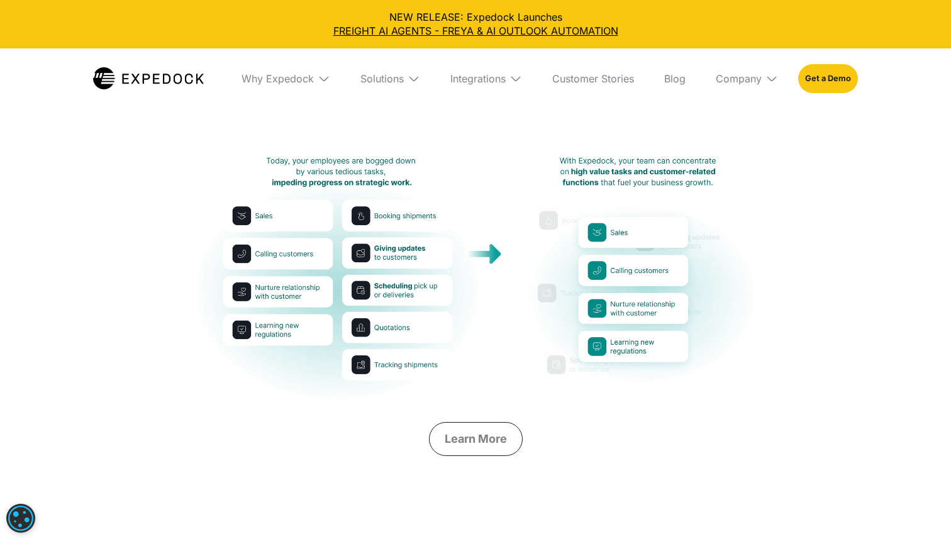
click at [314, 87] on div "Why Expedock" at bounding box center [286, 78] width 109 height 60
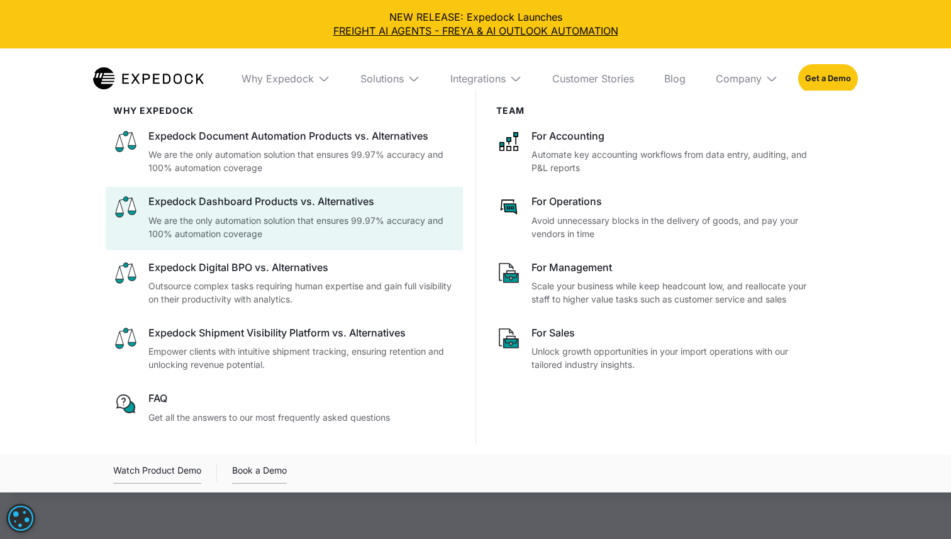
scroll to position [736, 0]
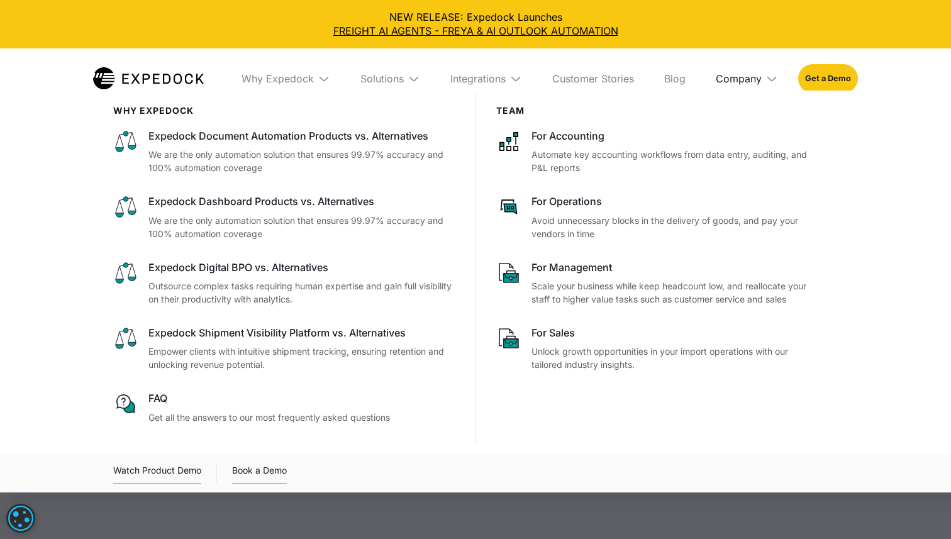
click at [755, 72] on div "Company" at bounding box center [739, 78] width 46 height 13
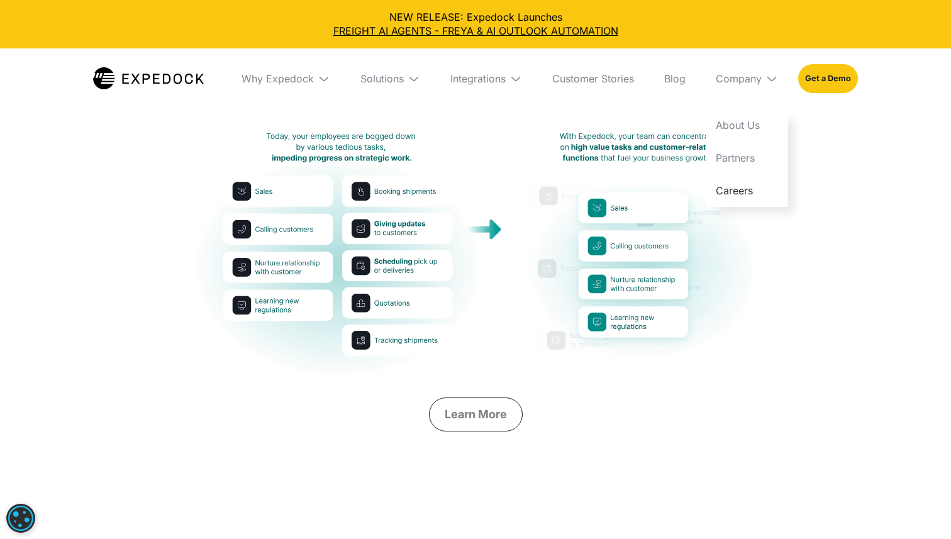
click at [741, 181] on link "Careers" at bounding box center [747, 190] width 82 height 33
click at [675, 72] on link "Blog" at bounding box center [675, 78] width 42 height 60
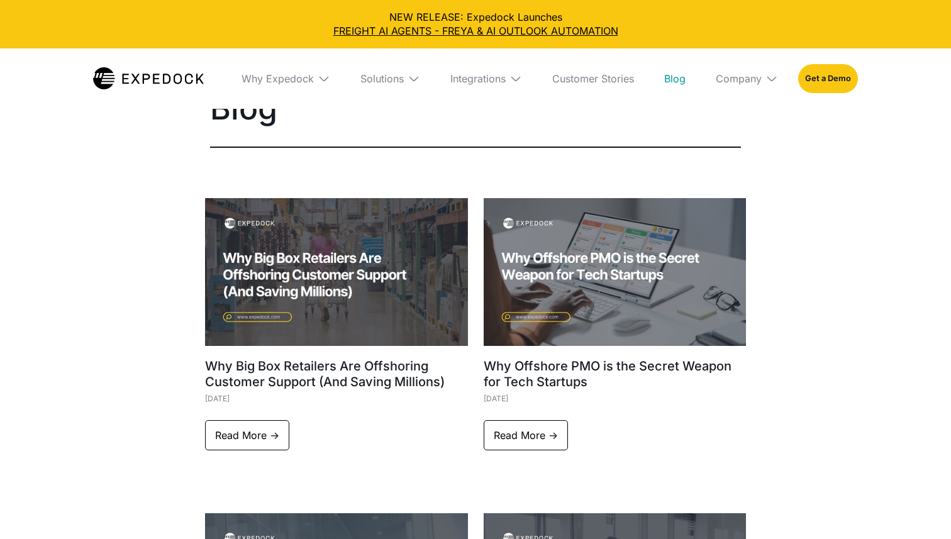
select select
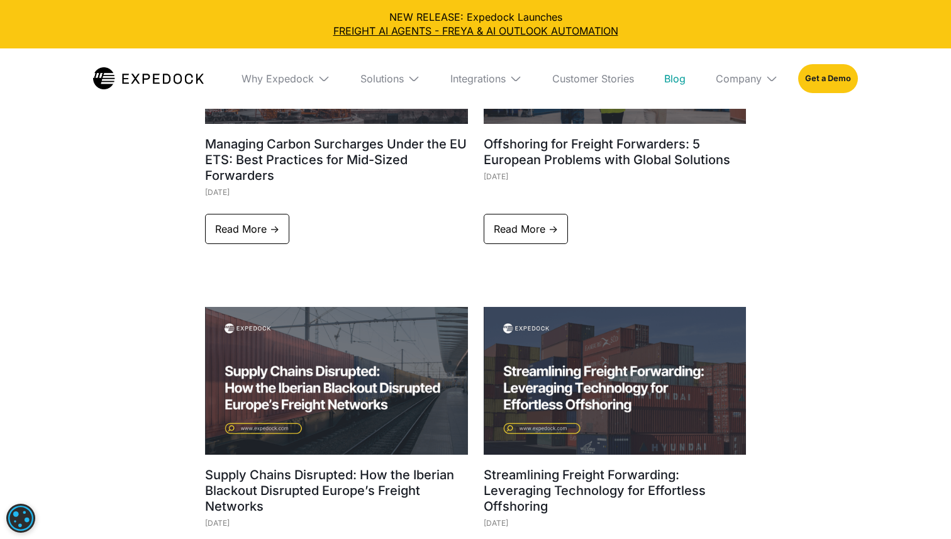
scroll to position [2163, 0]
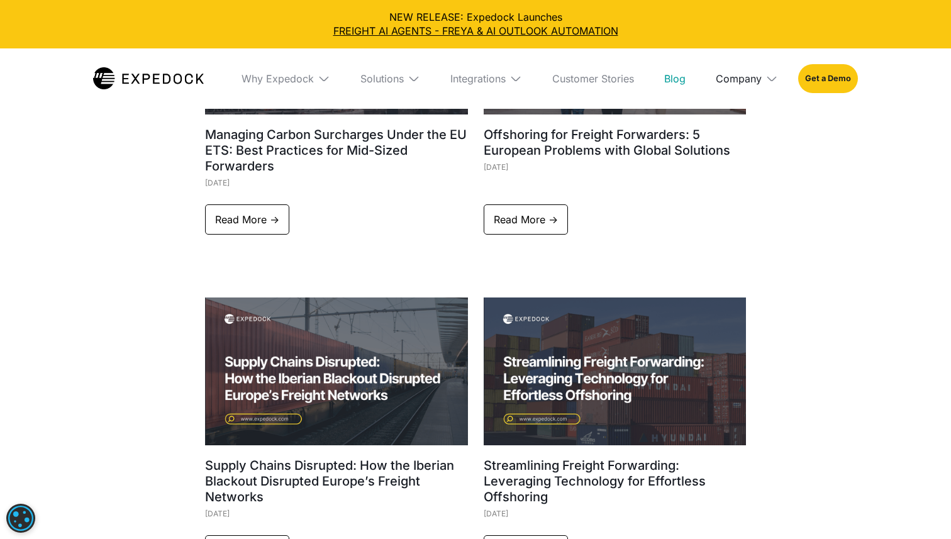
click at [753, 82] on div "Company" at bounding box center [739, 78] width 46 height 13
click at [495, 72] on div "Integrations" at bounding box center [478, 78] width 55 height 13
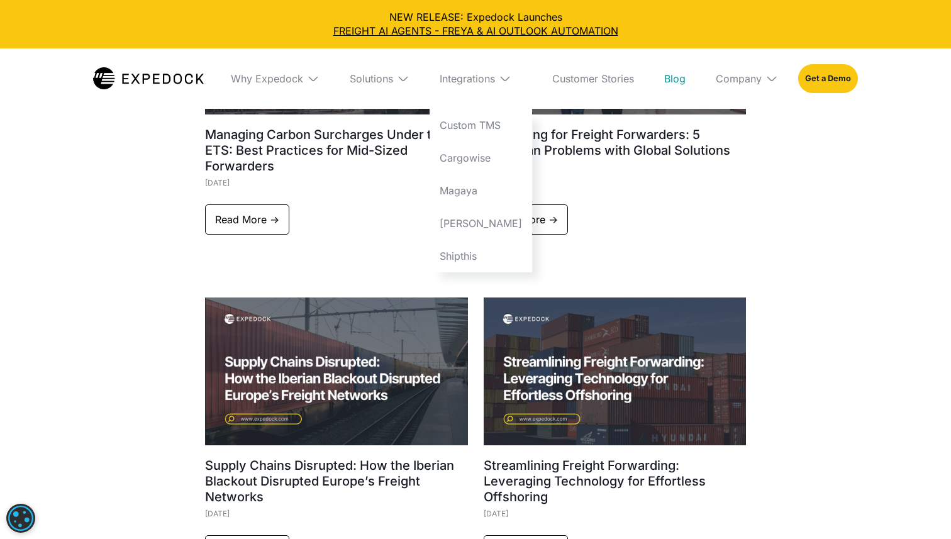
click at [504, 52] on div "Integrations" at bounding box center [481, 78] width 103 height 60
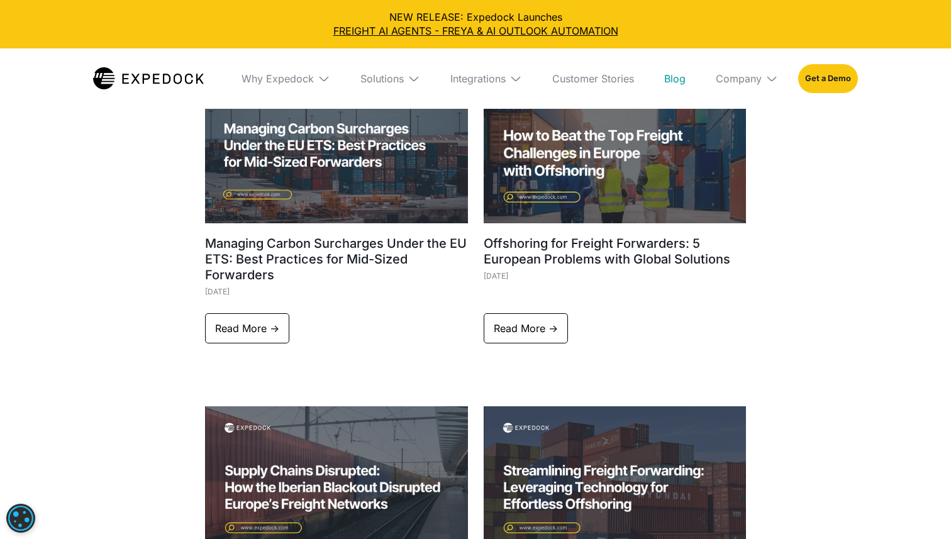
scroll to position [1803, 0]
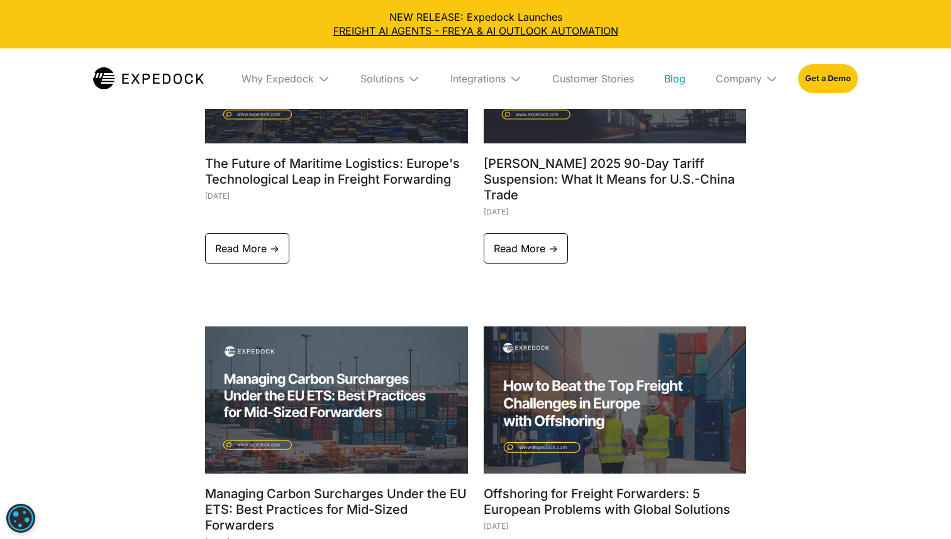
click at [127, 81] on img at bounding box center [148, 78] width 111 height 22
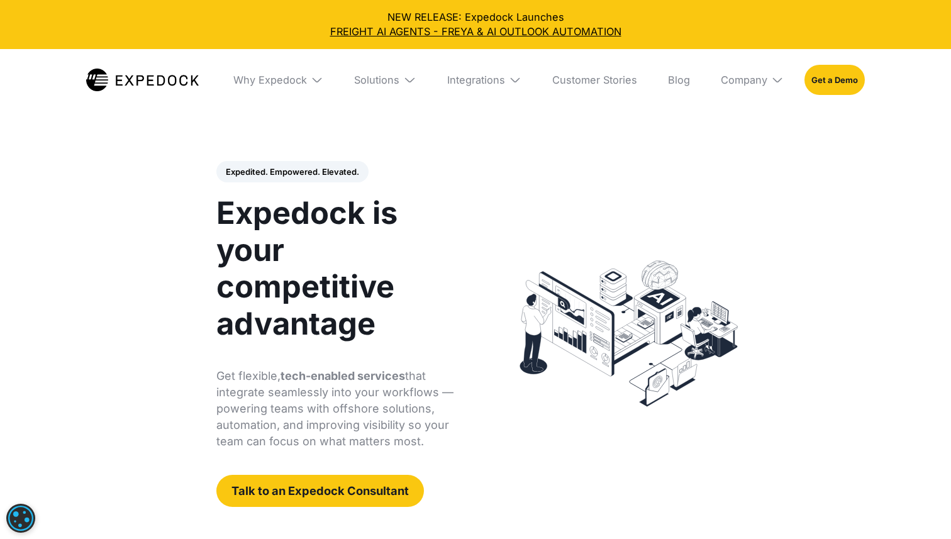
select select
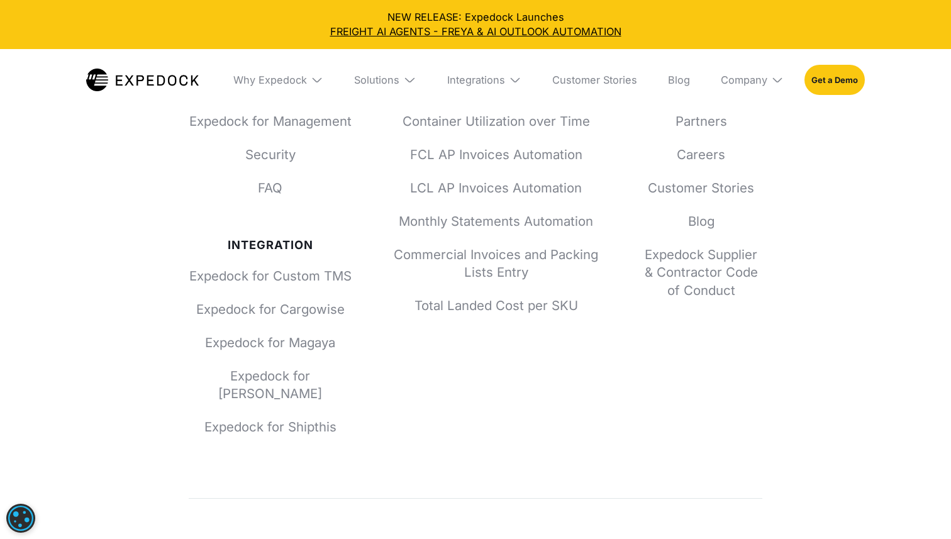
scroll to position [4773, 0]
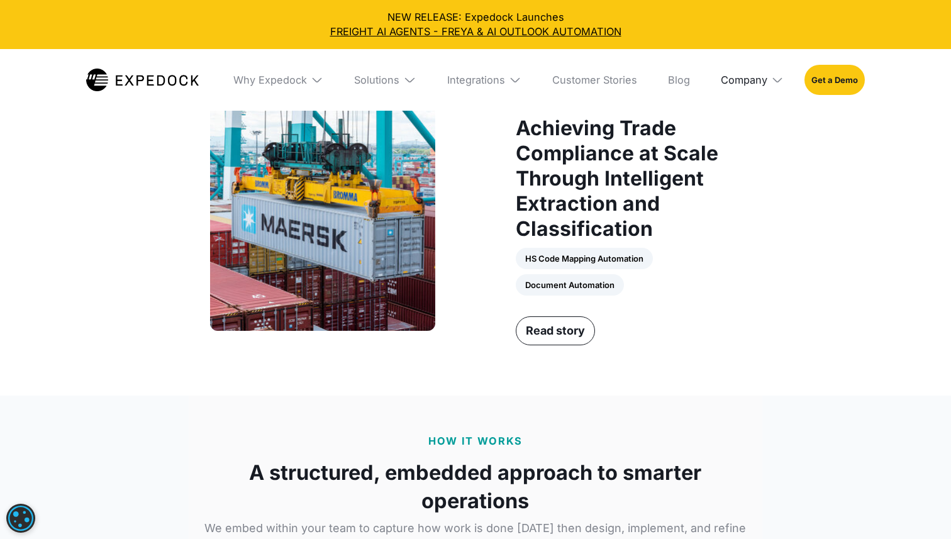
click at [730, 78] on div "Company" at bounding box center [744, 80] width 47 height 13
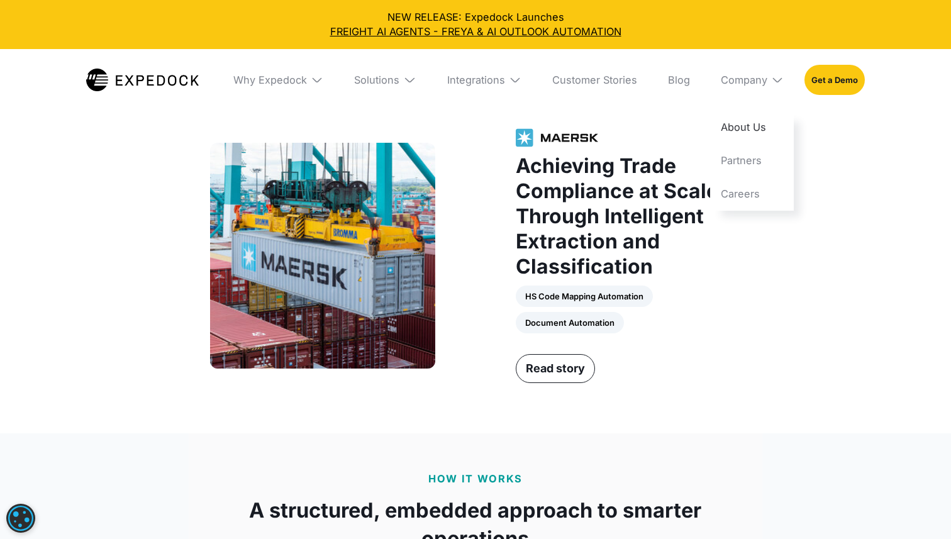
click at [744, 125] on link "About Us" at bounding box center [752, 127] width 84 height 33
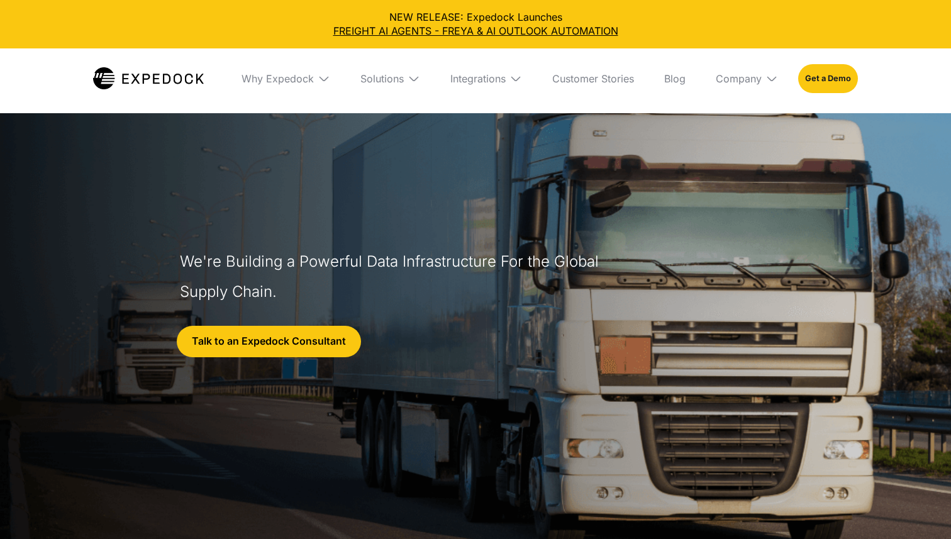
select select
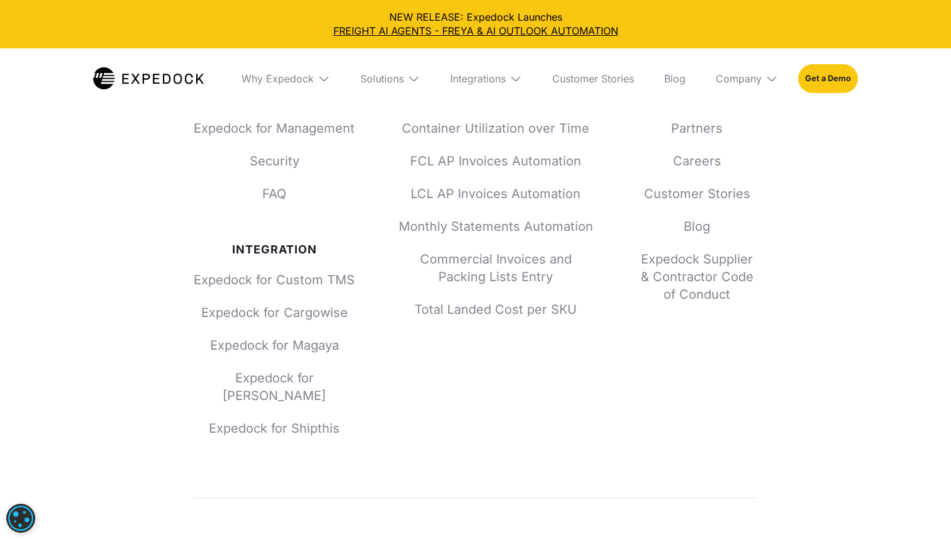
scroll to position [5653, 0]
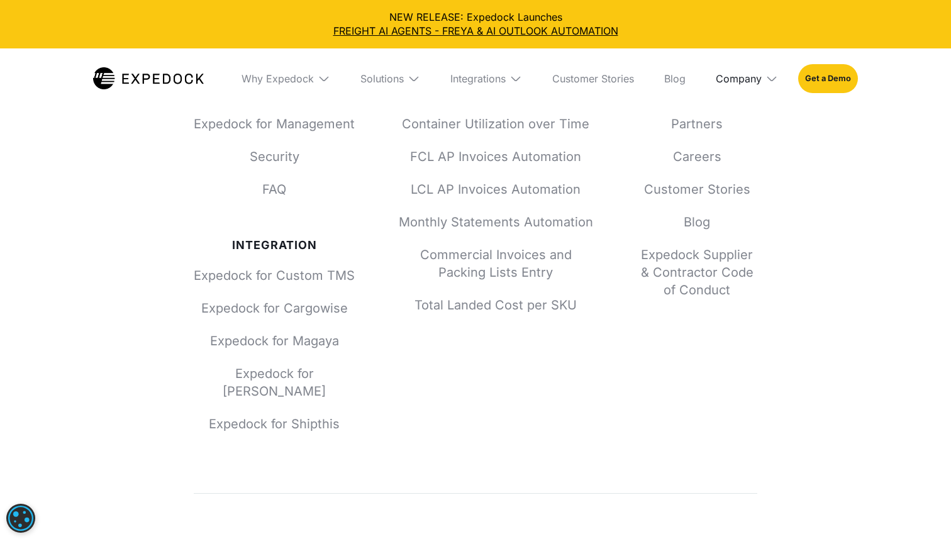
click at [749, 76] on div "Company" at bounding box center [739, 78] width 46 height 13
click at [735, 164] on link "Partners" at bounding box center [747, 158] width 82 height 33
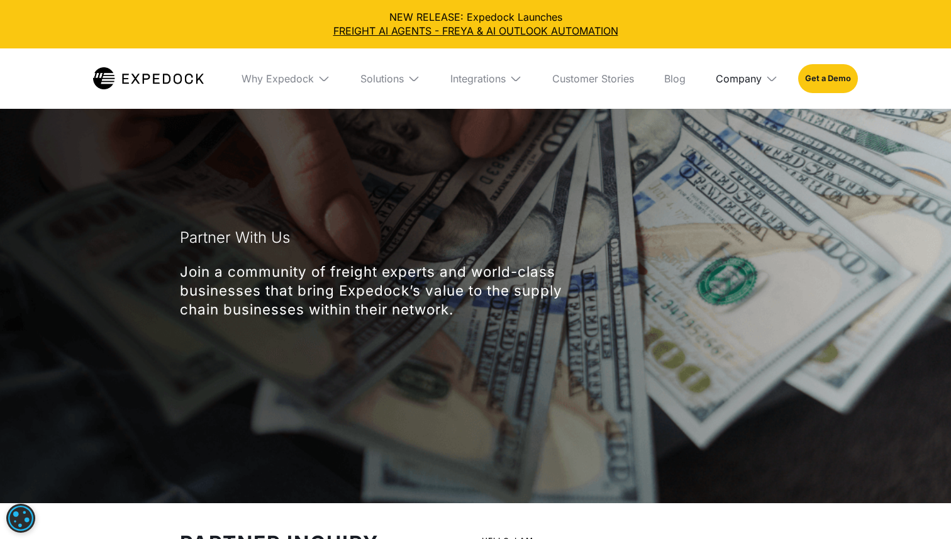
click at [735, 82] on div "Company" at bounding box center [739, 78] width 46 height 13
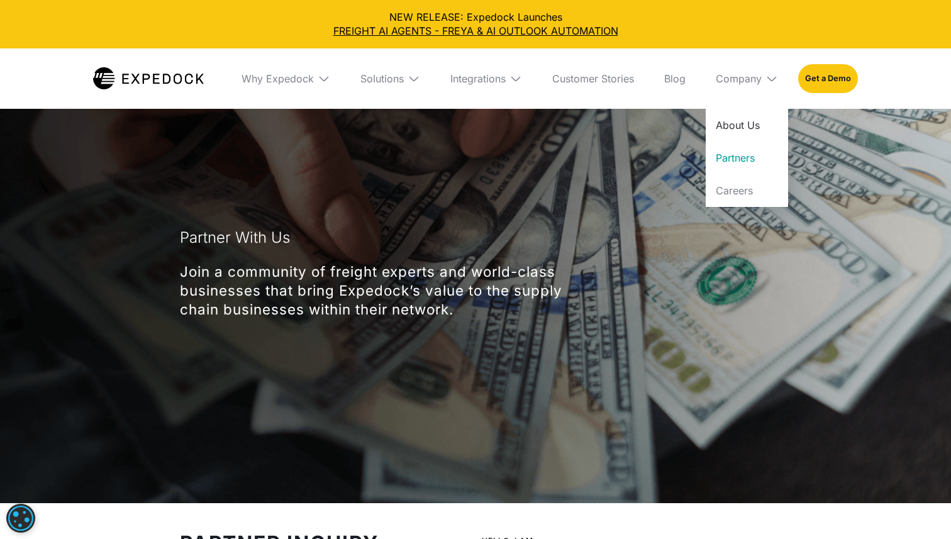
click at [742, 132] on link "About Us" at bounding box center [747, 125] width 82 height 33
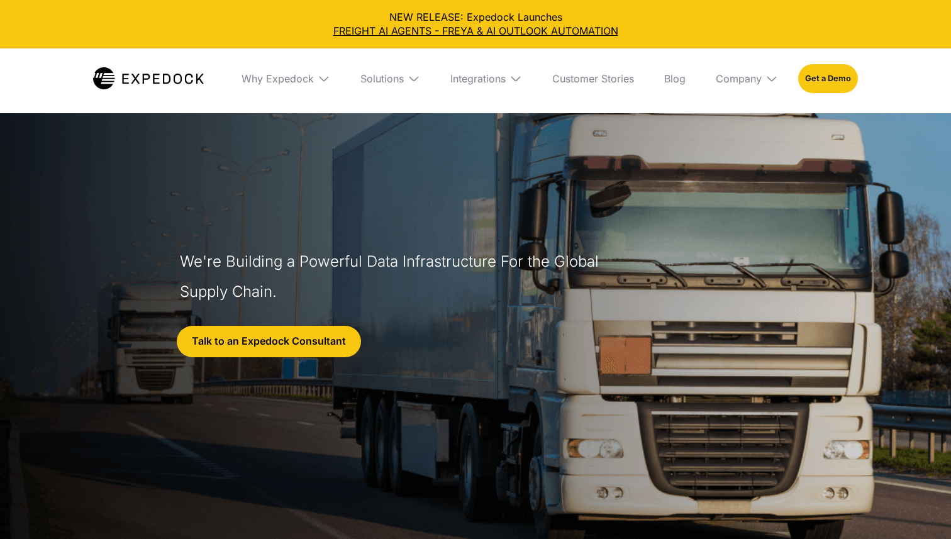
select select
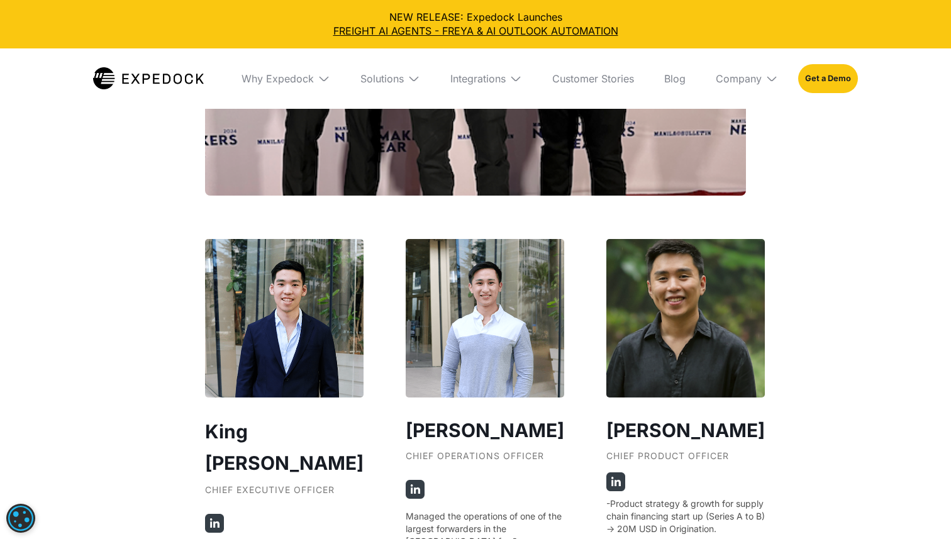
scroll to position [2158, 0]
